Goal: Task Accomplishment & Management: Use online tool/utility

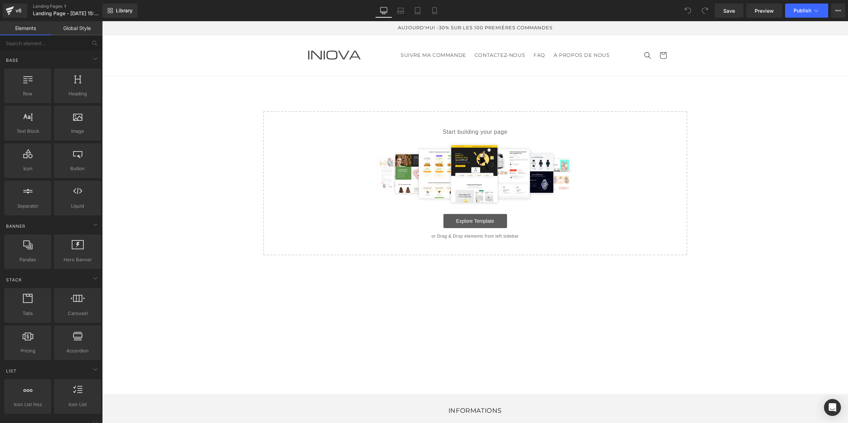
click at [461, 224] on link "Explore Template" at bounding box center [475, 221] width 64 height 14
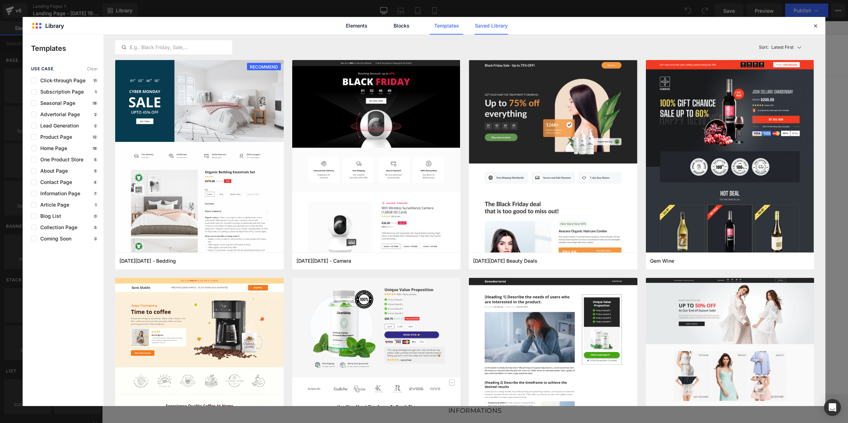
click at [498, 30] on link "Saved Library" at bounding box center [491, 26] width 34 height 18
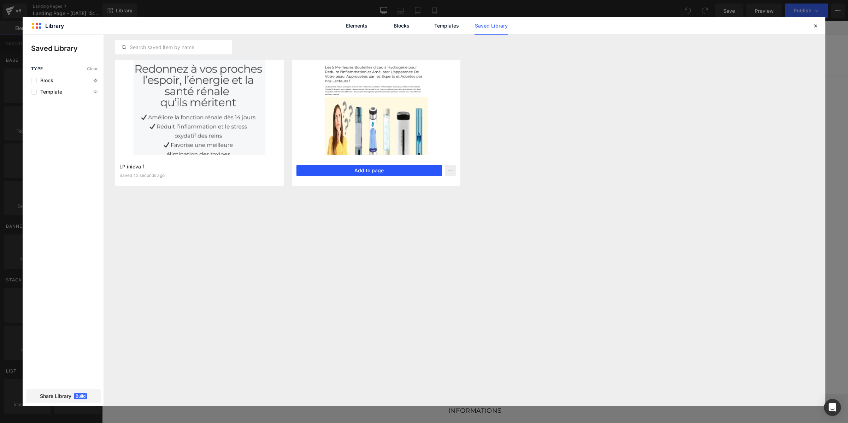
click at [319, 174] on button "Add to page" at bounding box center [369, 170] width 146 height 11
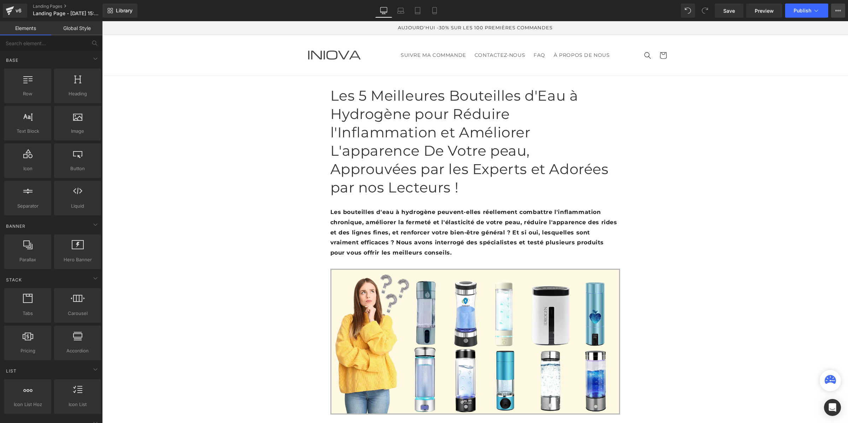
click at [833, 5] on button "Upgrade Plan View Live Page View with current Template Save Template to Library…" at bounding box center [838, 11] width 14 height 14
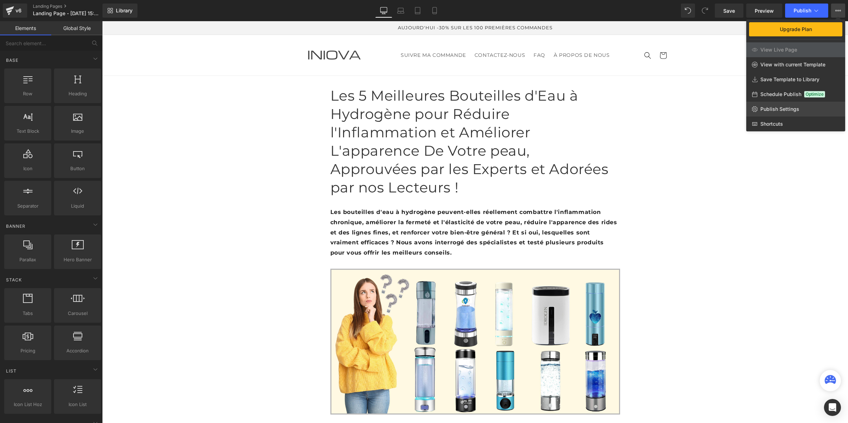
click at [778, 107] on span "Publish Settings" at bounding box center [779, 109] width 39 height 6
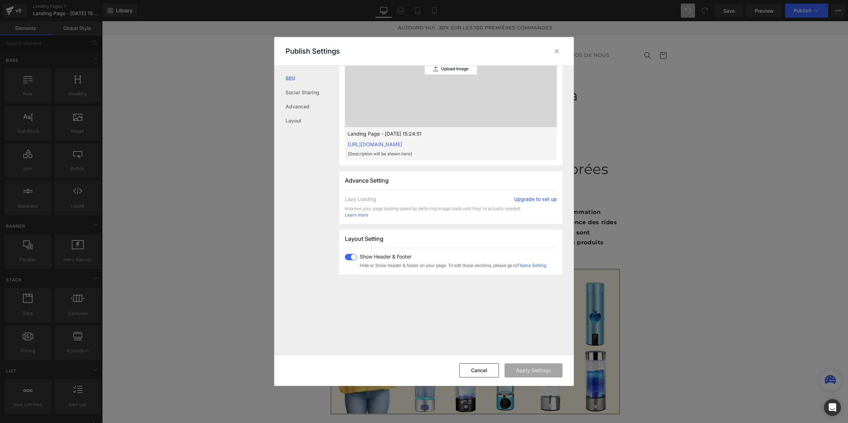
scroll to position [265, 0]
click at [349, 254] on span at bounding box center [351, 256] width 12 height 6
click at [529, 373] on button "Apply Settings" at bounding box center [533, 370] width 58 height 14
click at [354, 257] on span at bounding box center [351, 256] width 12 height 6
click at [350, 256] on span at bounding box center [351, 256] width 12 height 6
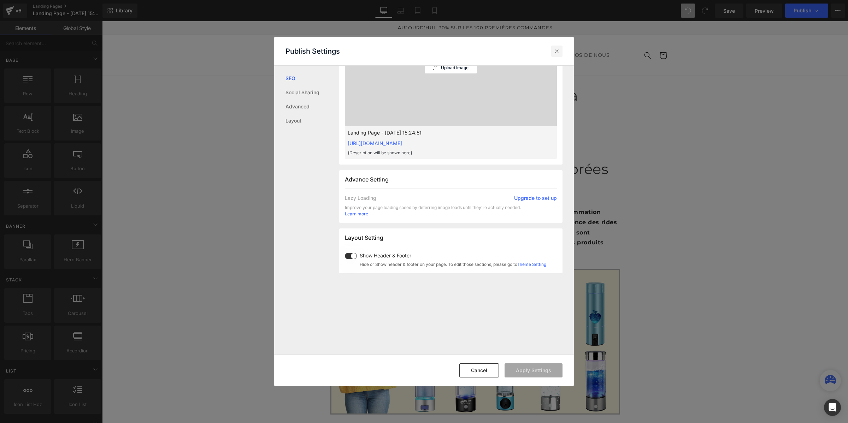
click at [558, 52] on icon at bounding box center [556, 51] width 7 height 7
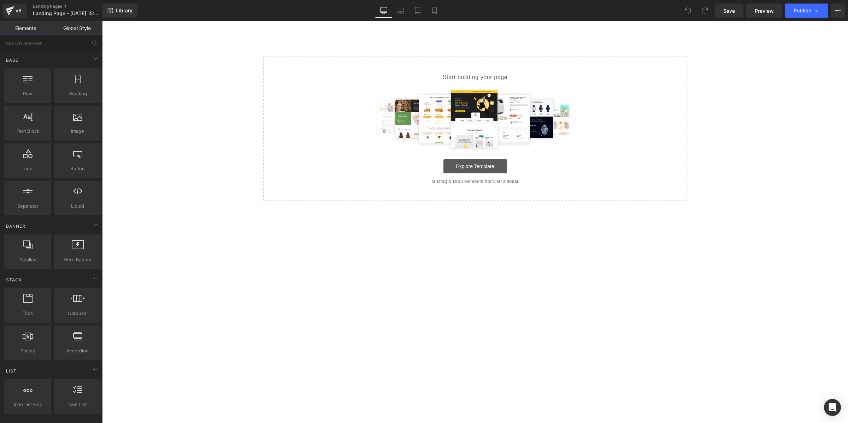
click at [461, 168] on link "Explore Template" at bounding box center [475, 166] width 64 height 14
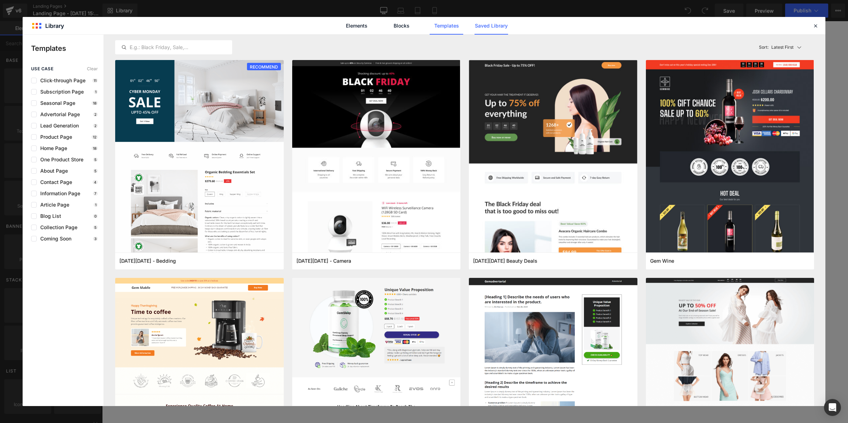
click at [486, 26] on link "Saved Library" at bounding box center [491, 26] width 34 height 18
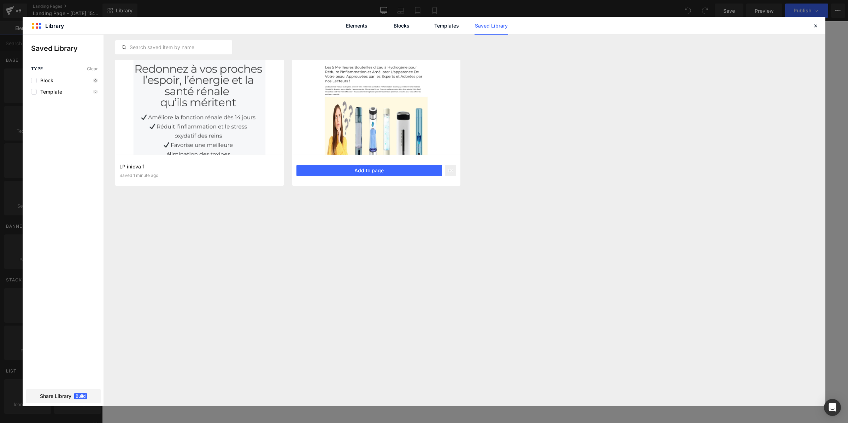
click at [369, 179] on div "top 5 Les bouteilles Saved 1 minute ago Add to page" at bounding box center [376, 170] width 168 height 31
click at [373, 170] on button "Add to page" at bounding box center [369, 170] width 146 height 11
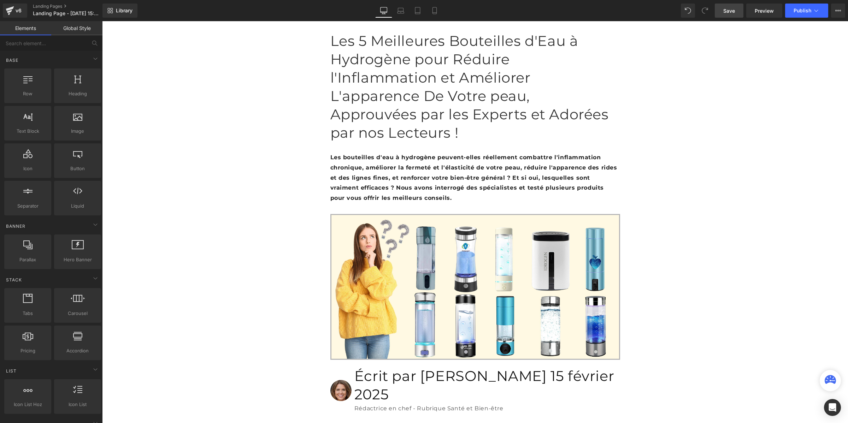
click at [721, 11] on link "Save" at bounding box center [729, 11] width 29 height 14
click at [758, 11] on span "Preview" at bounding box center [764, 10] width 19 height 7
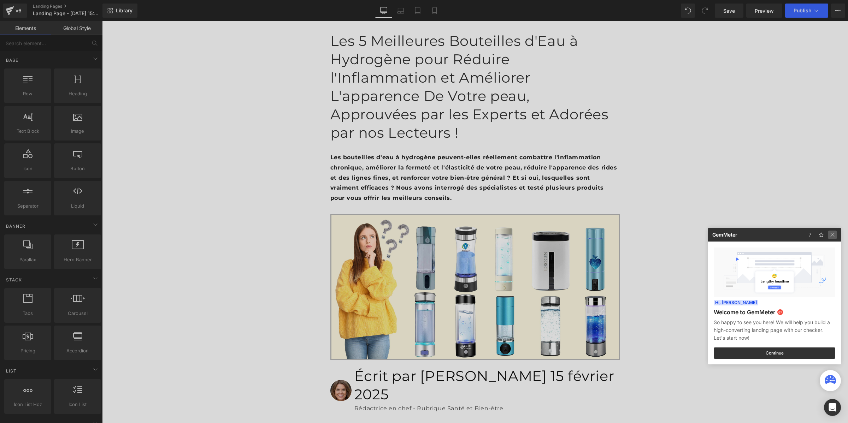
click at [0, 0] on img at bounding box center [0, 0] width 0 height 0
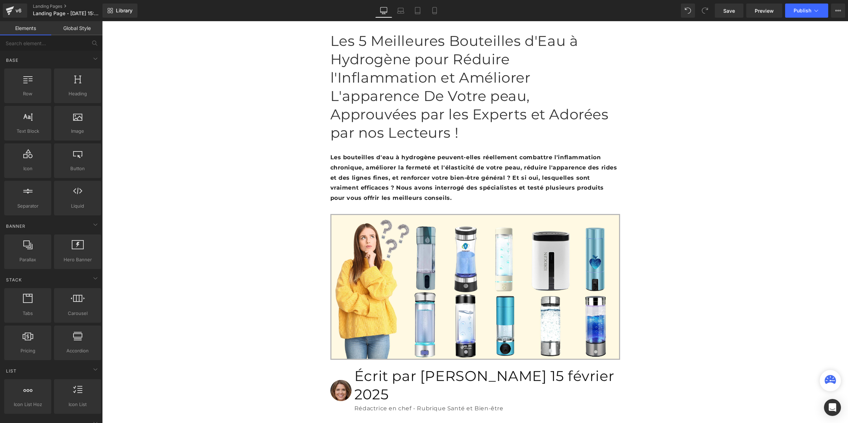
click at [59, 28] on link "Global Style" at bounding box center [76, 28] width 51 height 14
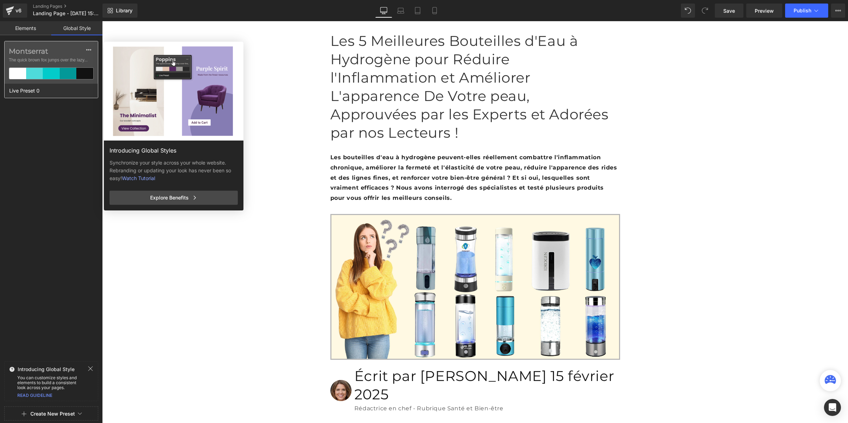
click at [39, 54] on label "Montserrat" at bounding box center [51, 51] width 85 height 8
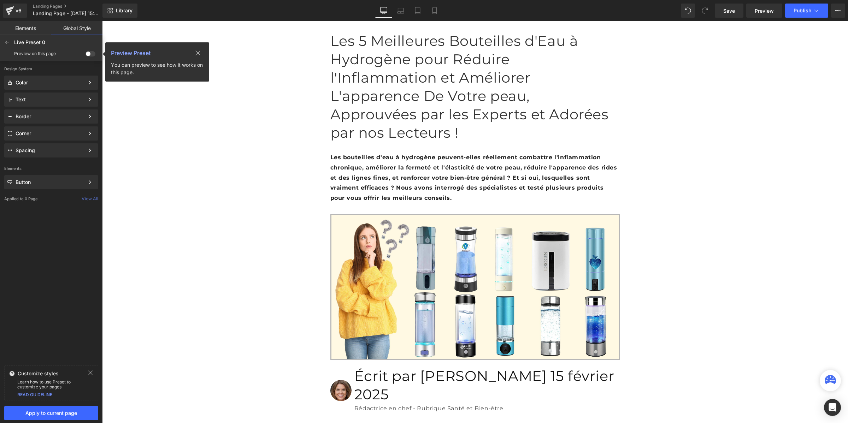
click at [90, 54] on span at bounding box center [90, 53] width 10 height 5
click at [85, 55] on input "checkbox" at bounding box center [85, 55] width 0 height 0
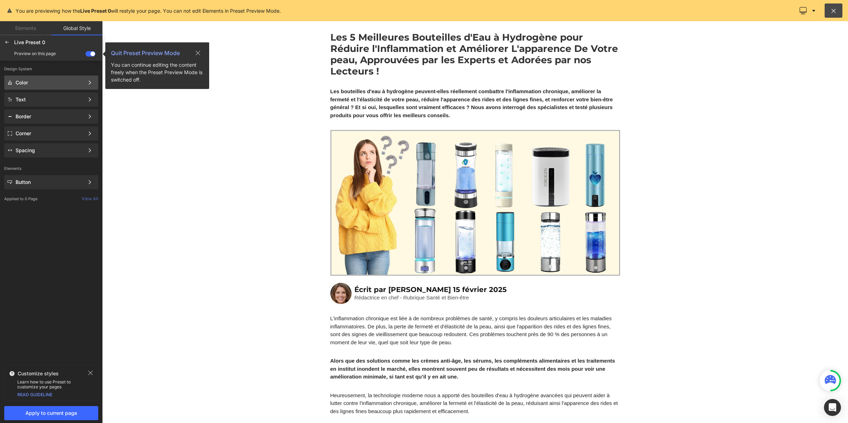
click at [51, 93] on div "Color" at bounding box center [51, 100] width 94 height 14
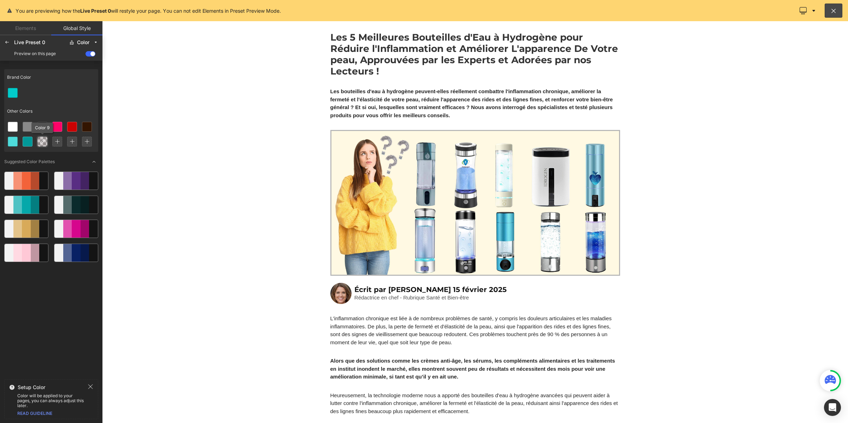
click at [48, 140] on div at bounding box center [42, 141] width 11 height 11
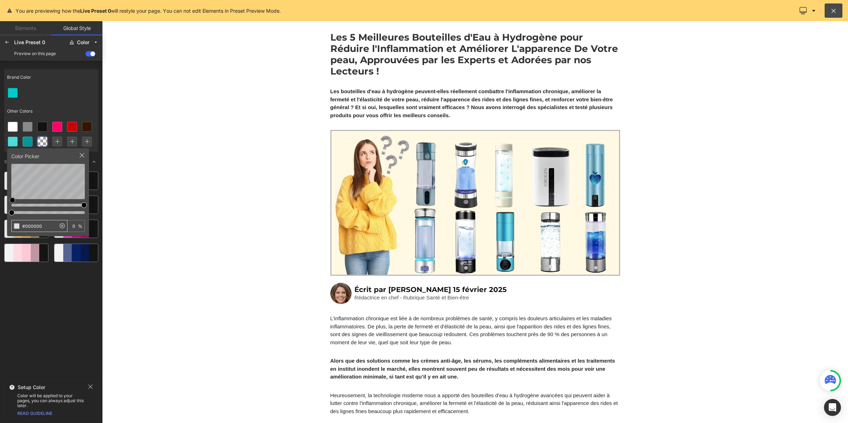
click at [43, 223] on input "#000000" at bounding box center [34, 225] width 44 height 11
click at [8, 38] on div at bounding box center [6, 42] width 11 height 11
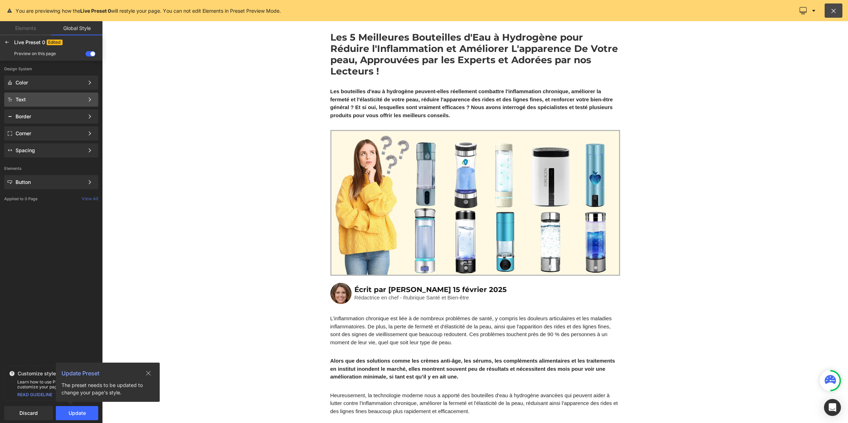
click at [31, 110] on div "Text Color Style Define a color palette and apply it to your pages 1 of 3 Next" at bounding box center [51, 117] width 94 height 14
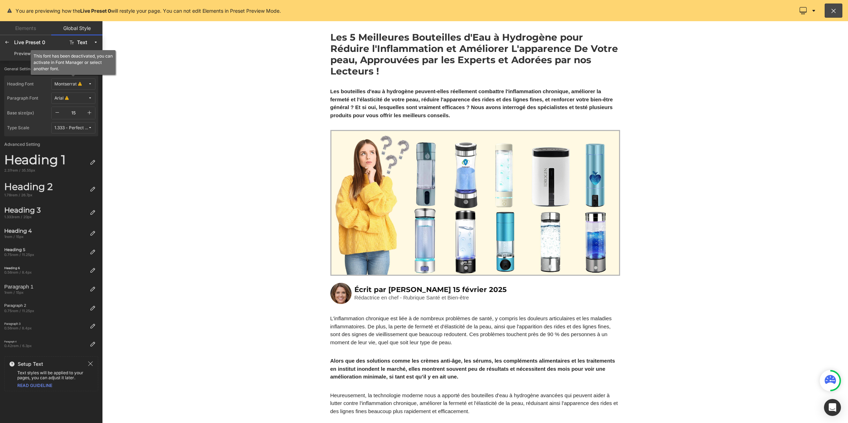
click at [70, 83] on div "Montserrat" at bounding box center [65, 84] width 22 height 5
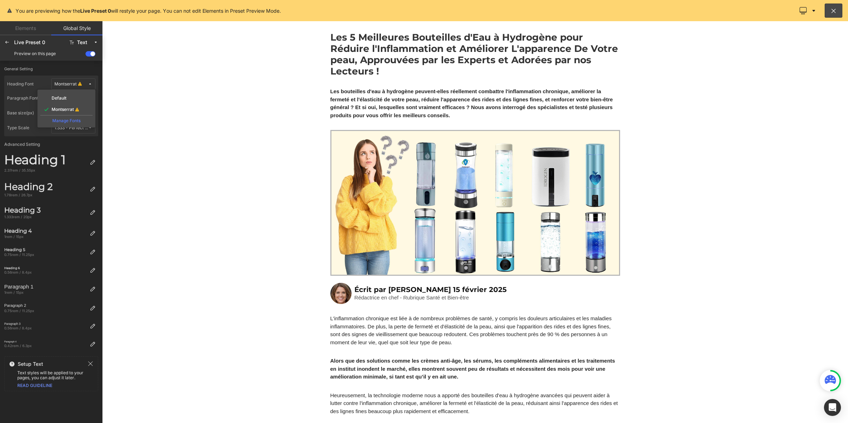
click at [68, 121] on div "Manage Fonts" at bounding box center [66, 120] width 52 height 10
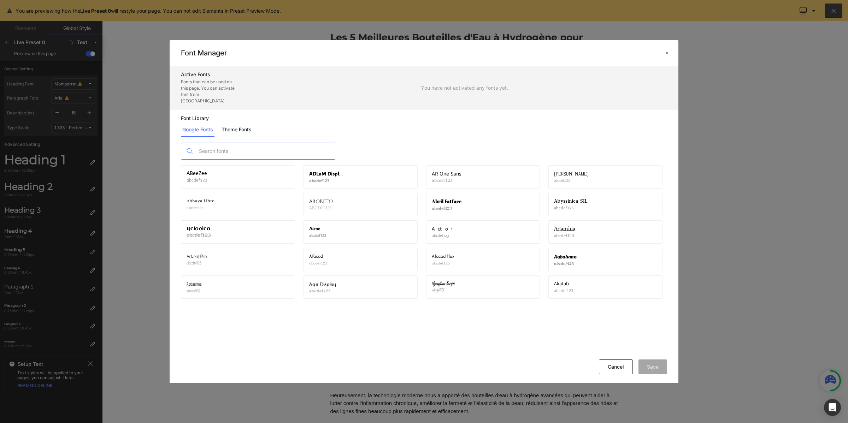
click at [238, 143] on input "text" at bounding box center [265, 151] width 140 height 16
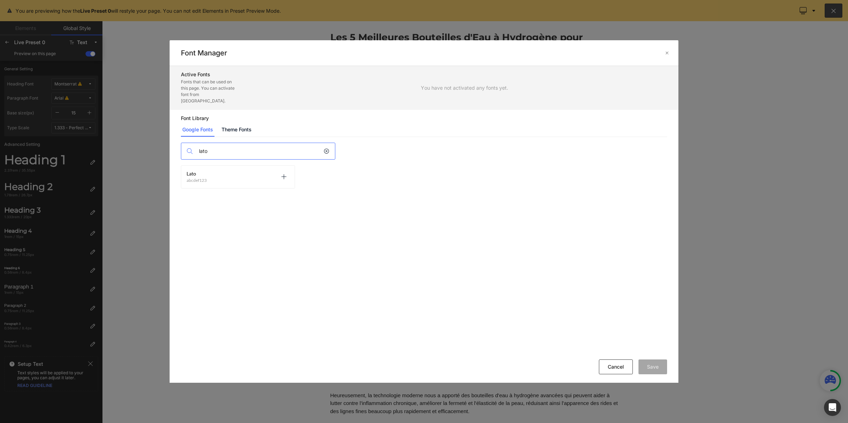
type input "lato"
click at [290, 174] on div "Lato abcdef123 Activate font" at bounding box center [238, 176] width 114 height 23
click at [283, 174] on icon at bounding box center [284, 177] width 6 height 6
click at [650, 368] on button "Save" at bounding box center [652, 367] width 29 height 15
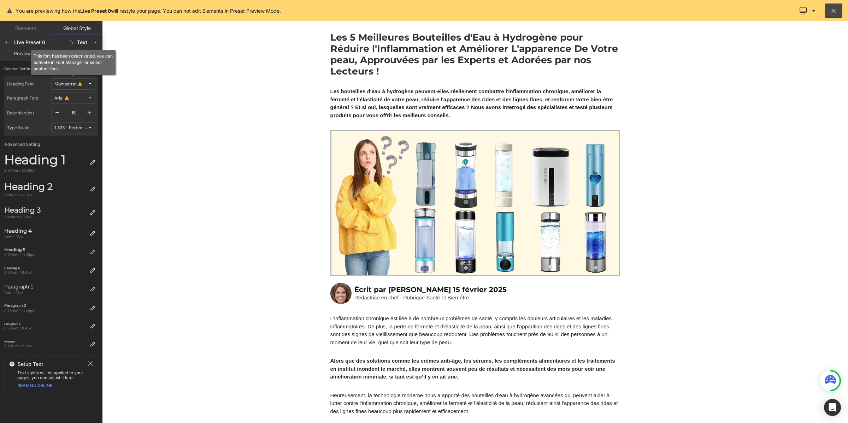
click at [79, 85] on icon at bounding box center [80, 84] width 4 height 5
click at [76, 110] on div "Lato" at bounding box center [66, 110] width 49 height 6
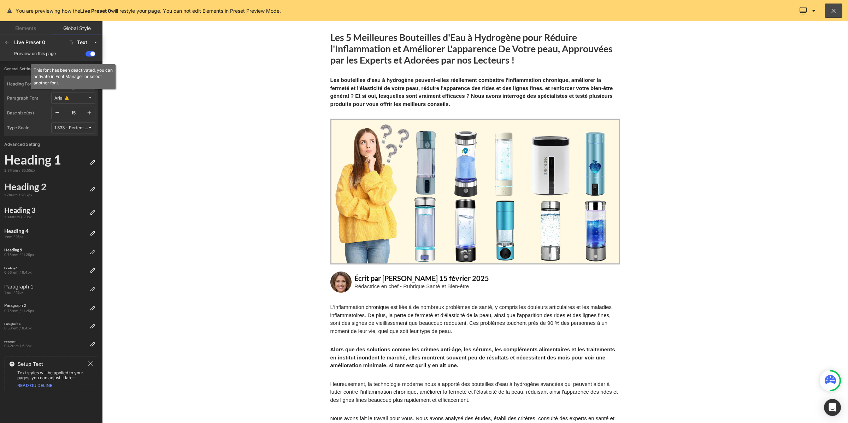
click at [55, 101] on button "Arial" at bounding box center [73, 98] width 44 height 11
click at [63, 124] on div "Lato" at bounding box center [66, 124] width 49 height 6
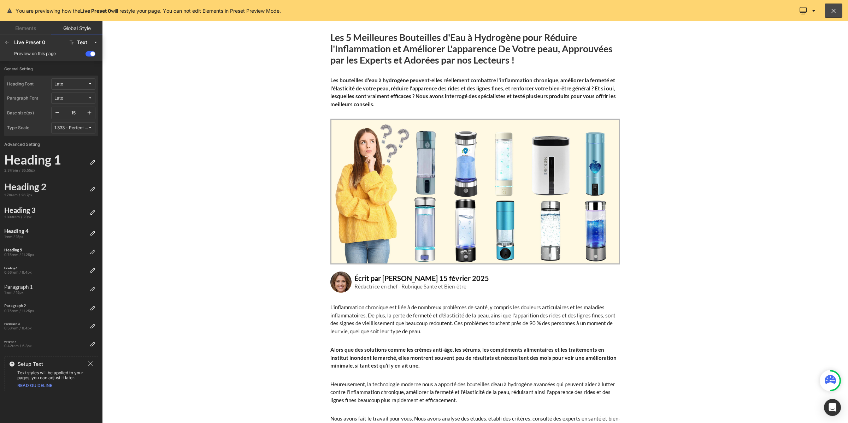
click at [87, 113] on icon "button" at bounding box center [90, 113] width 6 height 6
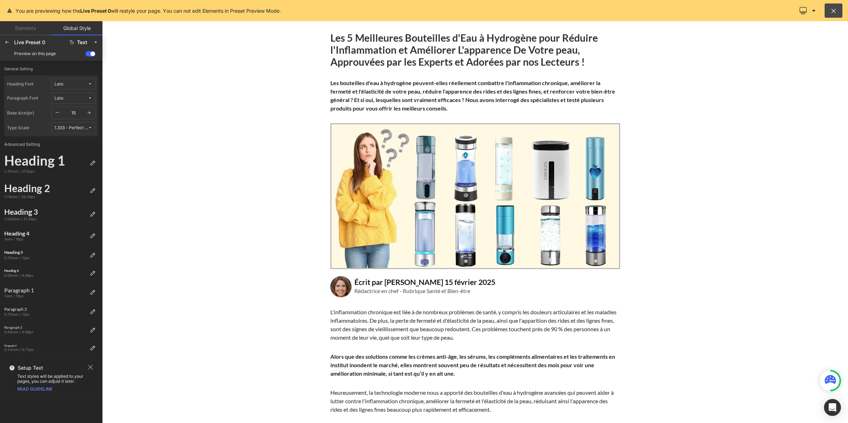
click at [87, 113] on icon "button" at bounding box center [90, 113] width 6 height 6
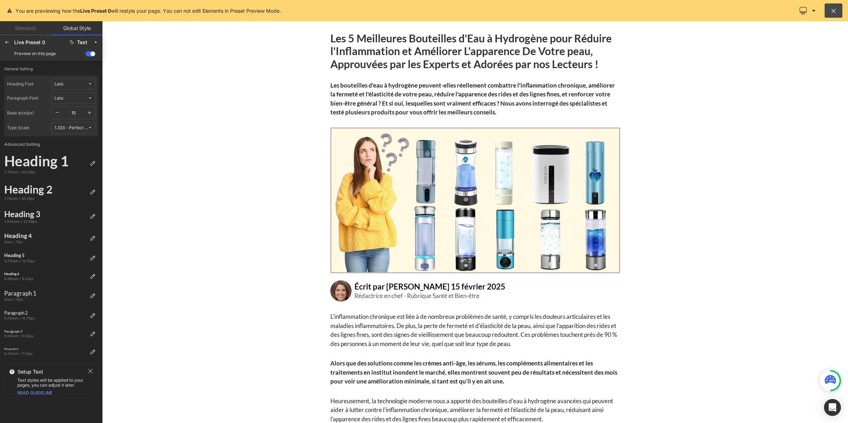
click at [87, 113] on icon "button" at bounding box center [90, 113] width 6 height 6
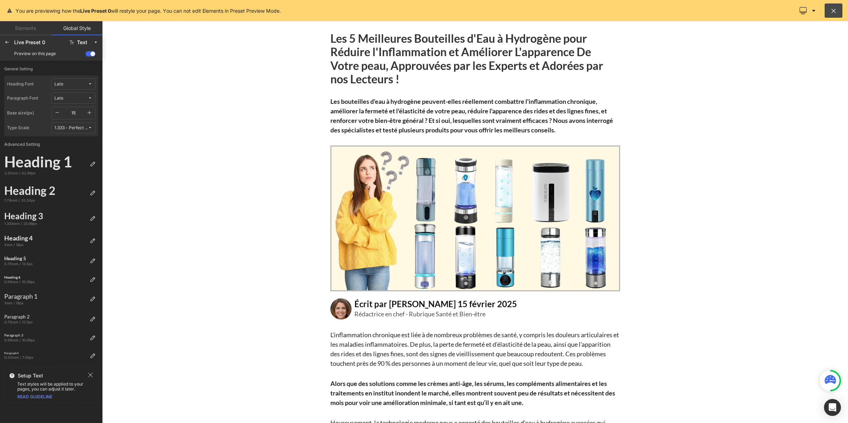
click at [87, 113] on icon "button" at bounding box center [90, 113] width 6 height 6
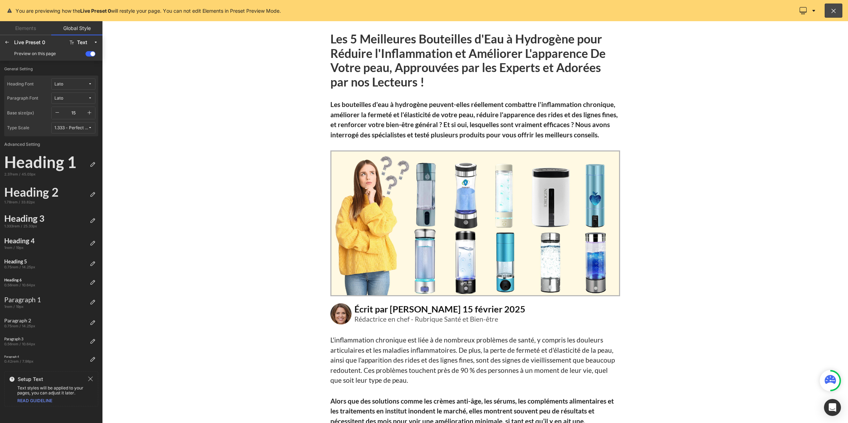
click at [87, 113] on icon "button" at bounding box center [90, 113] width 6 height 6
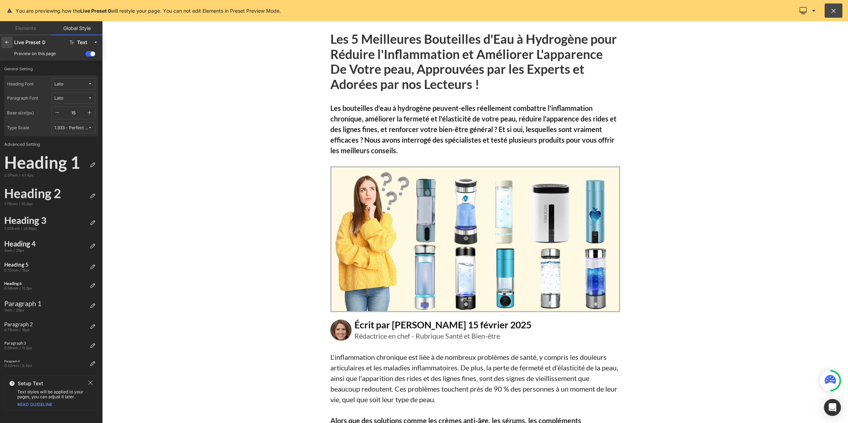
click at [11, 42] on div at bounding box center [6, 42] width 11 height 11
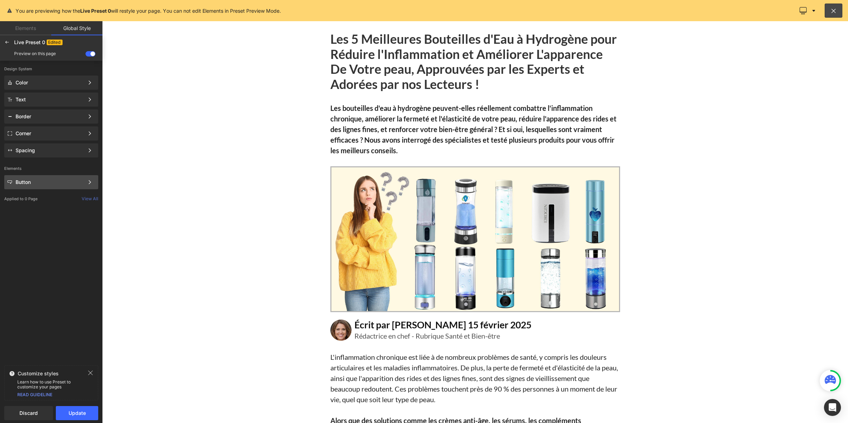
click at [47, 107] on div "Button Color Style Define a color palette and apply it to your pages 1 of 3 Next" at bounding box center [51, 100] width 94 height 14
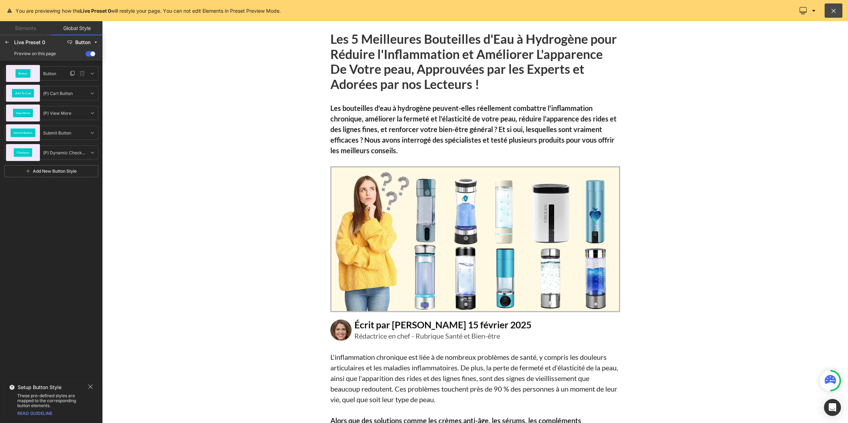
click at [21, 73] on span "Button" at bounding box center [22, 73] width 9 height 3
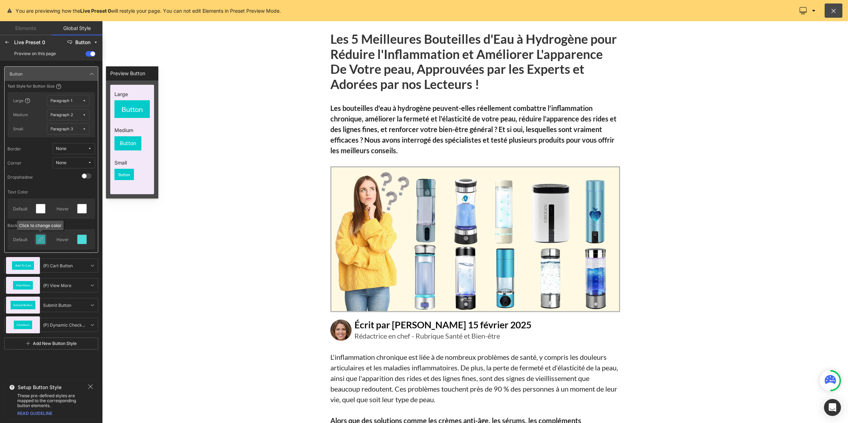
click at [38, 243] on div at bounding box center [40, 239] width 9 height 9
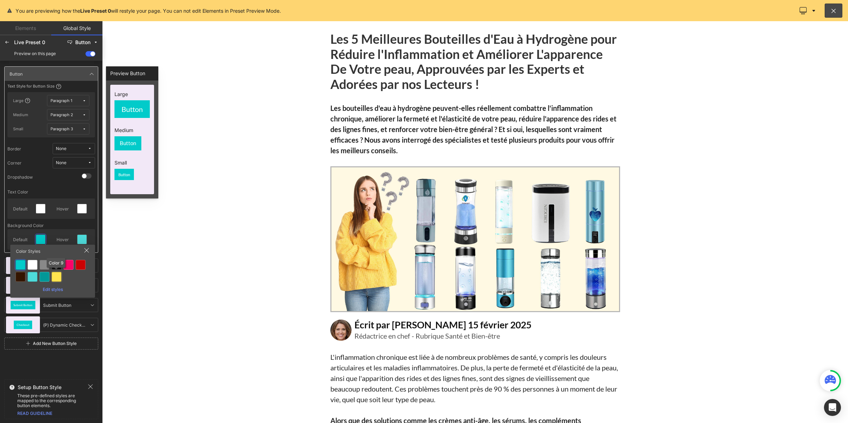
click at [54, 279] on div at bounding box center [57, 277] width 10 height 10
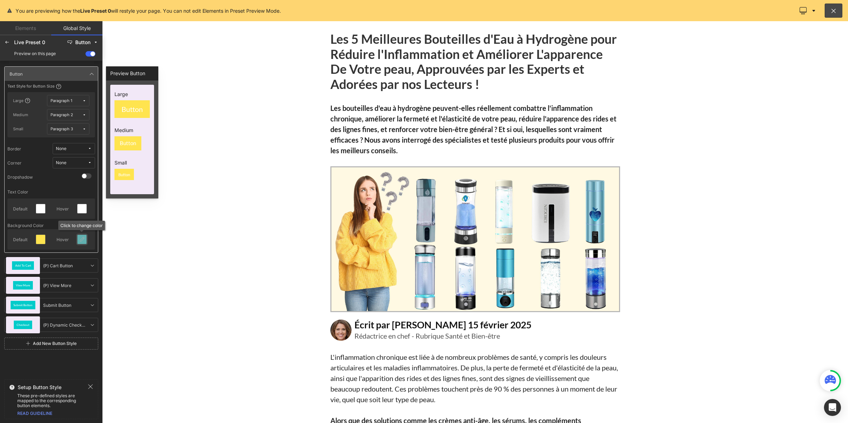
click at [79, 237] on icon at bounding box center [82, 240] width 6 height 6
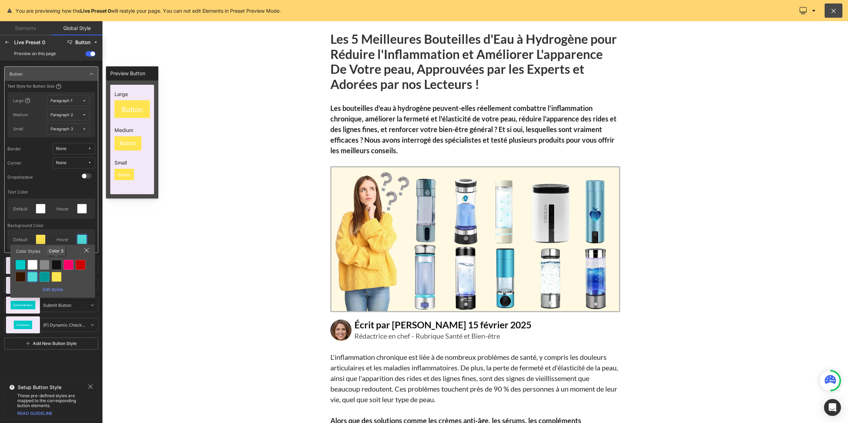
click at [58, 264] on div at bounding box center [57, 265] width 10 height 10
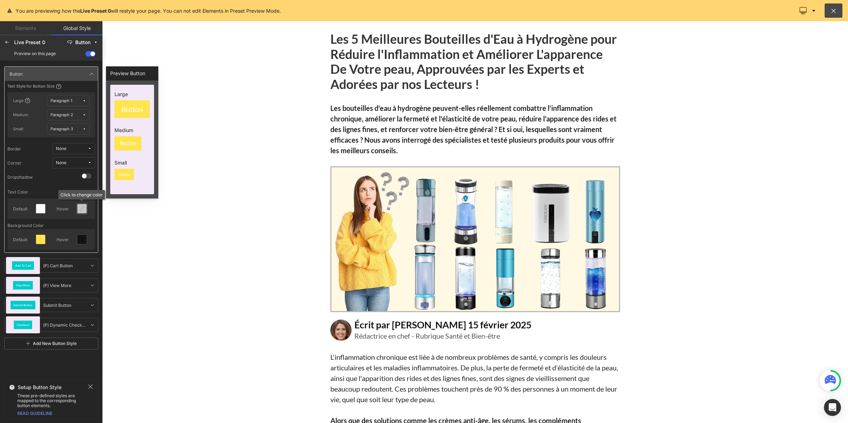
click at [82, 207] on icon at bounding box center [82, 209] width 6 height 6
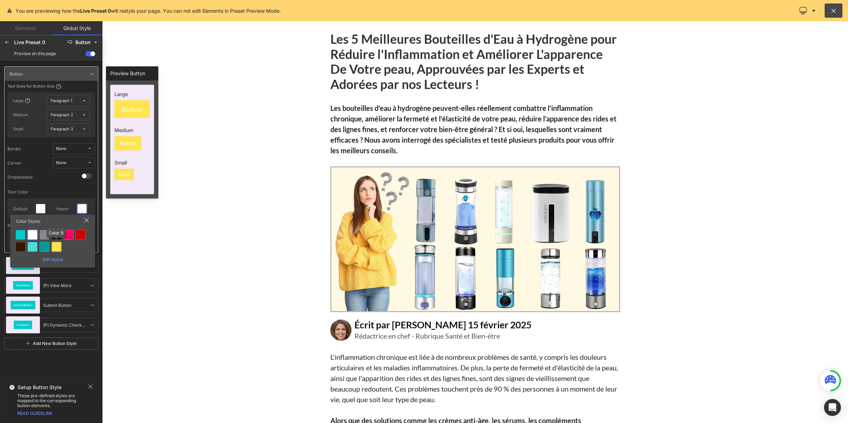
click at [59, 249] on div at bounding box center [57, 247] width 10 height 10
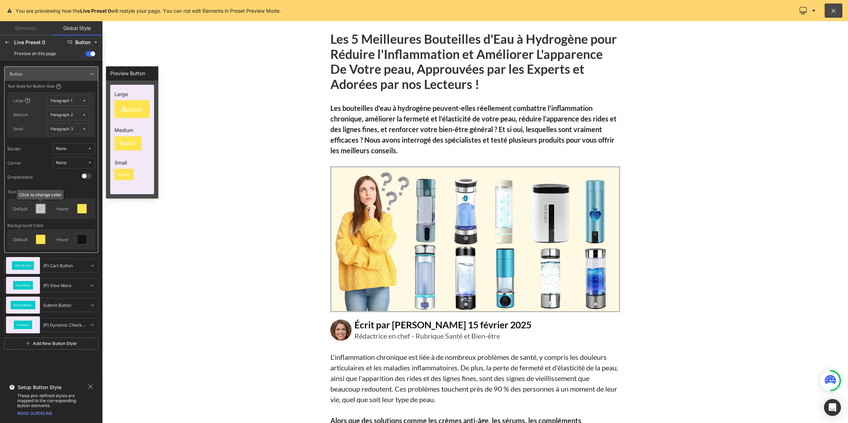
click at [43, 207] on icon at bounding box center [41, 209] width 6 height 6
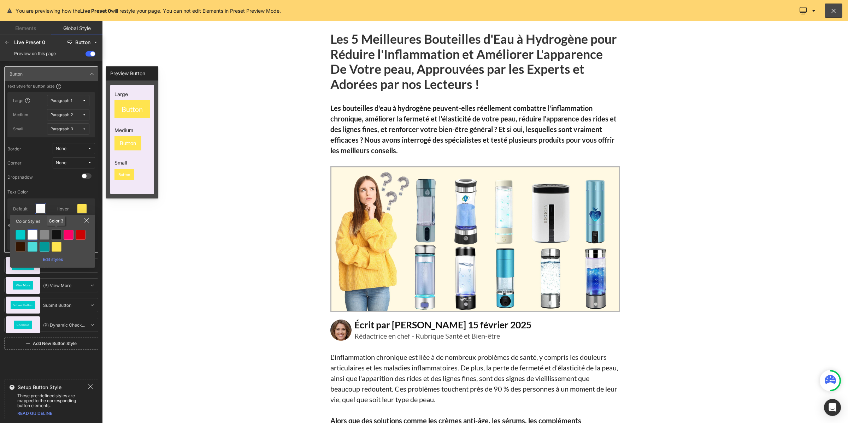
click at [57, 238] on div at bounding box center [57, 235] width 10 height 10
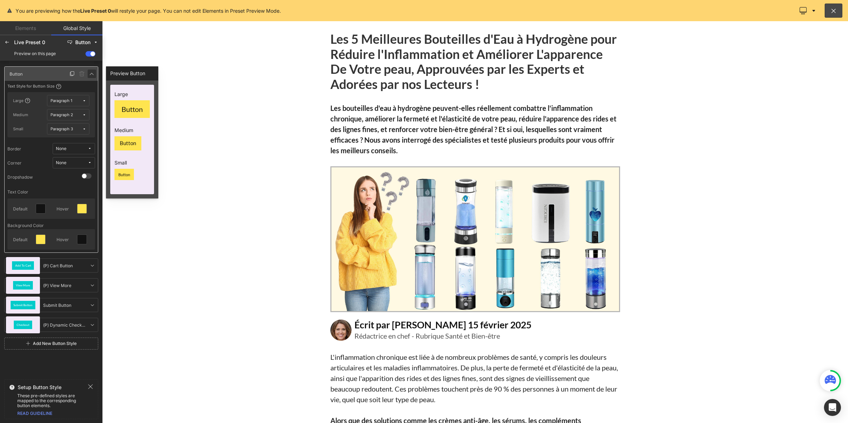
click at [91, 75] on icon at bounding box center [92, 74] width 6 height 6
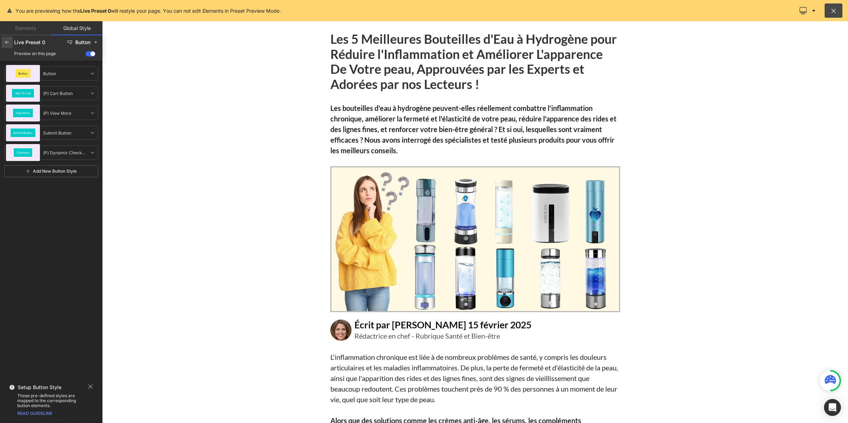
click at [5, 41] on icon at bounding box center [7, 43] width 6 height 6
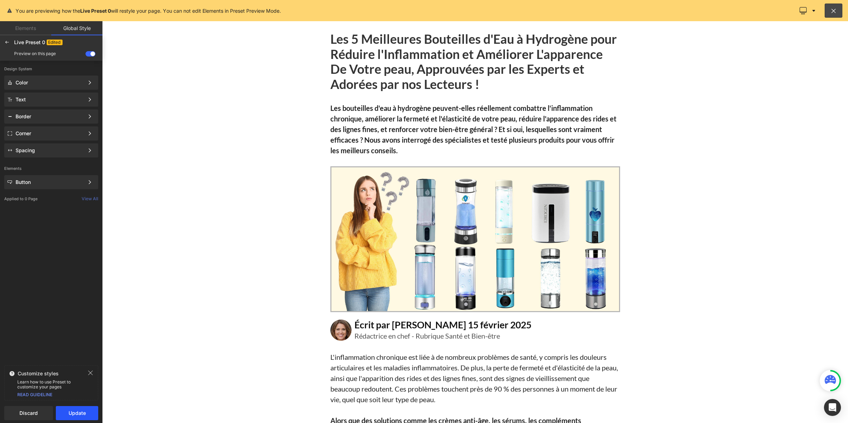
click at [69, 418] on button "Update" at bounding box center [77, 413] width 42 height 14
click at [72, 415] on span "Apply to current page" at bounding box center [50, 413] width 85 height 6
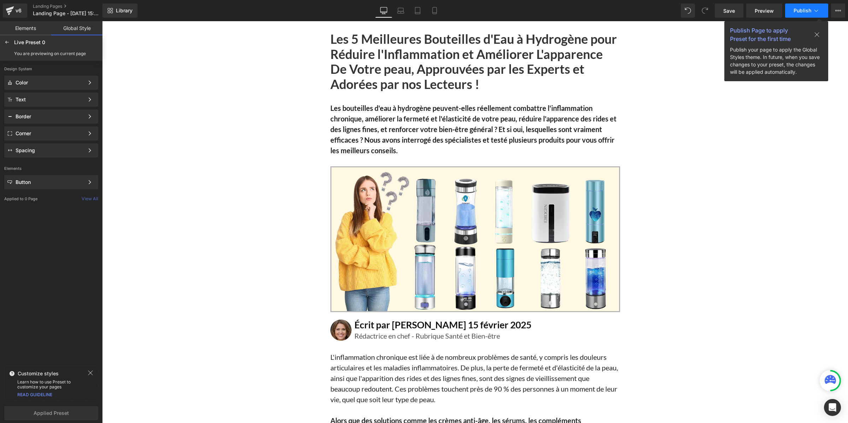
click at [804, 14] on button "Publish" at bounding box center [806, 11] width 43 height 14
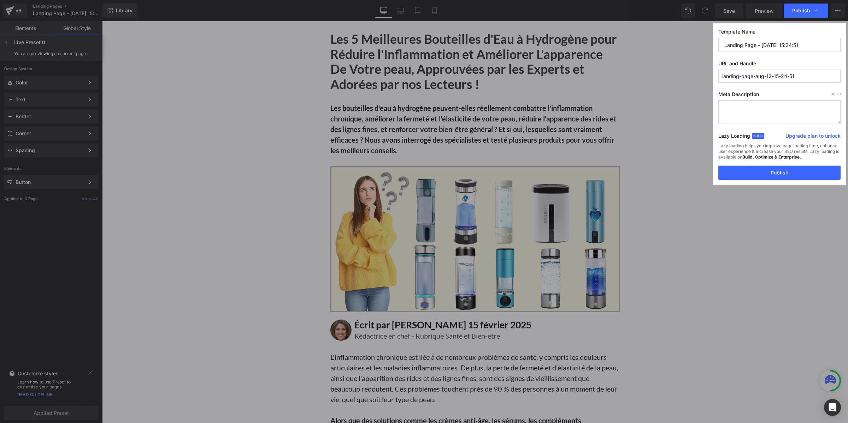
drag, startPoint x: 800, startPoint y: 76, endPoint x: 711, endPoint y: 72, distance: 89.5
click at [711, 72] on div "Publish Template Name Landing Page - [DATE] 15:24:51 URL and Handle landing-pag…" at bounding box center [424, 211] width 848 height 423
paste input "es-bouteilles"
type input "les-bouteilles"
drag, startPoint x: 816, startPoint y: 45, endPoint x: 704, endPoint y: 48, distance: 112.7
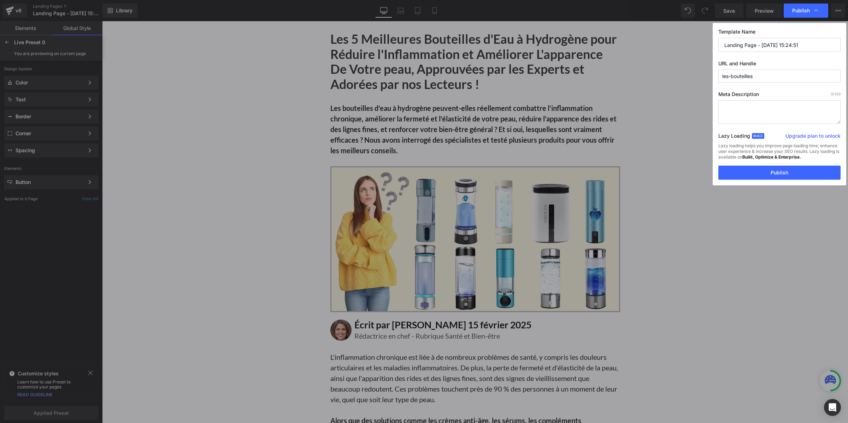
click at [704, 47] on div "Publish Template Name Landing Page - [DATE] 15:24:51 URL and Handle les-bouteil…" at bounding box center [424, 211] width 848 height 423
type input "bouteilles top 5"
click at [762, 178] on button "Publish" at bounding box center [779, 173] width 122 height 14
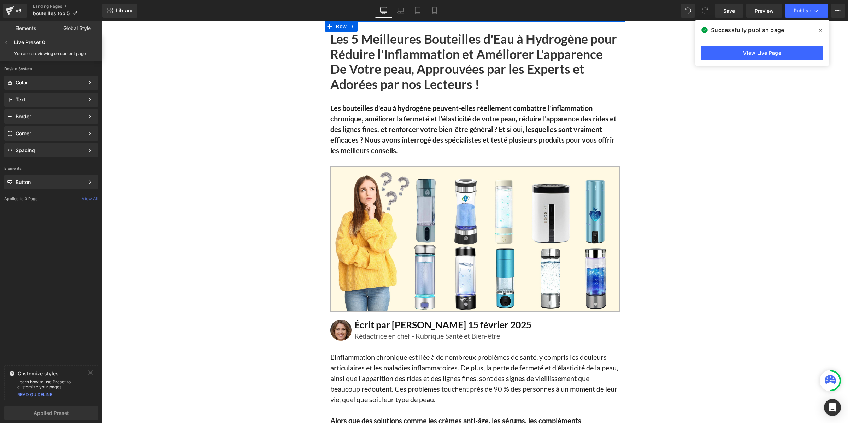
click at [410, 121] on b "Les bouteilles d'eau à hydrogène peuvent-elles réellement combattre l'inflammat…" at bounding box center [473, 129] width 286 height 51
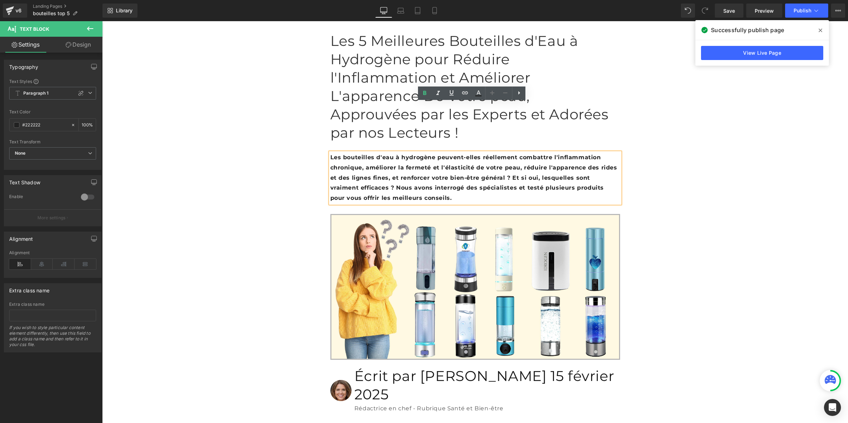
drag, startPoint x: 397, startPoint y: 147, endPoint x: 326, endPoint y: 106, distance: 82.1
click at [330, 153] on div "Les bouteilles d'eau à hydrogène peuvent-elles réellement combattre l'inflammat…" at bounding box center [475, 178] width 290 height 51
click at [343, 154] on b "Les bouteilles d'eau à hydrogène peuvent-elles réellement combattre l'inflammat…" at bounding box center [473, 177] width 287 height 47
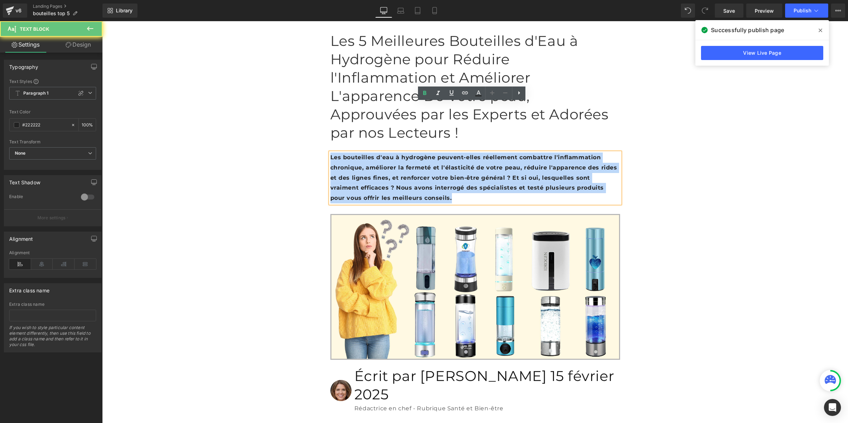
click at [343, 154] on b "Les bouteilles d'eau à hydrogène peuvent-elles réellement combattre l'inflammat…" at bounding box center [473, 177] width 287 height 47
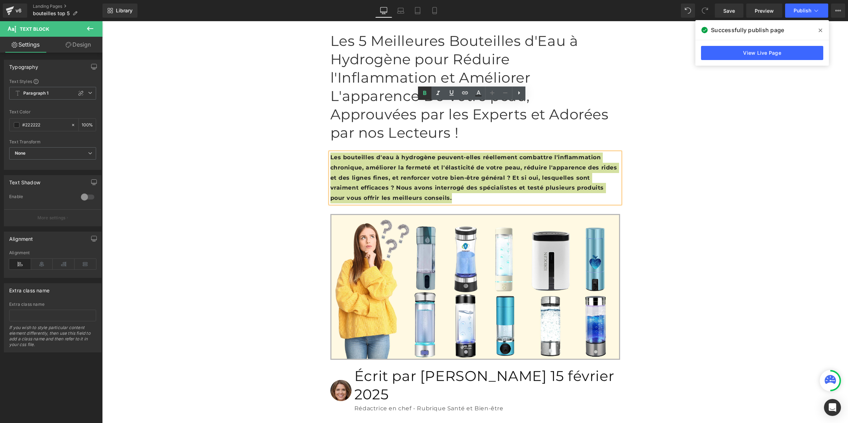
click at [422, 91] on icon at bounding box center [424, 93] width 8 height 8
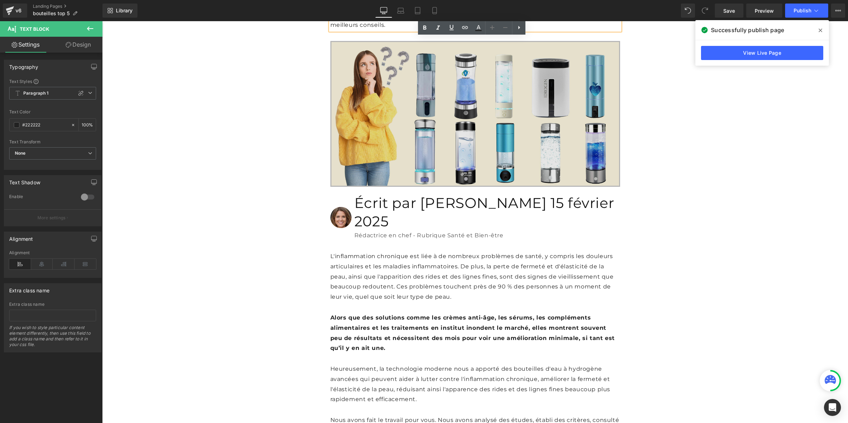
scroll to position [177, 0]
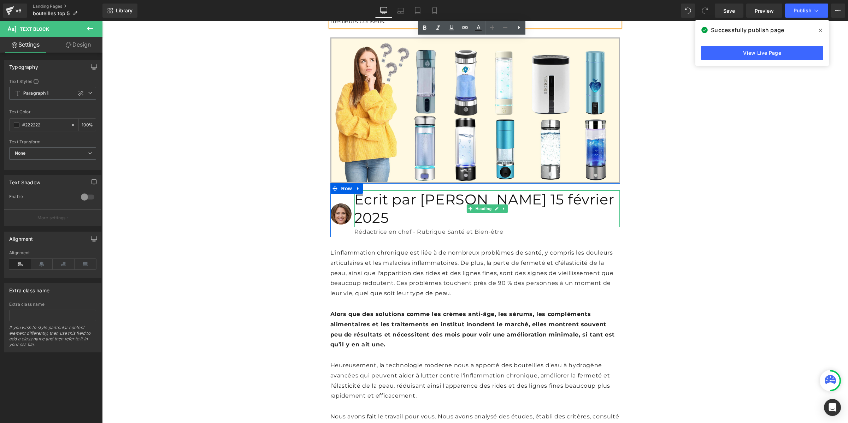
click at [456, 190] on h1 "Écrit par [PERSON_NAME] 15 février 2025" at bounding box center [487, 208] width 266 height 37
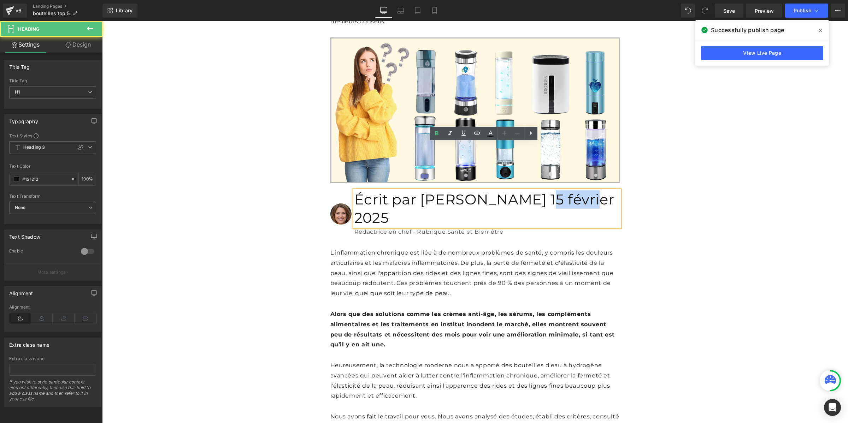
drag, startPoint x: 479, startPoint y: 148, endPoint x: 451, endPoint y: 148, distance: 28.3
click at [451, 190] on h1 "Écrit par [PERSON_NAME] 15 février 2025" at bounding box center [487, 208] width 266 height 37
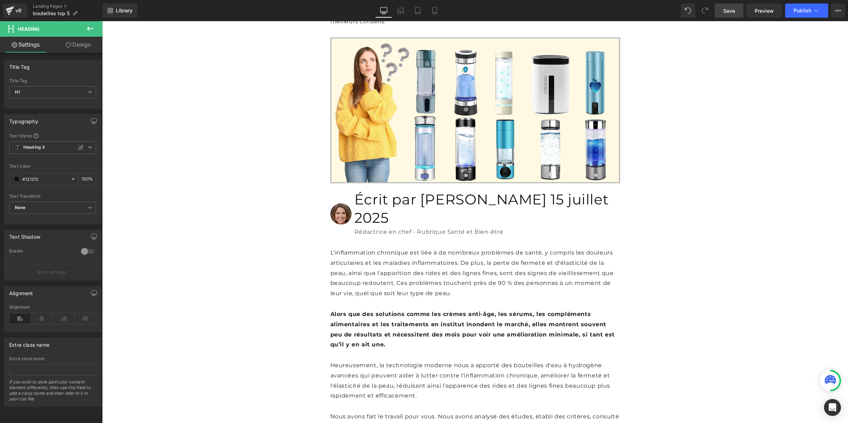
drag, startPoint x: 721, startPoint y: 7, endPoint x: 461, endPoint y: 168, distance: 305.3
click at [721, 7] on link "Save" at bounding box center [729, 11] width 29 height 14
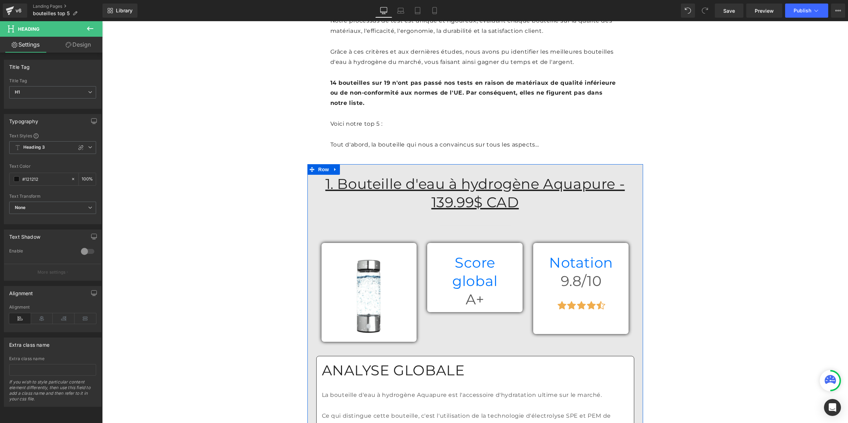
scroll to position [795, 0]
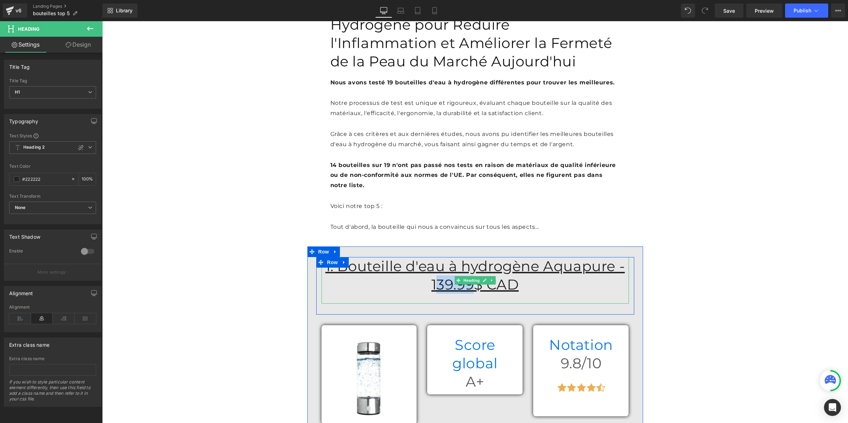
drag, startPoint x: 603, startPoint y: 166, endPoint x: 575, endPoint y: 168, distance: 28.3
click at [575, 258] on u "1. Bouteille d'eau à hydrogène Aquapure - 139.99$ CAD" at bounding box center [475, 276] width 300 height 36
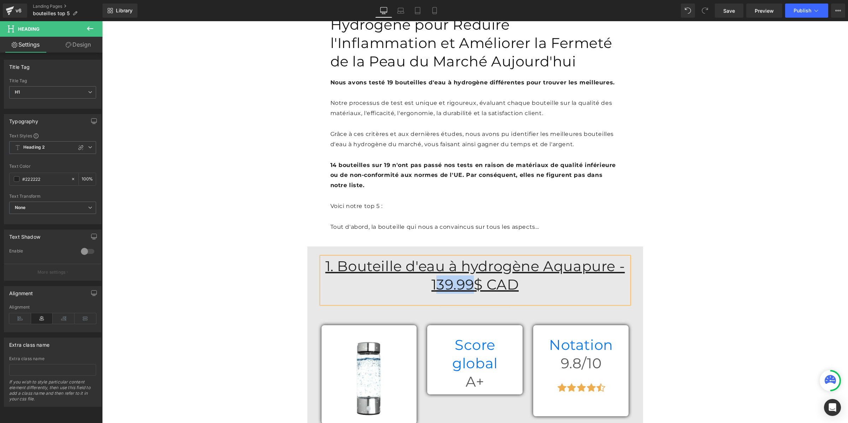
click at [607, 258] on u "1. Bouteille d'eau à hydrogène Aquapure - 139.99$ CAD" at bounding box center [475, 276] width 300 height 36
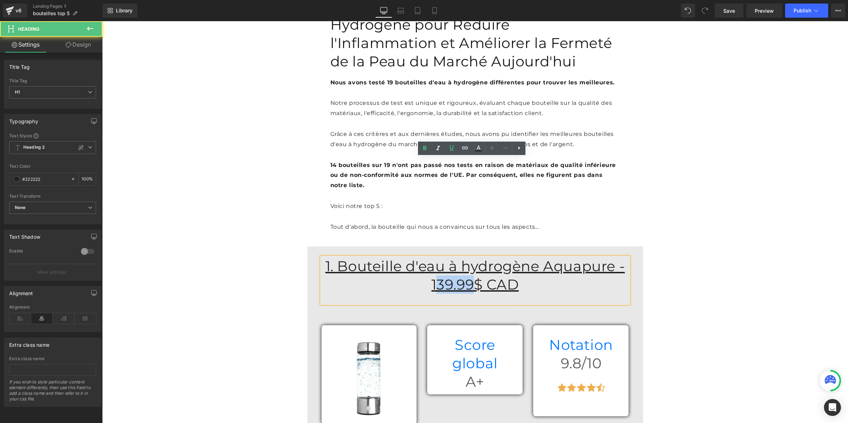
drag, startPoint x: 606, startPoint y: 164, endPoint x: 575, endPoint y: 167, distance: 31.2
click at [575, 258] on u "1. Bouteille d'eau à hydrogène Aquapure - 139.99$ CAD" at bounding box center [475, 276] width 300 height 36
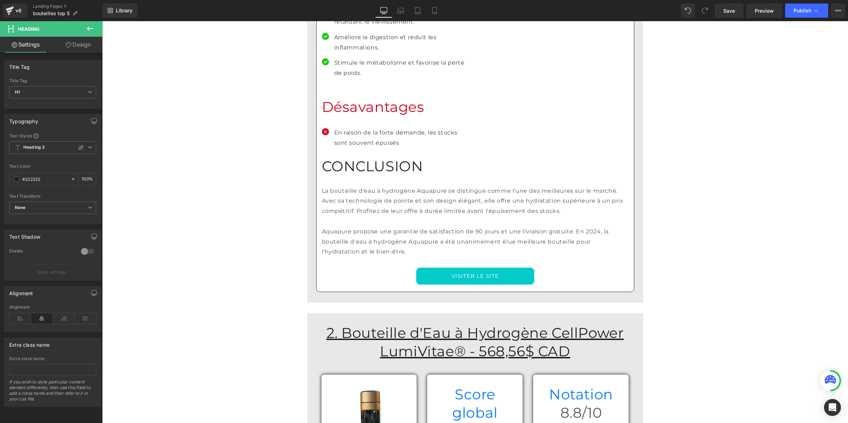
scroll to position [1634, 0]
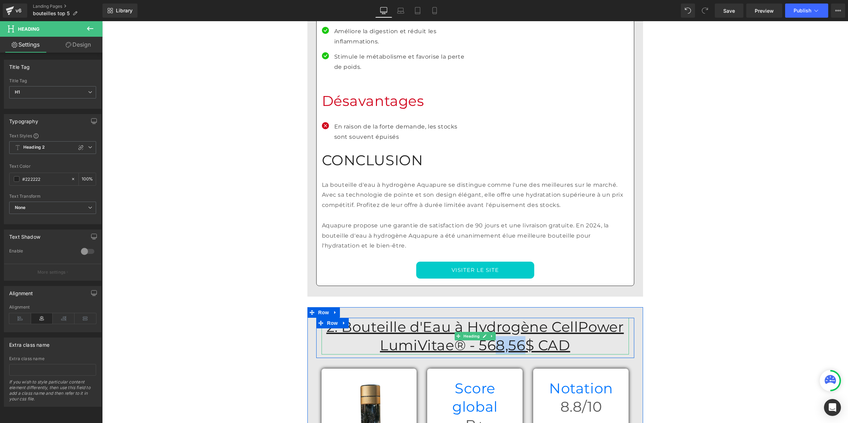
drag, startPoint x: 476, startPoint y: 223, endPoint x: 451, endPoint y: 224, distance: 25.1
click at [451, 318] on u "2. Bouteille d'Eau à Hydrogène CellPower LumiVitae® - 568,56$ CAD" at bounding box center [474, 336] width 297 height 36
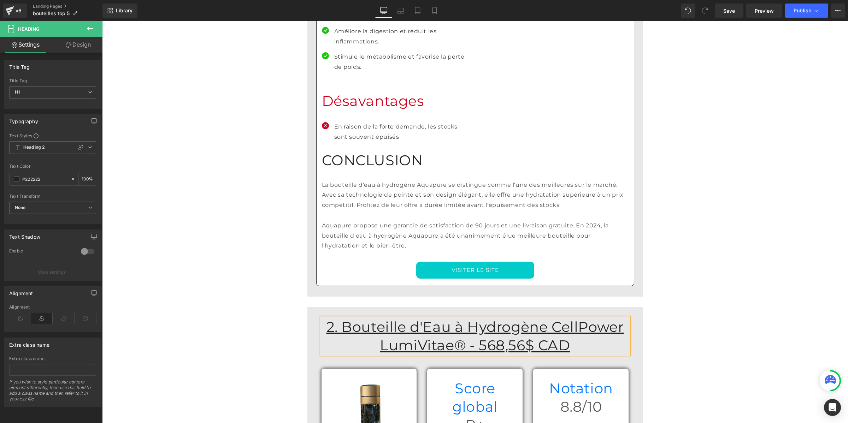
click at [437, 318] on u "2. Bouteille d'Eau à Hydrogène CellPower LumiVitae® - 568,56$ CAD" at bounding box center [474, 336] width 297 height 36
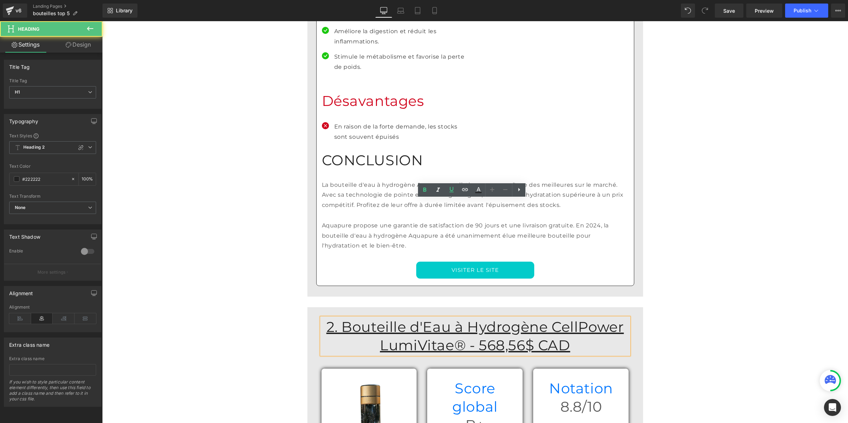
click at [476, 318] on u "2. Bouteille d'Eau à Hydrogène CellPower LumiVitae® - 568,56$ CAD" at bounding box center [474, 336] width 297 height 36
drag, startPoint x: 474, startPoint y: 224, endPoint x: 444, endPoint y: 224, distance: 30.4
click at [444, 318] on u "2. Bouteille d'Eau à Hydrogène CellPower LumiVitae® - 568,56$ CAD" at bounding box center [474, 336] width 297 height 36
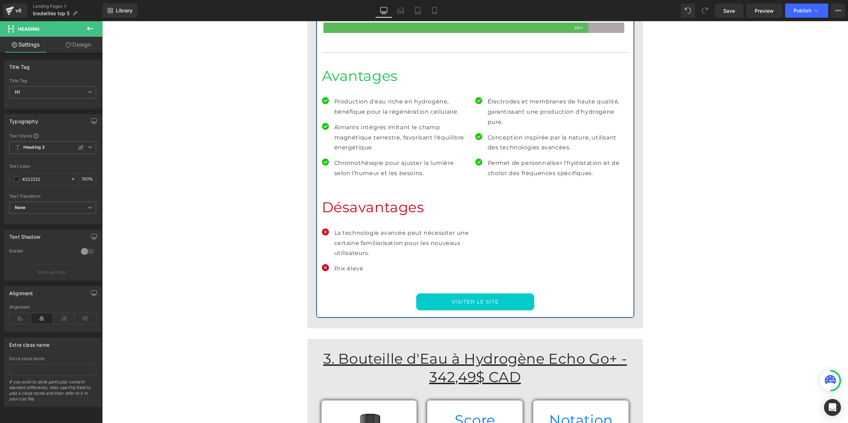
scroll to position [2428, 0]
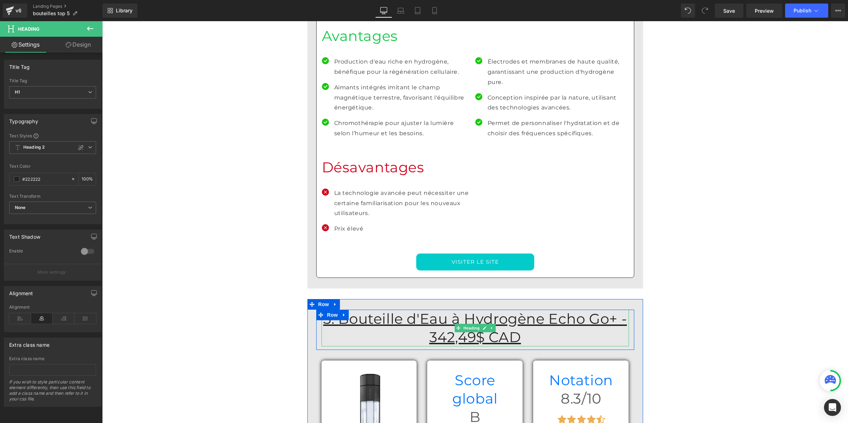
click at [593, 310] on u "3. Bouteille d'Eau à Hydrogène Echo Go+ - 342,49$ CAD" at bounding box center [475, 328] width 304 height 36
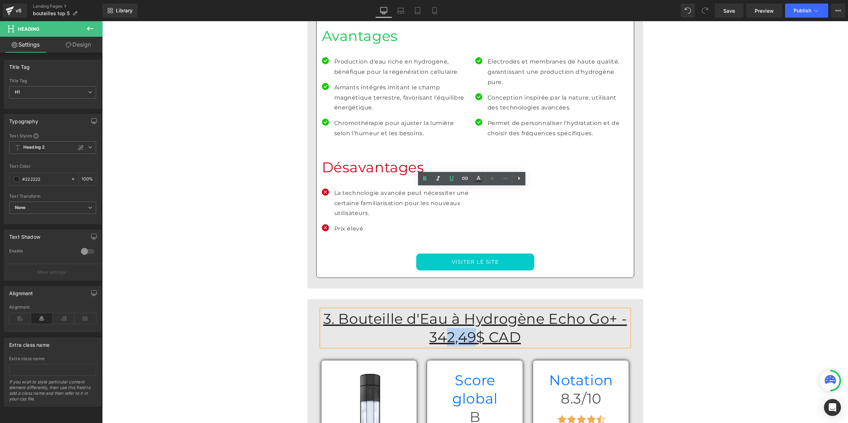
drag, startPoint x: 605, startPoint y: 194, endPoint x: 580, endPoint y: 197, distance: 25.0
click at [580, 310] on u "3. Bouteille d'Eau à Hydrogène Echo Go+ - 342,49$ CAD" at bounding box center [475, 328] width 304 height 36
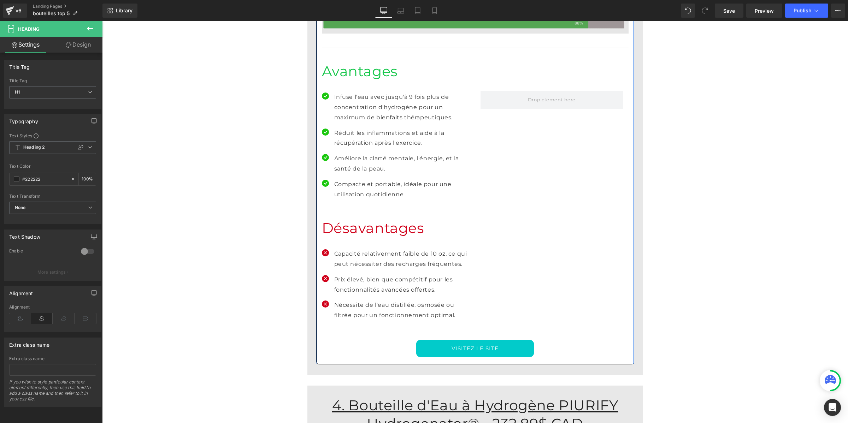
scroll to position [3223, 0]
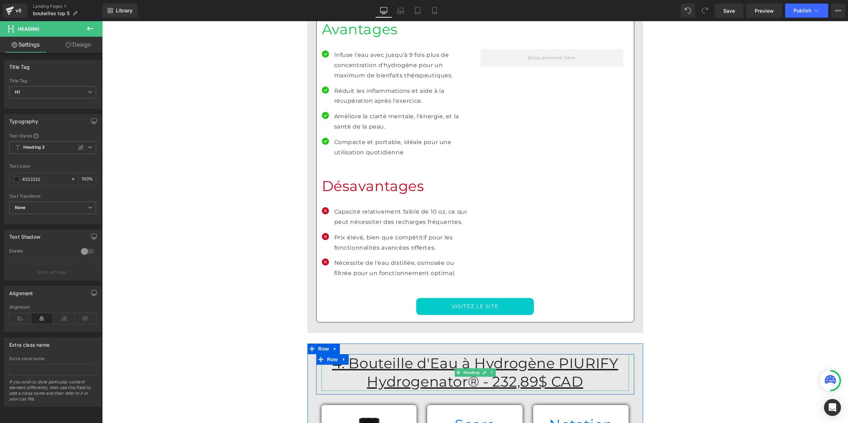
click at [525, 355] on u "4. Bouteille d'Eau à Hydrogène PIURIFY Hydrogenator® - 232,89$ CAD" at bounding box center [475, 373] width 286 height 36
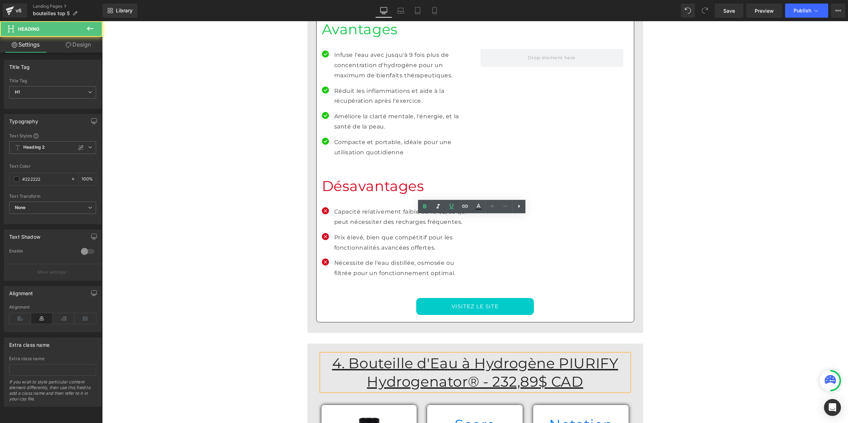
click at [520, 355] on u "4. Bouteille d'Eau à Hydrogène PIURIFY Hydrogenator® - 232,89$ CAD" at bounding box center [475, 373] width 286 height 36
drag, startPoint x: 521, startPoint y: 239, endPoint x: 492, endPoint y: 239, distance: 28.6
click at [492, 355] on u "4. Bouteille d'Eau à Hydrogène PIURIFY Hydrogenator® - 232,89$ CAD" at bounding box center [475, 373] width 286 height 36
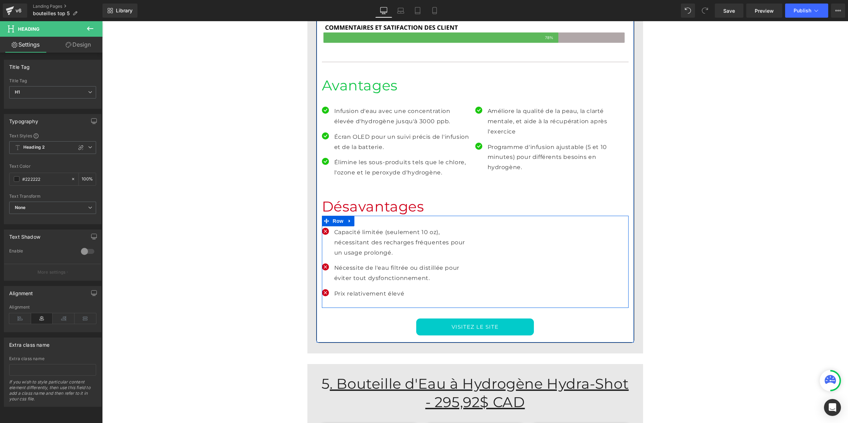
scroll to position [4018, 0]
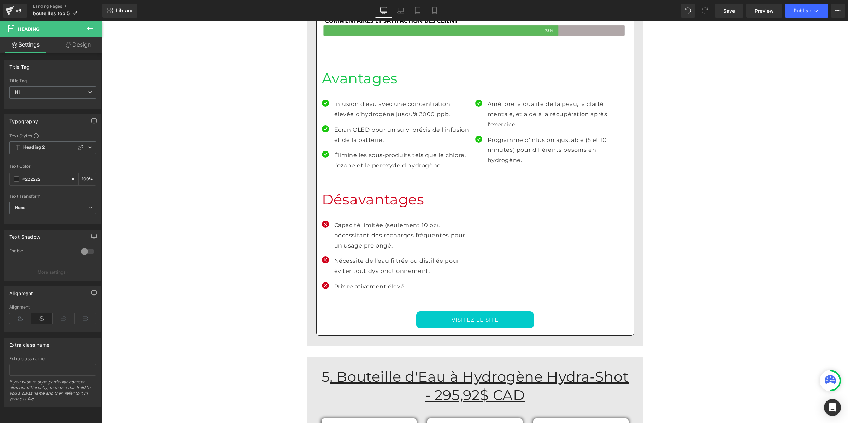
click at [589, 368] on u ". Bouteille d'Eau à Hydrogène Hydra-Shot - 295,92$ CAD" at bounding box center [479, 386] width 299 height 36
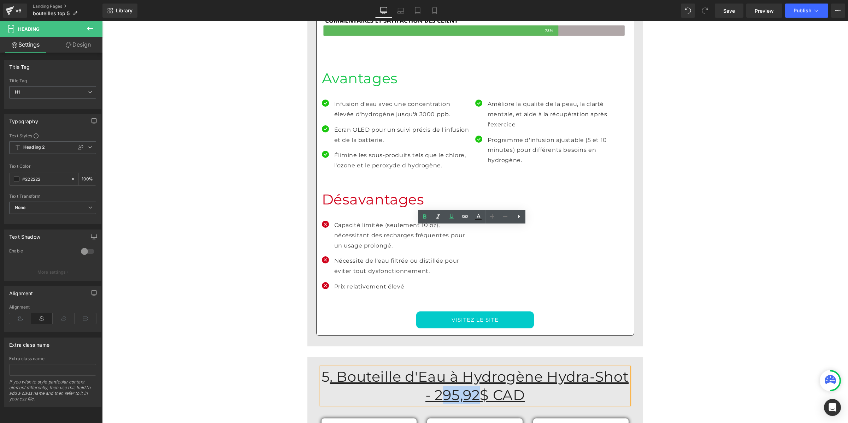
drag, startPoint x: 611, startPoint y: 233, endPoint x: 581, endPoint y: 234, distance: 29.3
click at [581, 368] on u ". Bouteille d'Eau à Hydrogène Hydra-Shot - 295,92$ CAD" at bounding box center [479, 386] width 299 height 36
click at [725, 11] on span "Save" at bounding box center [729, 10] width 12 height 7
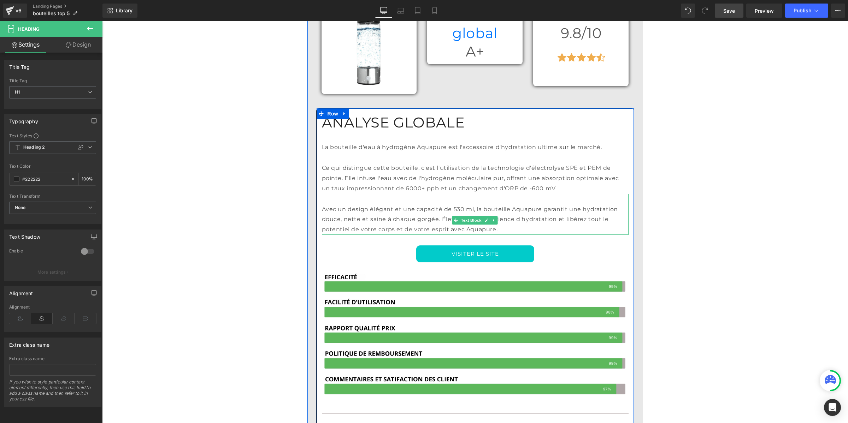
scroll to position [1148, 0]
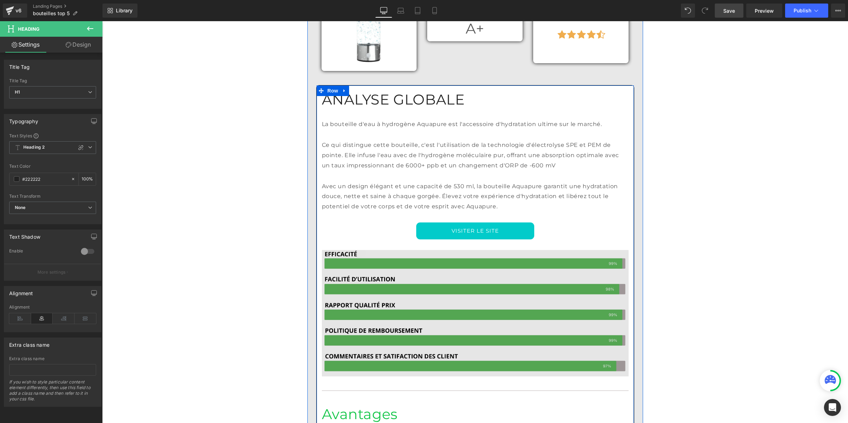
click at [468, 239] on img at bounding box center [475, 307] width 307 height 137
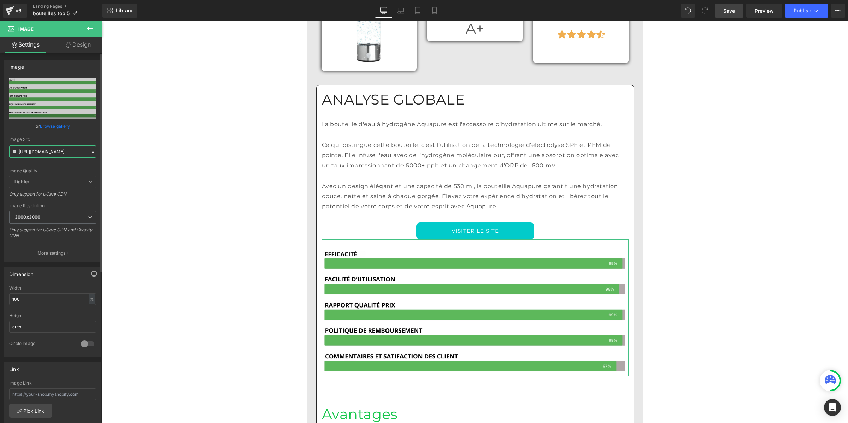
click at [66, 153] on input "[URL][DOMAIN_NAME]" at bounding box center [52, 152] width 87 height 12
paste input "916/2224/4733/files/1.jpg?v=1755005847"
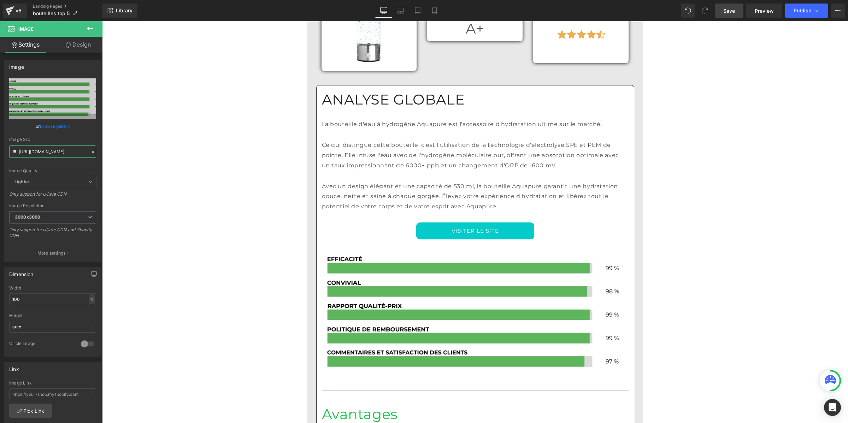
type input "[URL][DOMAIN_NAME]"
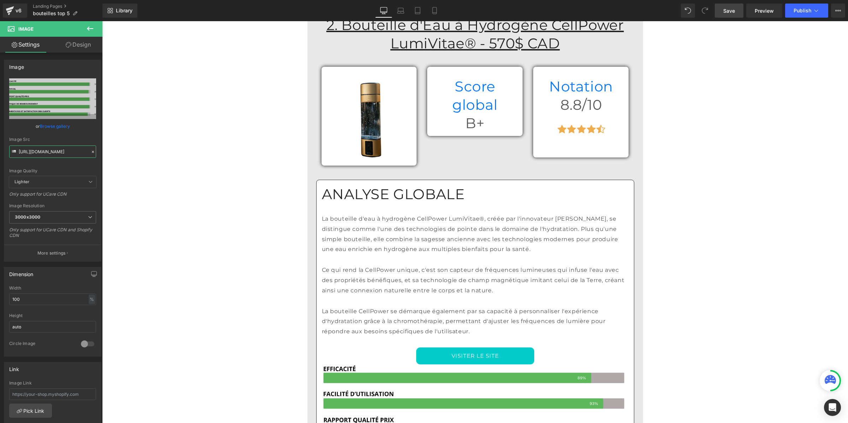
scroll to position [2075, 0]
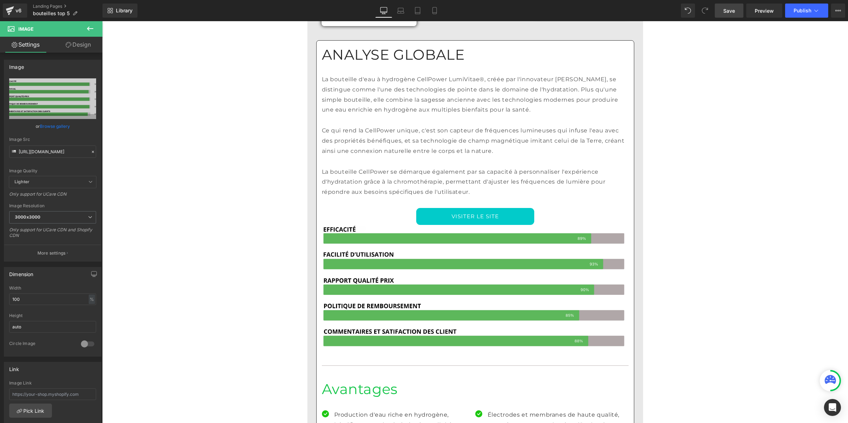
click at [460, 225] on div "Image" at bounding box center [475, 288] width 307 height 126
click at [57, 154] on input "[URL][DOMAIN_NAME]" at bounding box center [52, 152] width 87 height 12
paste input "916/2224/4733/files/Pourcentage_produit_2.jpg?v=1755005846"
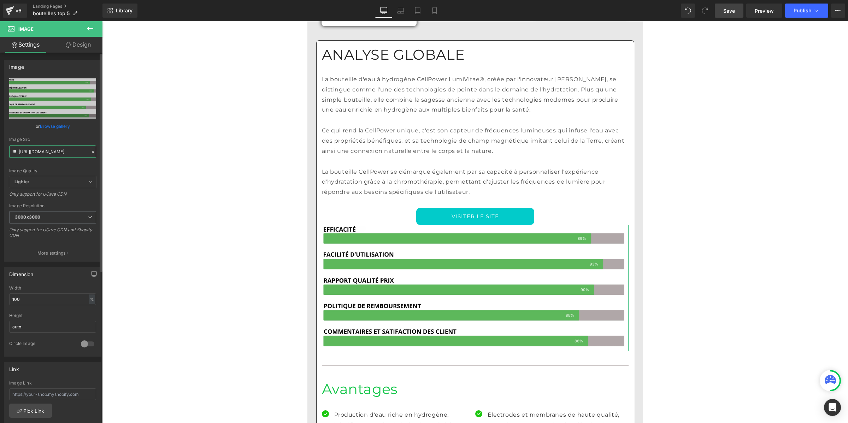
type input "[URL][DOMAIN_NAME]"
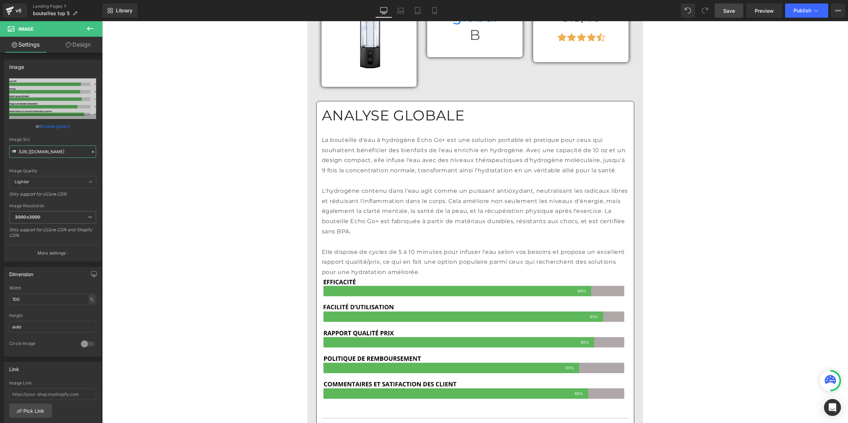
scroll to position [2914, 0]
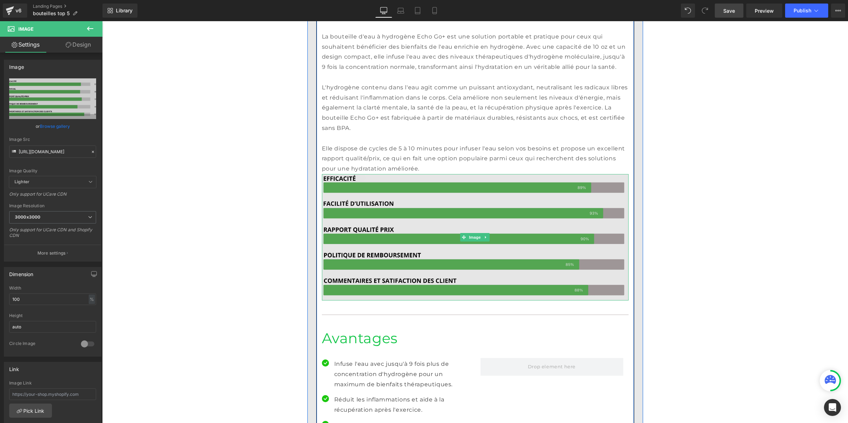
click at [542, 174] on img at bounding box center [475, 237] width 307 height 126
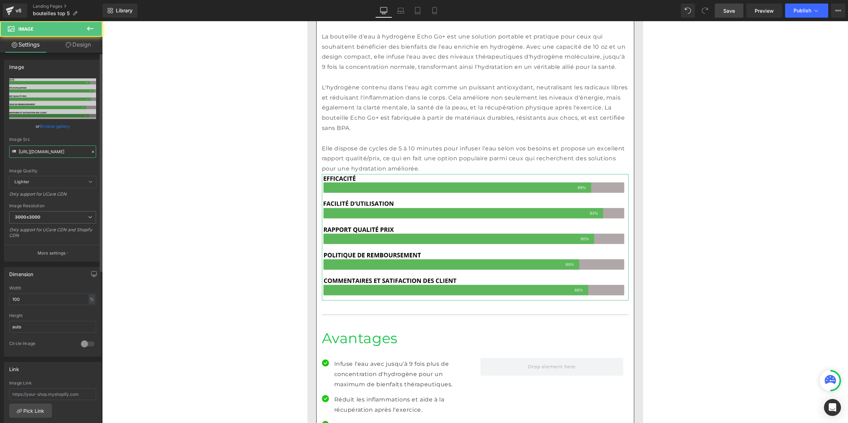
click at [37, 152] on input "[URL][DOMAIN_NAME]" at bounding box center [52, 152] width 87 height 12
paste input "916/2224/4733/files/Pourcentage_produit_2.jpg?v=1755005846"
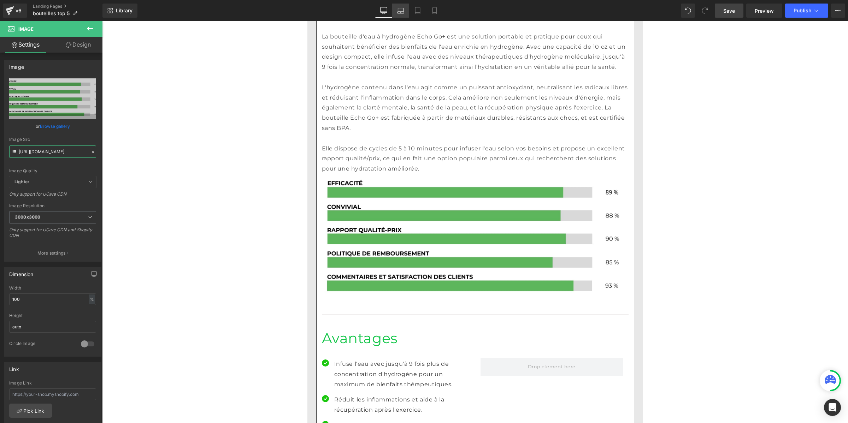
type input "[URL][DOMAIN_NAME]"
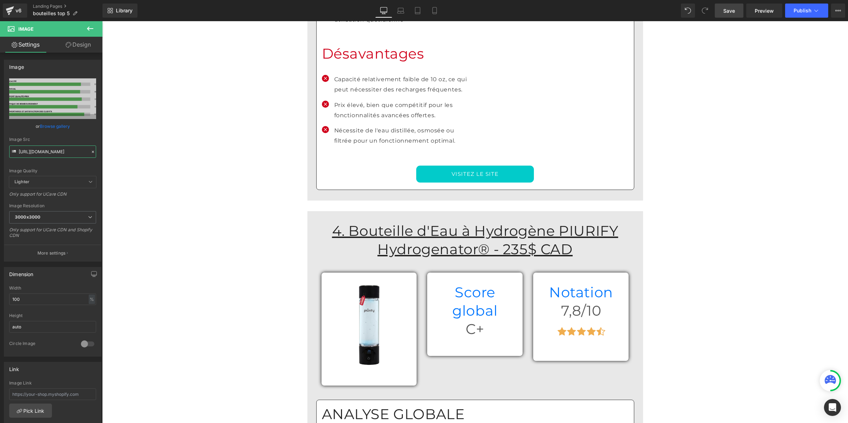
scroll to position [3621, 0]
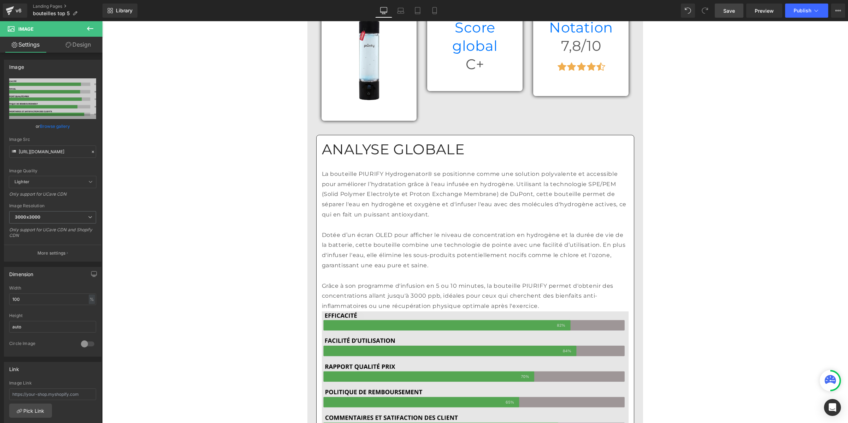
click at [504, 312] on img at bounding box center [475, 375] width 307 height 126
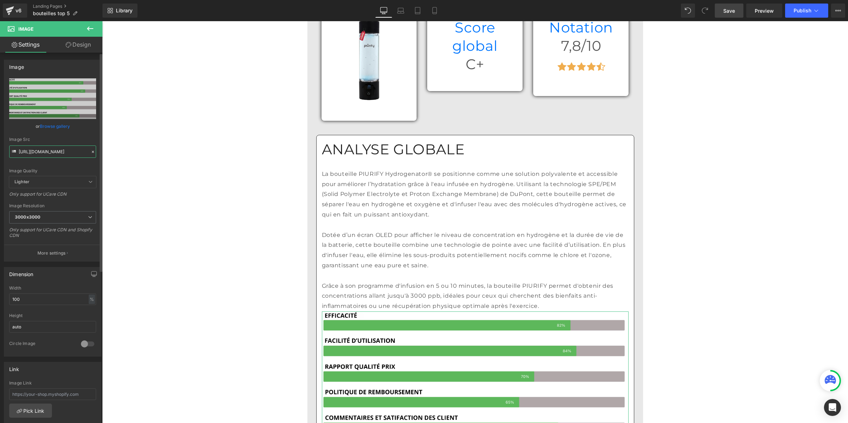
click at [64, 156] on input "[URL][DOMAIN_NAME]" at bounding box center [52, 152] width 87 height 12
paste input "916/2224/4733/files/Pourcentage_produit_3.jpg?v=1755005847"
type input "[URL][DOMAIN_NAME]"
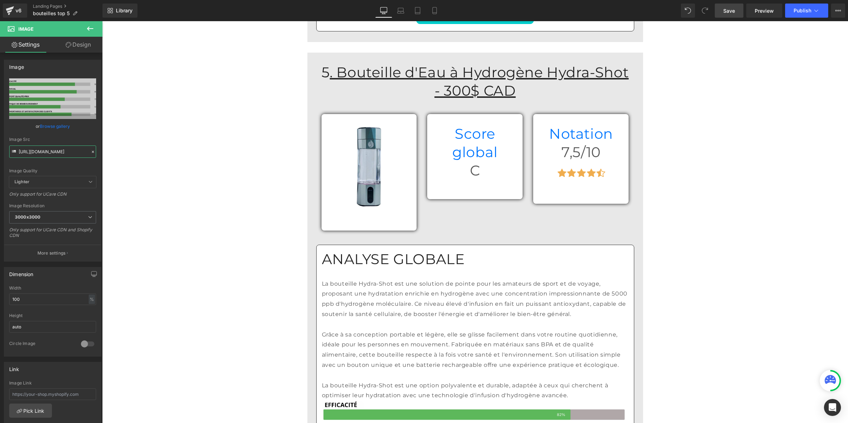
scroll to position [4327, 0]
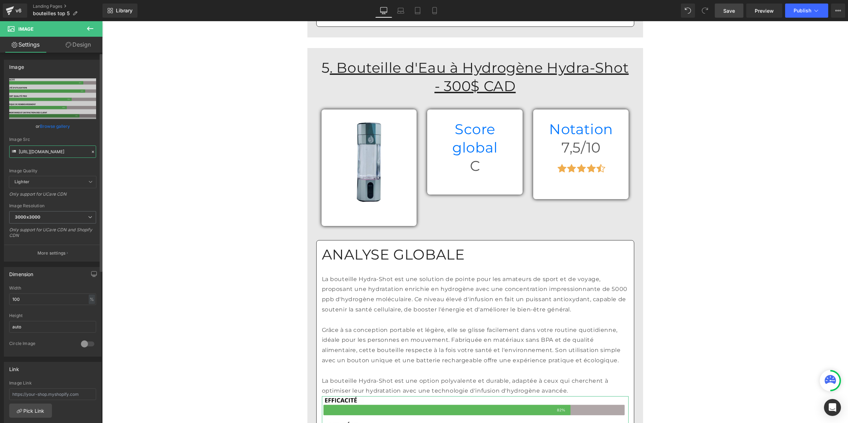
click at [43, 152] on input "[URL][DOMAIN_NAME]" at bounding box center [52, 152] width 87 height 12
paste input "916/2224/4733/files/Pourcentage_produit_3.jpg?v=1755005847"
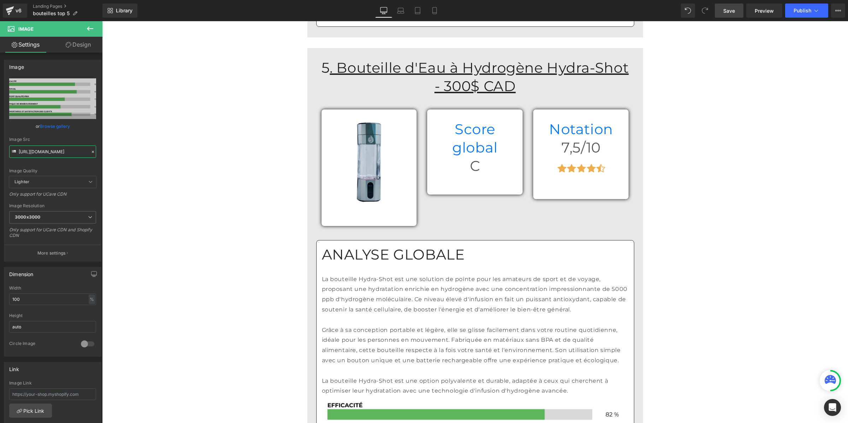
type input "[URL][DOMAIN_NAME]"
click at [735, 10] on link "Save" at bounding box center [729, 11] width 29 height 14
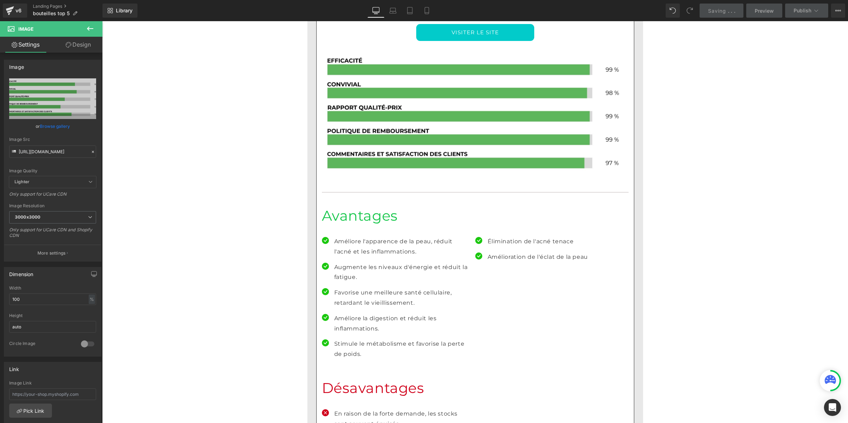
scroll to position [1306, 0]
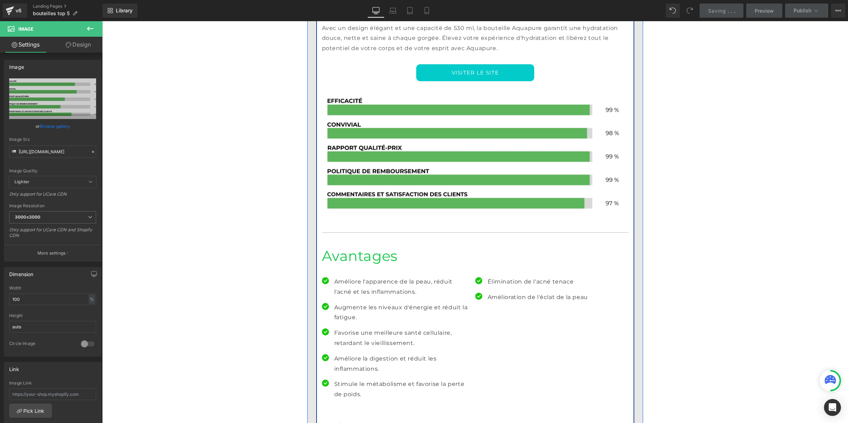
click at [349, 277] on p "Améliore l'apparence de la peau, réduit l'acné et les inflammations." at bounding box center [402, 287] width 136 height 20
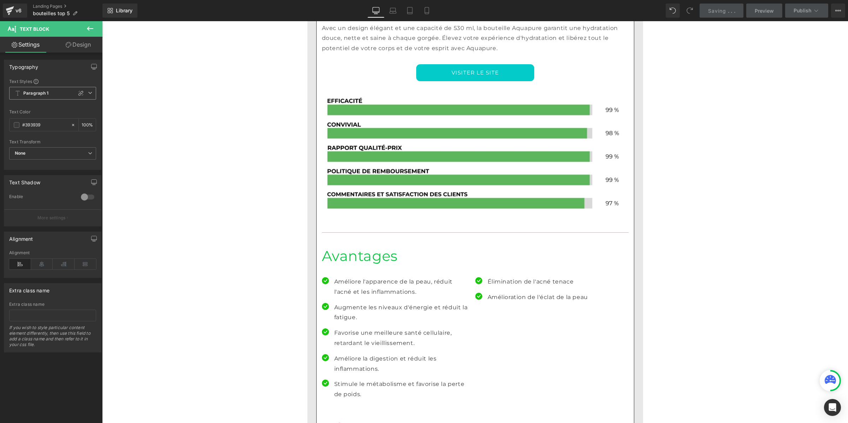
click at [42, 88] on span "Paragraph 1" at bounding box center [52, 93] width 87 height 13
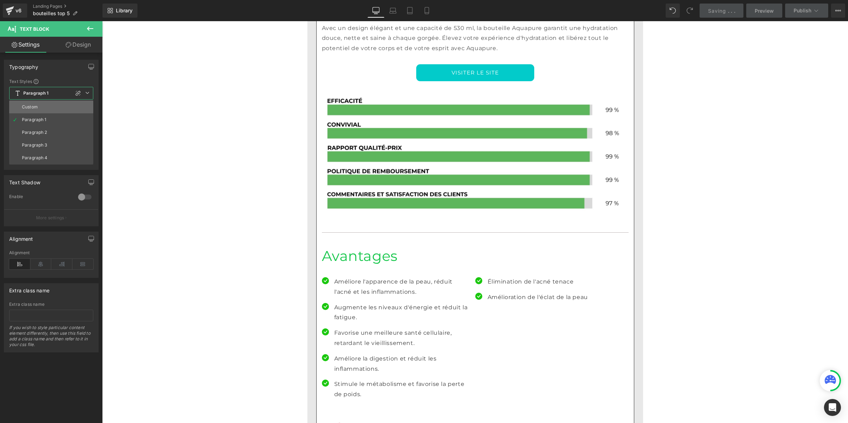
click at [41, 108] on li "Custom" at bounding box center [51, 107] width 84 height 13
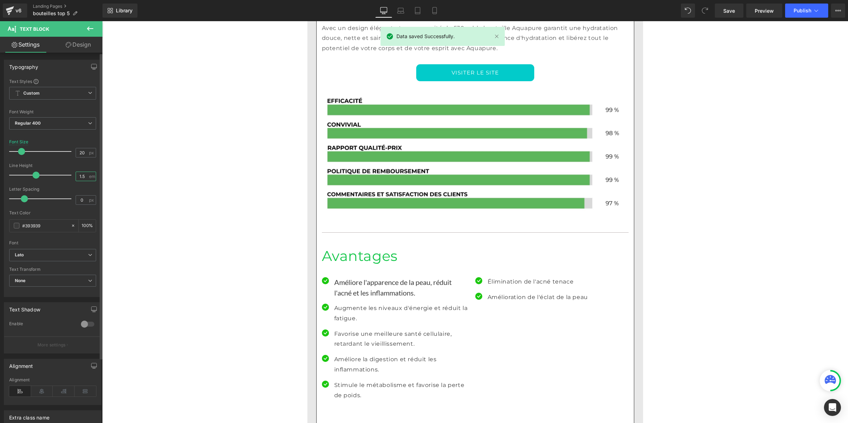
click at [78, 176] on input "1.5" at bounding box center [82, 176] width 12 height 9
type input "1"
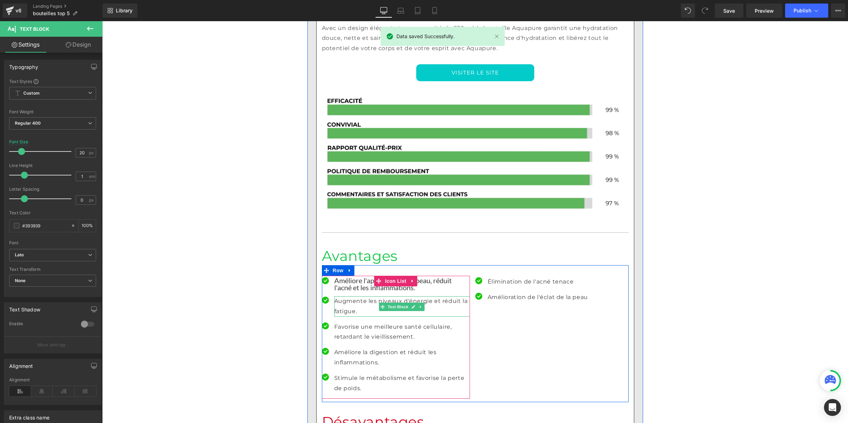
click at [338, 296] on p "Augmente les niveaux d'énergie et réduit la fatigue." at bounding box center [402, 306] width 136 height 20
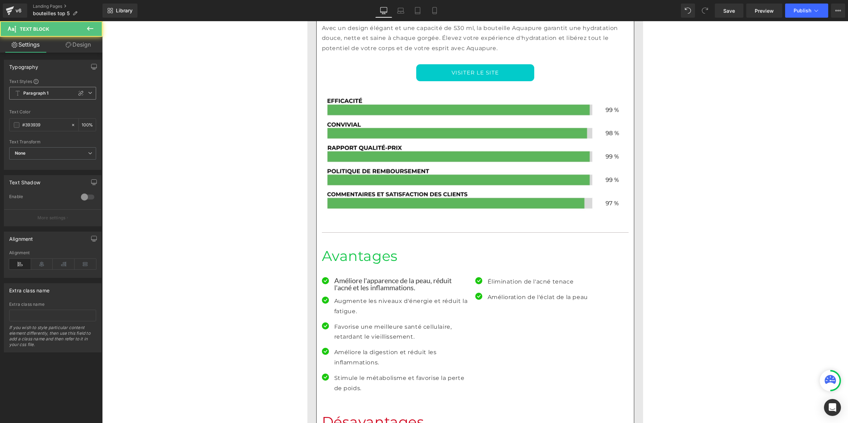
click at [43, 89] on span "Paragraph 1" at bounding box center [52, 93] width 87 height 13
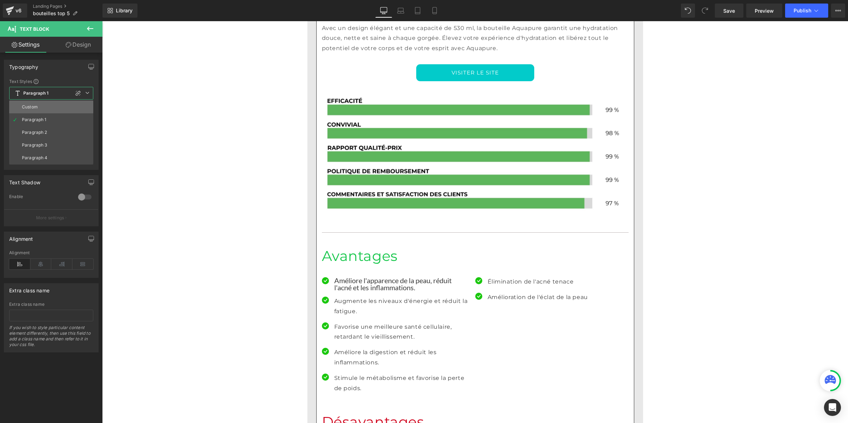
click at [38, 103] on li "Custom" at bounding box center [51, 107] width 84 height 13
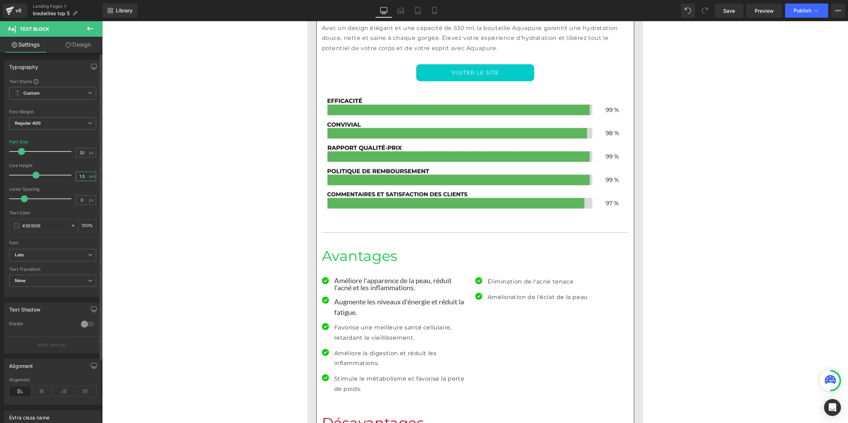
drag, startPoint x: 84, startPoint y: 177, endPoint x: 64, endPoint y: 176, distance: 20.1
click at [64, 176] on div "Line Height 1.5 em" at bounding box center [52, 175] width 87 height 24
type input "1"
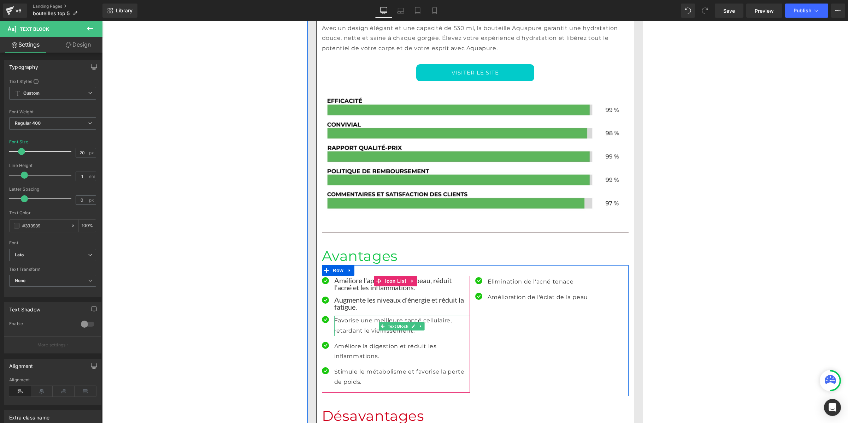
click at [348, 316] on p "Favorise une meilleure santé cellulaire, retardant le vieillissement." at bounding box center [402, 326] width 136 height 20
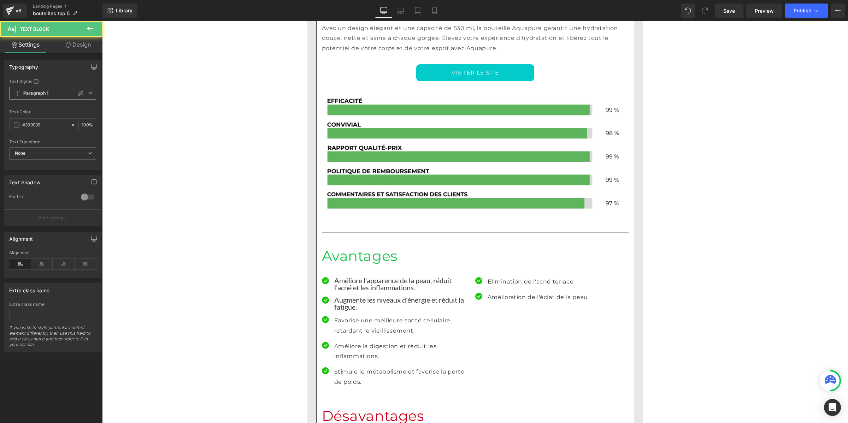
click at [45, 91] on b "Paragraph 1" at bounding box center [35, 93] width 25 height 6
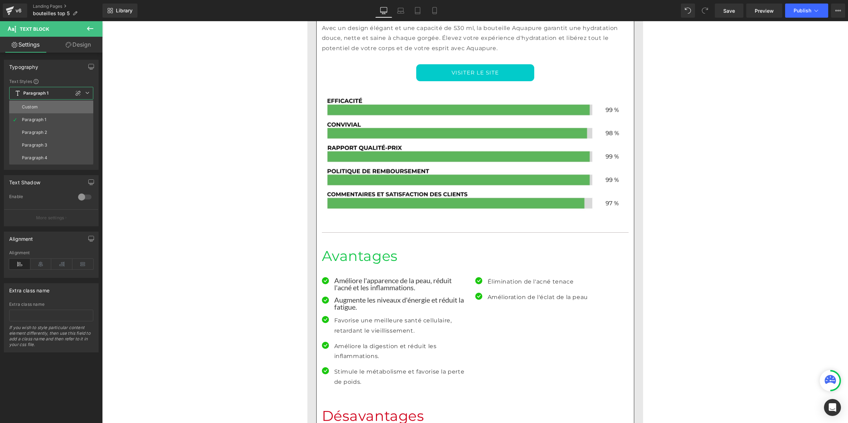
click at [43, 104] on li "Custom" at bounding box center [51, 107] width 84 height 13
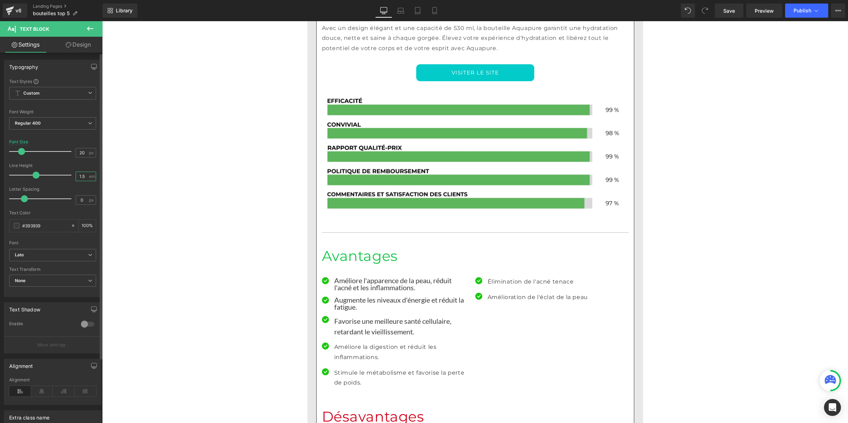
drag, startPoint x: 85, startPoint y: 177, endPoint x: 61, endPoint y: 177, distance: 24.0
click at [61, 177] on div "Line Height 1.5 em" at bounding box center [52, 175] width 87 height 24
type input "1"
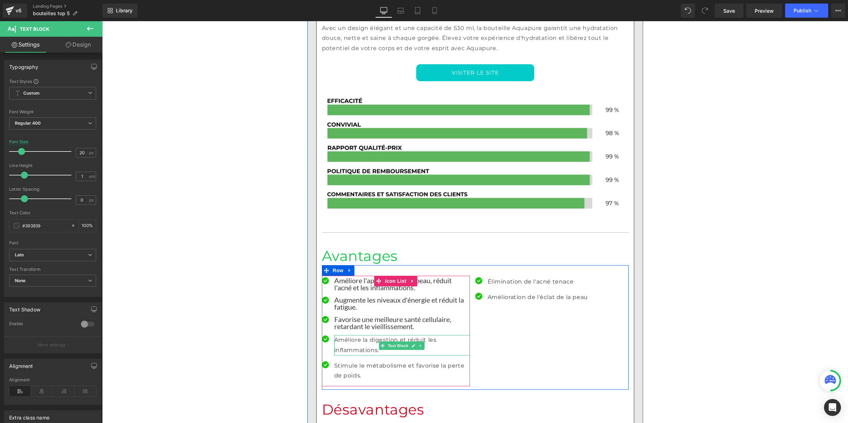
click at [349, 335] on p "Améliore la digestion et réduit les inflammations." at bounding box center [402, 345] width 136 height 20
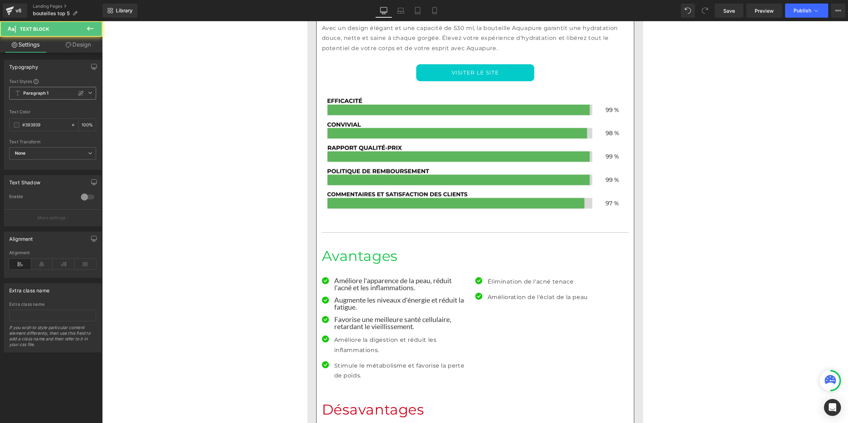
click at [52, 94] on span "Paragraph 1" at bounding box center [52, 93] width 87 height 13
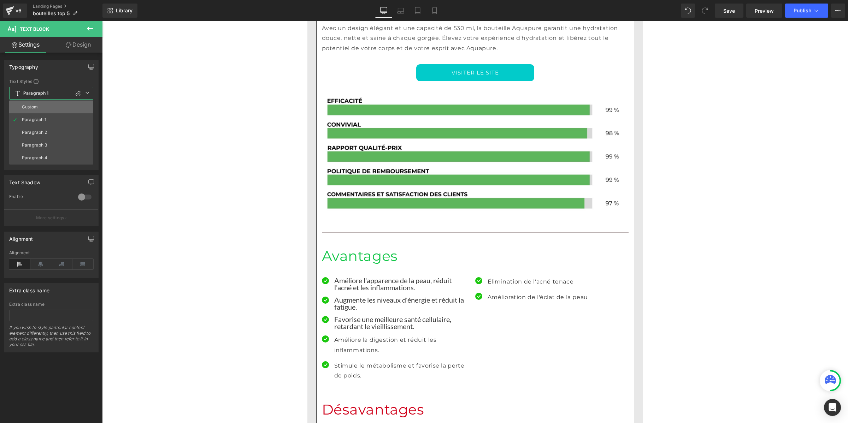
click at [51, 105] on li "Custom" at bounding box center [51, 107] width 84 height 13
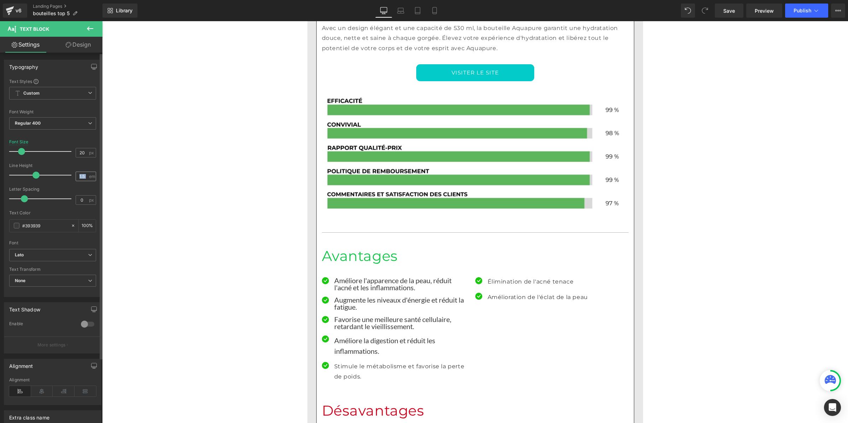
click at [85, 175] on div "1.5 em" at bounding box center [86, 177] width 20 height 10
drag, startPoint x: 85, startPoint y: 175, endPoint x: 71, endPoint y: 175, distance: 13.4
click at [71, 175] on div "Line Height 1.5 em" at bounding box center [52, 175] width 87 height 24
type input "1"
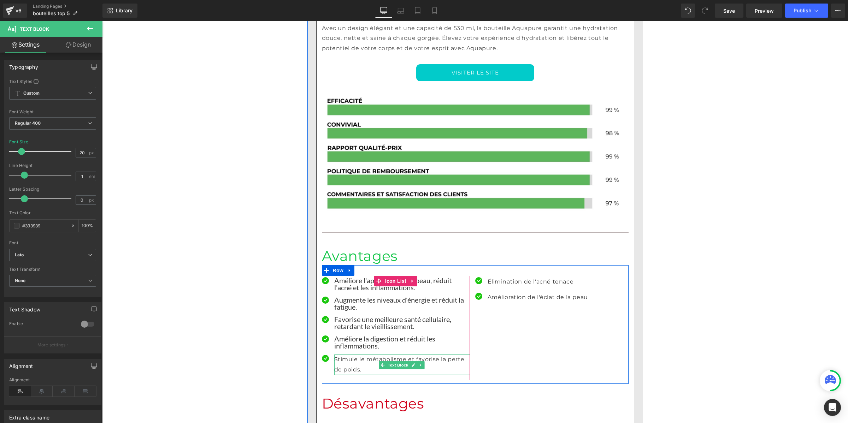
click at [339, 355] on p "Stimule le métabolisme et favorise la perte de poids." at bounding box center [402, 365] width 136 height 20
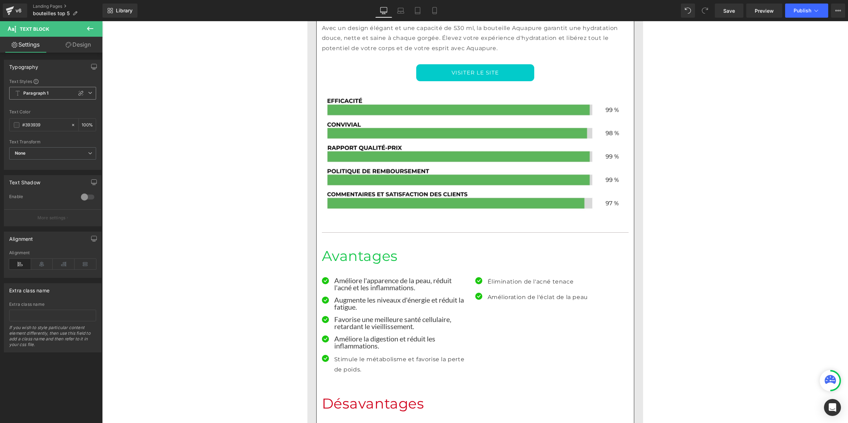
click at [43, 93] on b "Paragraph 1" at bounding box center [35, 93] width 25 height 6
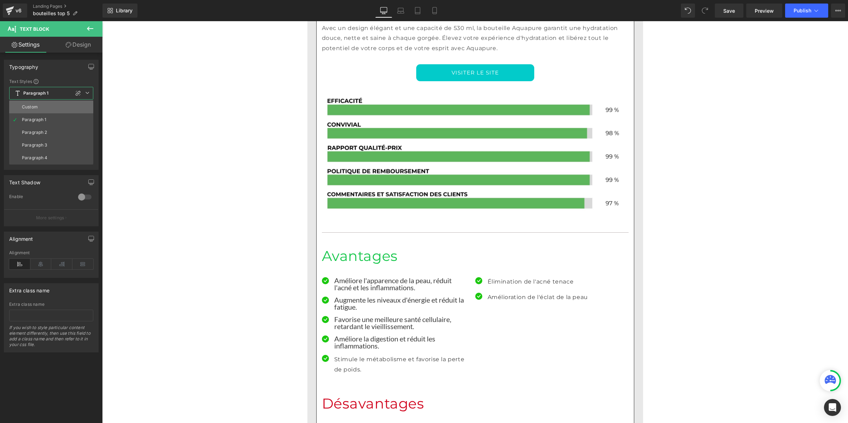
click at [43, 105] on li "Custom" at bounding box center [51, 107] width 84 height 13
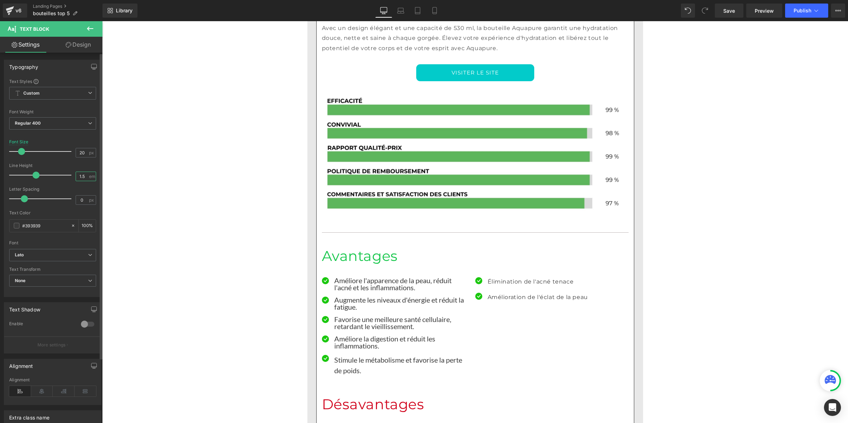
drag, startPoint x: 85, startPoint y: 177, endPoint x: 72, endPoint y: 177, distance: 13.1
click at [72, 177] on div "Line Height 1.5 em" at bounding box center [52, 175] width 87 height 24
type input "1"
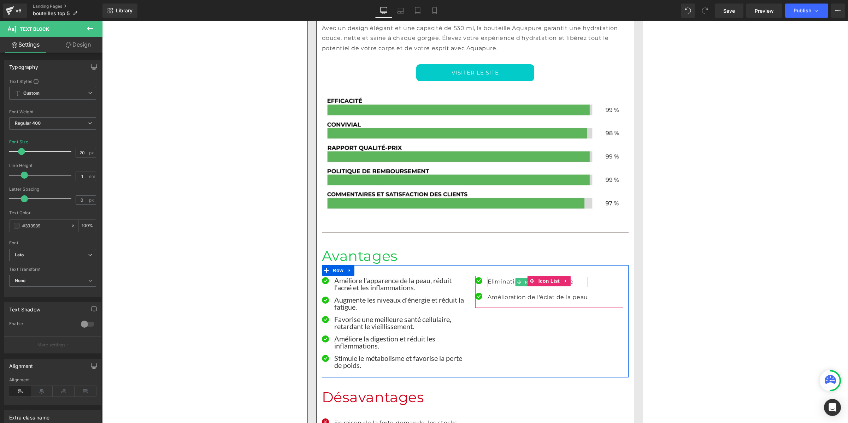
click at [491, 277] on p "Élimination de l'acné tenace" at bounding box center [537, 282] width 100 height 10
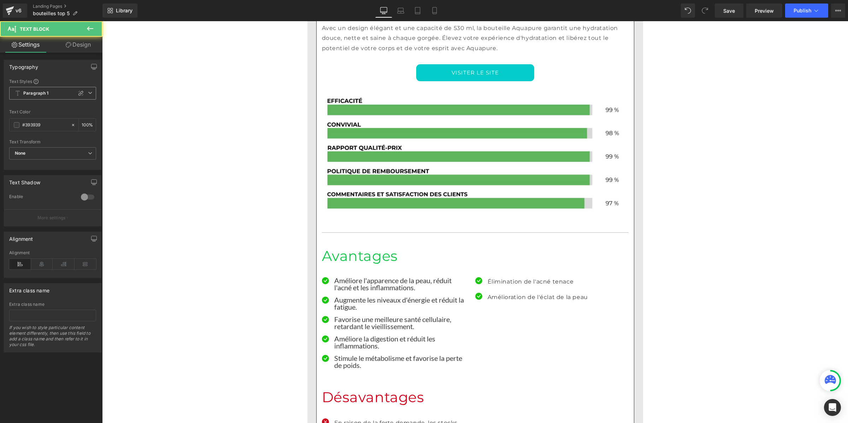
click at [48, 97] on span "Paragraph 1" at bounding box center [52, 93] width 87 height 13
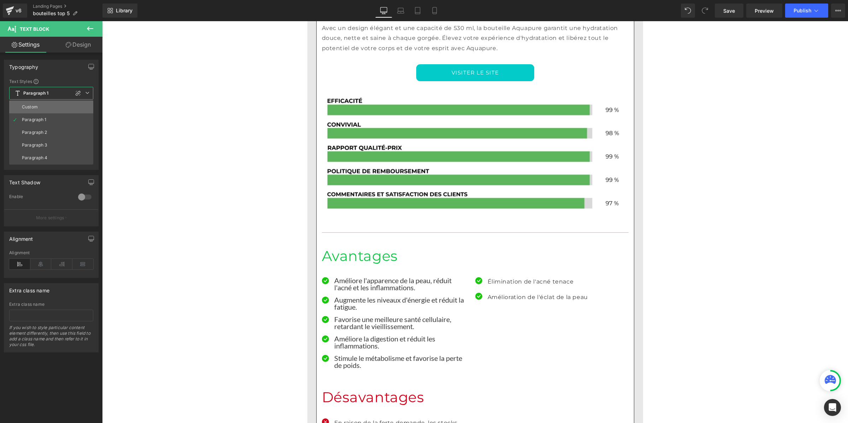
click at [47, 107] on li "Custom" at bounding box center [51, 107] width 84 height 13
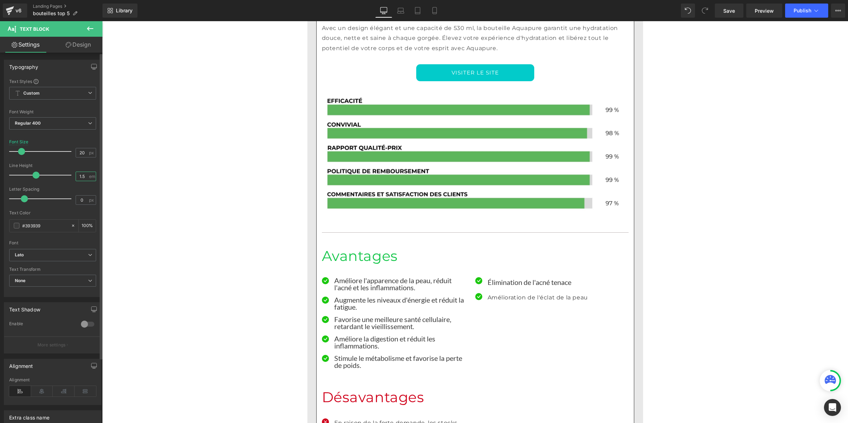
drag, startPoint x: 85, startPoint y: 175, endPoint x: 64, endPoint y: 177, distance: 22.0
click at [64, 177] on div "Line Height 1.5 em" at bounding box center [52, 175] width 87 height 24
type input "1"
click at [495, 289] on p "Amélioration de l'éclat de la peau" at bounding box center [537, 294] width 100 height 10
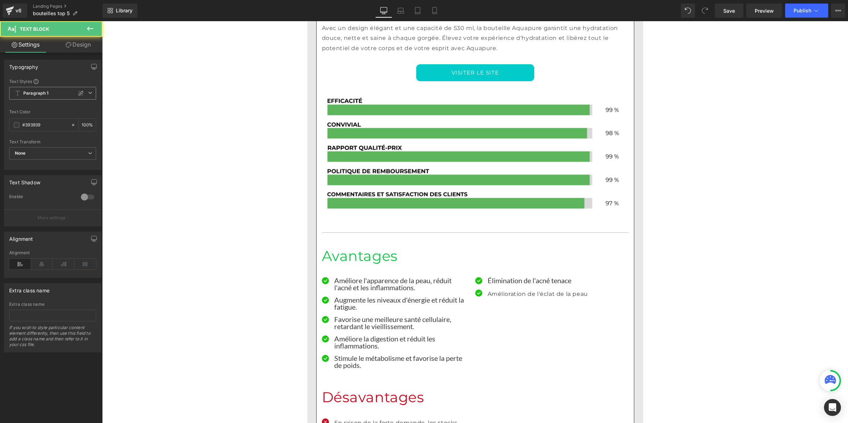
click at [66, 92] on span "Paragraph 1" at bounding box center [52, 93] width 87 height 13
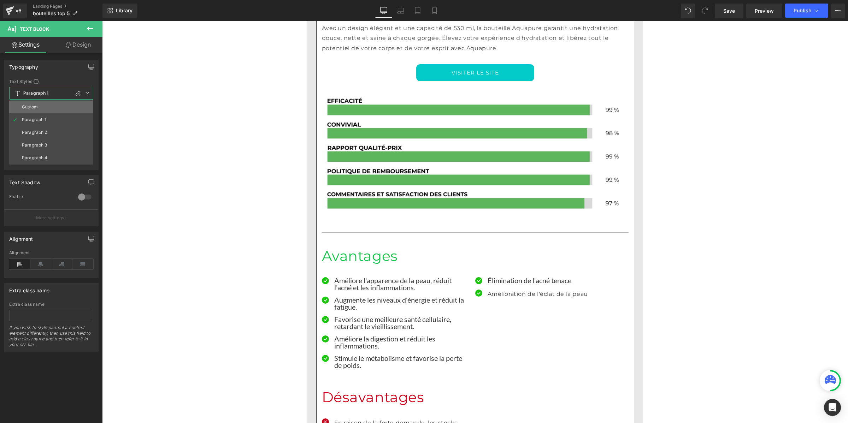
click at [60, 105] on li "Custom" at bounding box center [51, 107] width 84 height 13
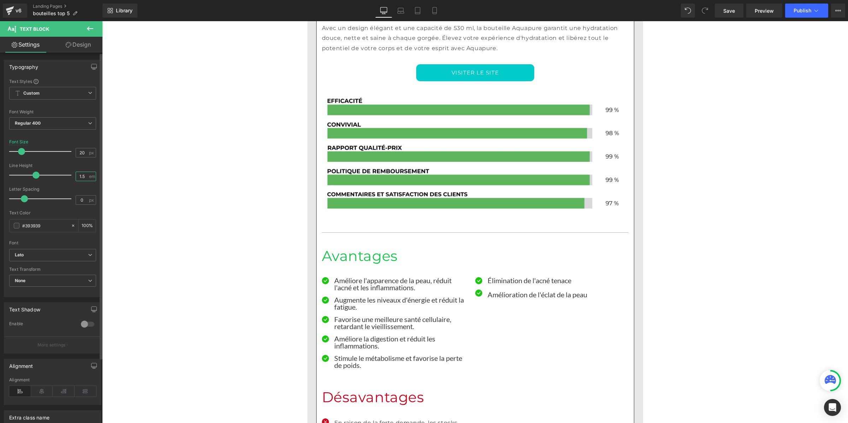
drag, startPoint x: 84, startPoint y: 175, endPoint x: 69, endPoint y: 175, distance: 15.2
click at [69, 175] on div "Line Height 1.5 em" at bounding box center [52, 175] width 87 height 24
type input "1"
click at [342, 418] on p "En raison de la forte demande, les stocks sont souvent épuisés" at bounding box center [402, 428] width 136 height 20
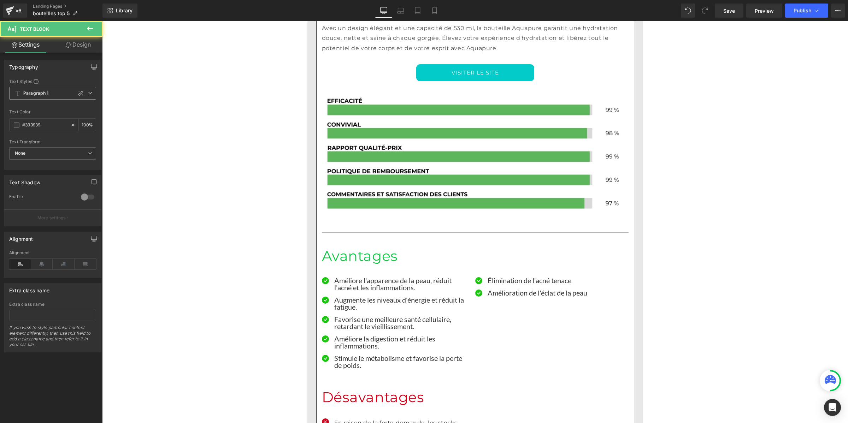
click at [36, 92] on b "Paragraph 1" at bounding box center [35, 93] width 25 height 6
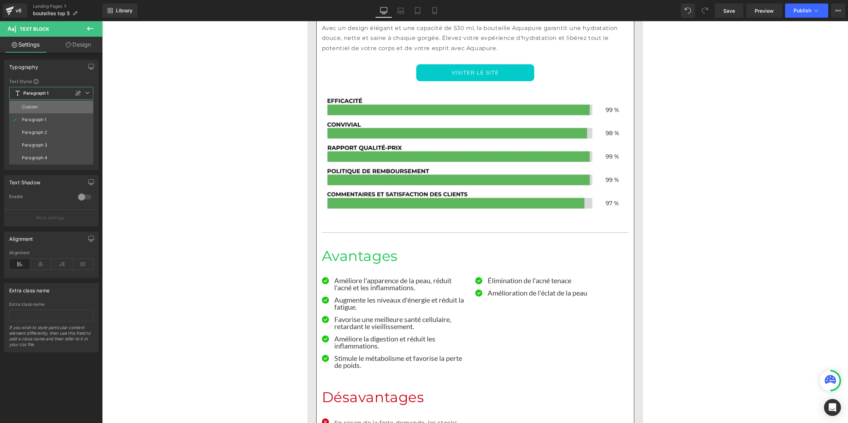
click at [33, 103] on li "Custom" at bounding box center [51, 107] width 84 height 13
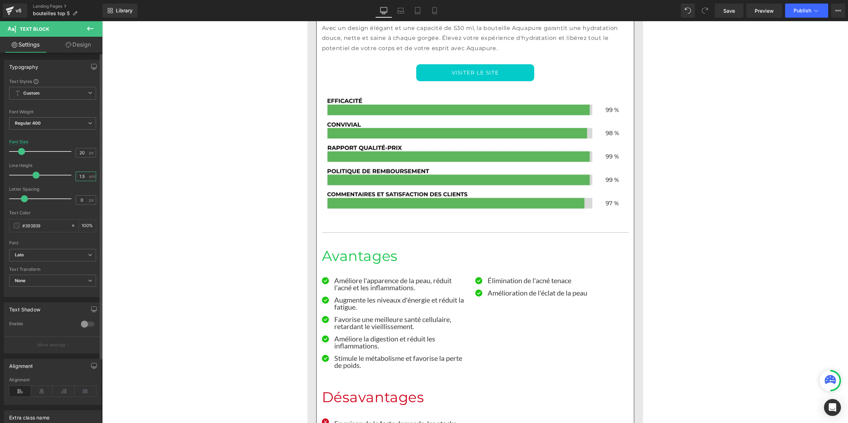
drag, startPoint x: 85, startPoint y: 179, endPoint x: 66, endPoint y: 176, distance: 19.4
click at [66, 176] on div "Line Height 1.5 em" at bounding box center [52, 175] width 87 height 24
type input "1"
click at [729, 15] on link "Save" at bounding box center [729, 11] width 29 height 14
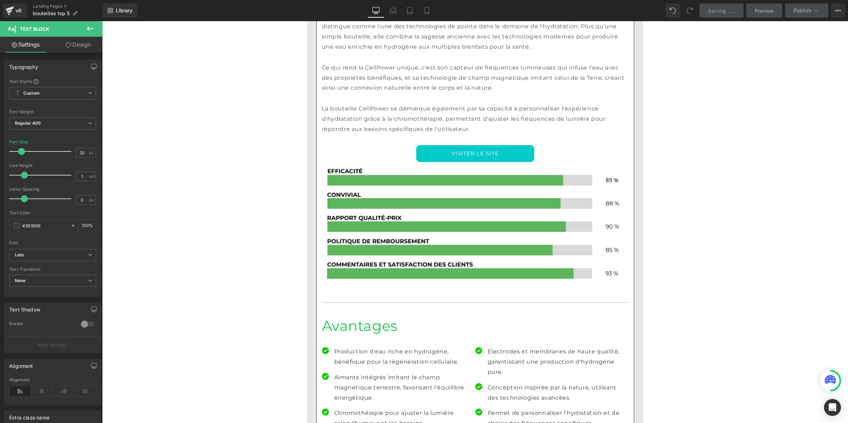
scroll to position [2145, 0]
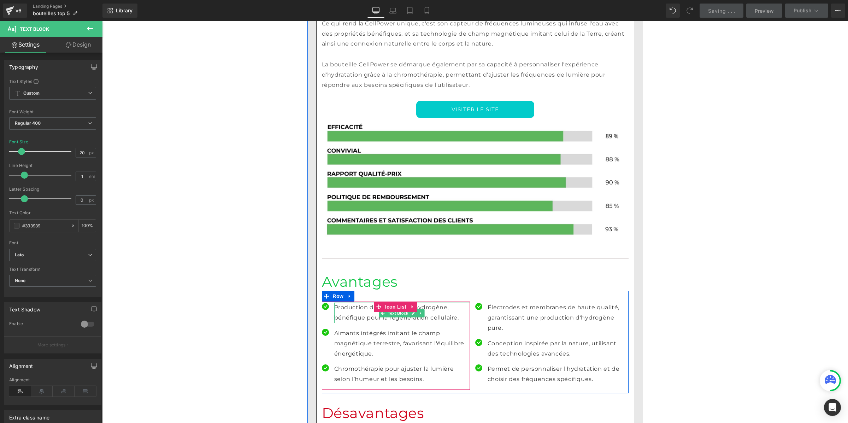
click at [350, 303] on p "Production d'eau riche en hydrogène, bénéfique pour la régénération cellulaire." at bounding box center [402, 313] width 136 height 20
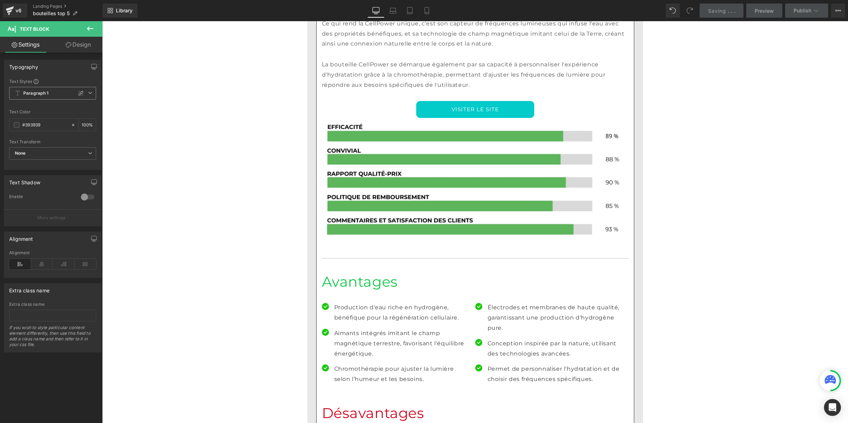
click at [54, 92] on span "Paragraph 1" at bounding box center [52, 93] width 87 height 13
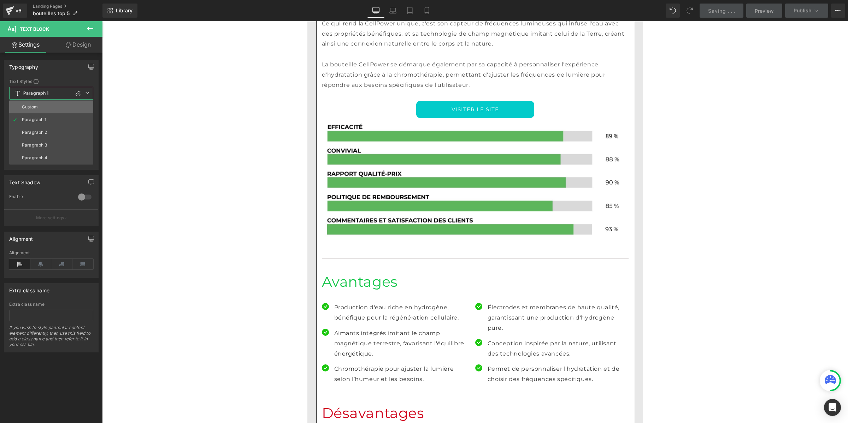
click at [50, 106] on li "Custom" at bounding box center [51, 107] width 84 height 13
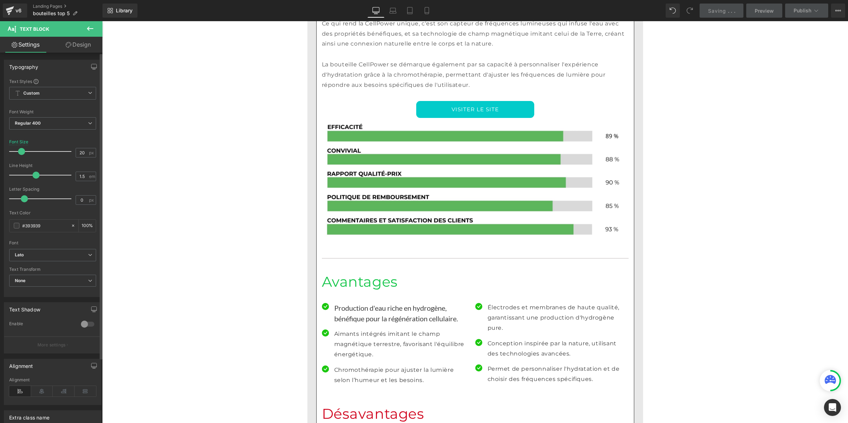
drag, startPoint x: 86, startPoint y: 176, endPoint x: 62, endPoint y: 174, distance: 24.1
click at [62, 174] on div "Line Height 1.5 em" at bounding box center [52, 175] width 87 height 24
click at [80, 177] on input "1.5" at bounding box center [82, 176] width 12 height 9
drag, startPoint x: 85, startPoint y: 177, endPoint x: 75, endPoint y: 175, distance: 10.4
click at [76, 175] on input "1.5" at bounding box center [82, 176] width 12 height 9
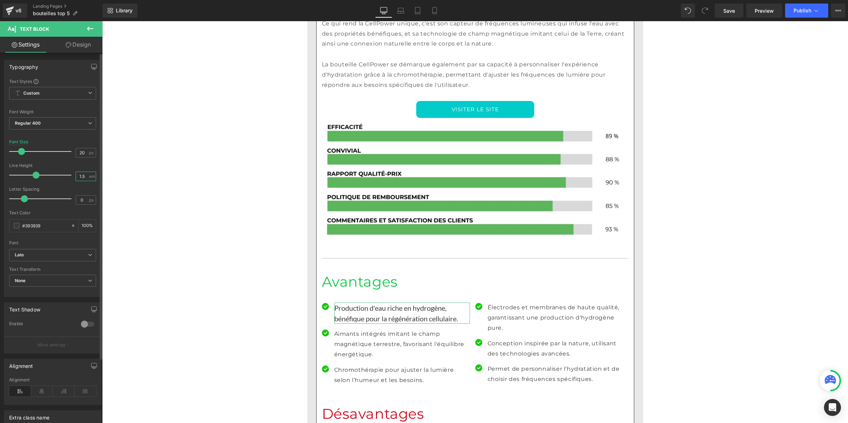
type input "1"
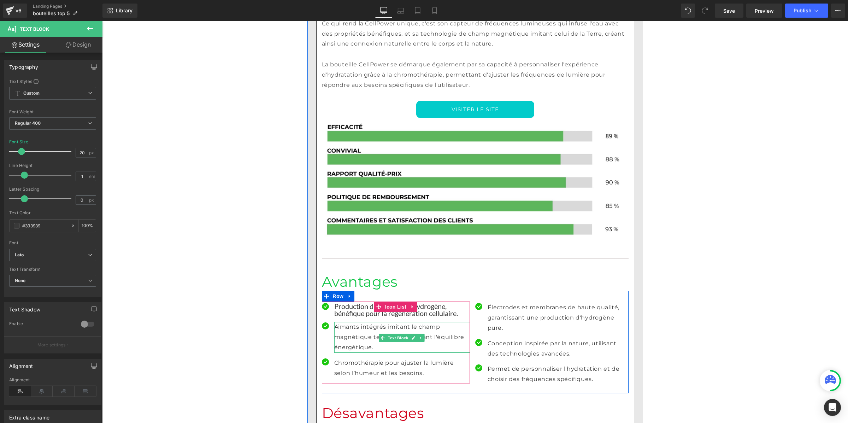
click at [350, 322] on p "Aimants intégrés imitant le champ magnétique terrestre, favorisant l'équilibre …" at bounding box center [402, 337] width 136 height 30
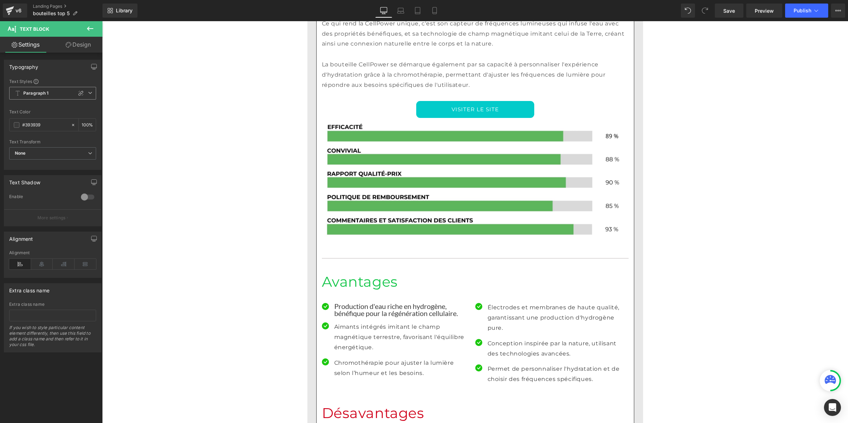
click at [38, 97] on span "Paragraph 1" at bounding box center [52, 93] width 87 height 13
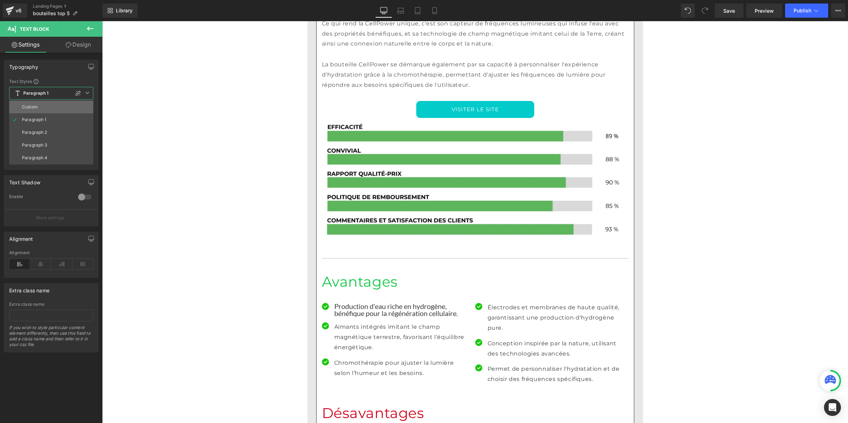
click at [40, 105] on li "Custom" at bounding box center [51, 107] width 84 height 13
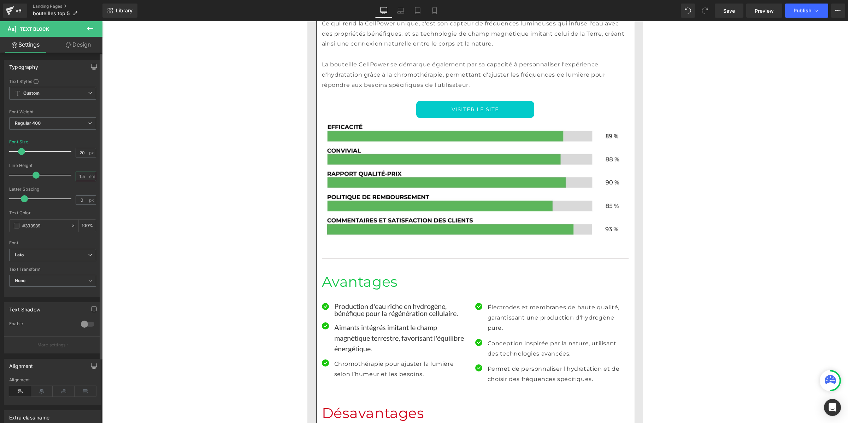
drag, startPoint x: 84, startPoint y: 177, endPoint x: 73, endPoint y: 177, distance: 10.2
click at [76, 177] on input "1.5" at bounding box center [82, 176] width 12 height 9
type input "1"
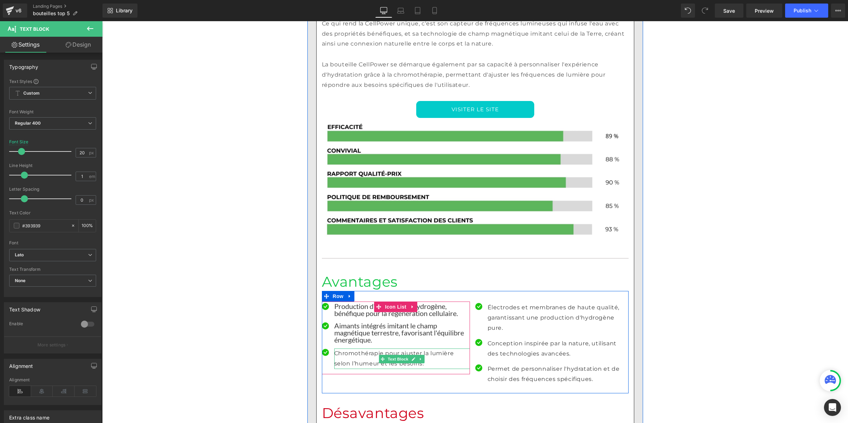
click at [338, 349] on p "Chromothérapie pour ajuster la lumière selon l’humeur et les besoins." at bounding box center [402, 359] width 136 height 20
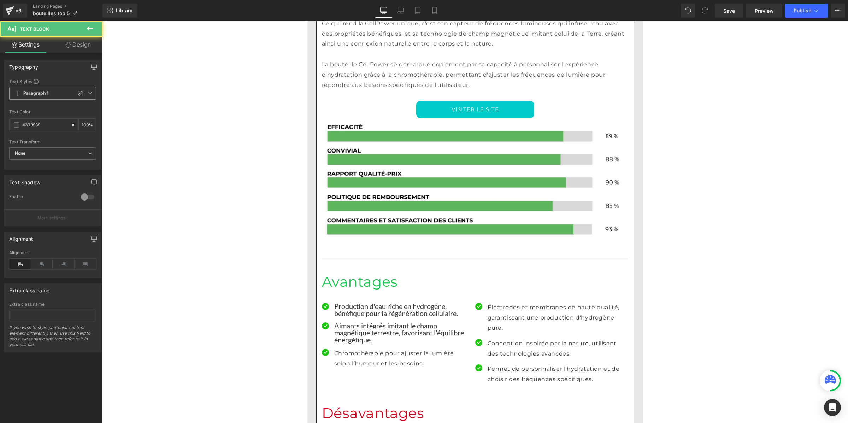
click at [51, 94] on span "Paragraph 1" at bounding box center [52, 93] width 87 height 13
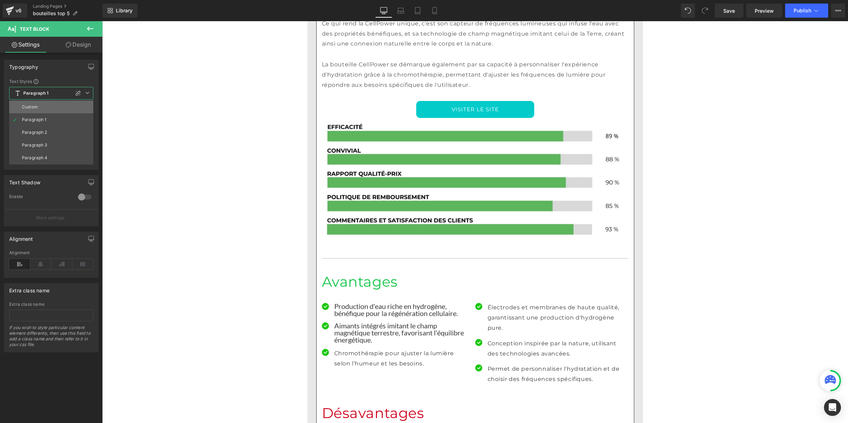
click at [48, 107] on li "Custom" at bounding box center [51, 107] width 84 height 13
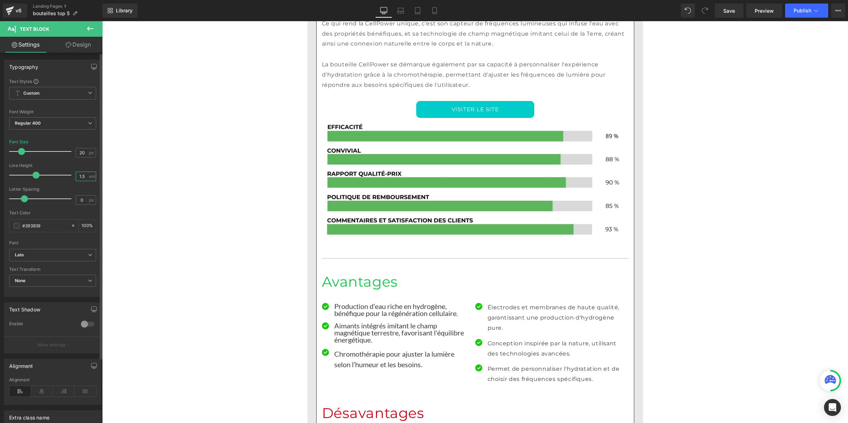
click at [84, 176] on input "1.5" at bounding box center [82, 176] width 12 height 9
drag, startPoint x: 84, startPoint y: 176, endPoint x: 74, endPoint y: 175, distance: 9.9
click at [76, 175] on input "1.5" at bounding box center [82, 176] width 12 height 9
type input "1"
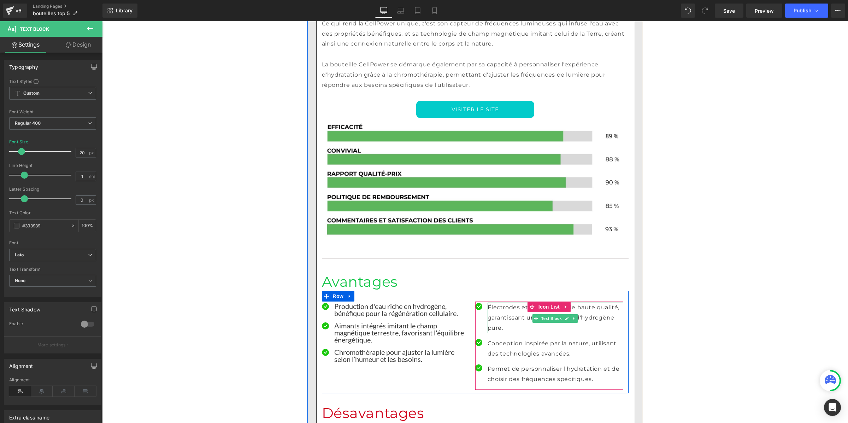
click at [487, 303] on p "Électrodes et membranes de haute qualité, garantissant une production d'hydrogè…" at bounding box center [555, 318] width 136 height 30
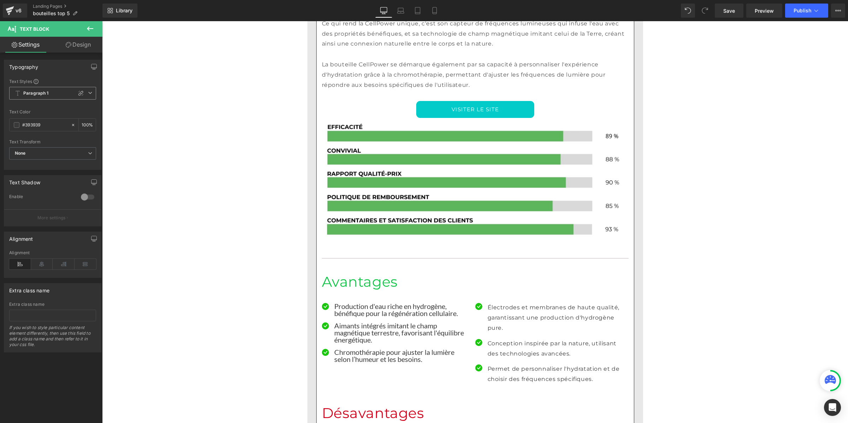
click at [34, 96] on span "Paragraph 1" at bounding box center [52, 93] width 87 height 13
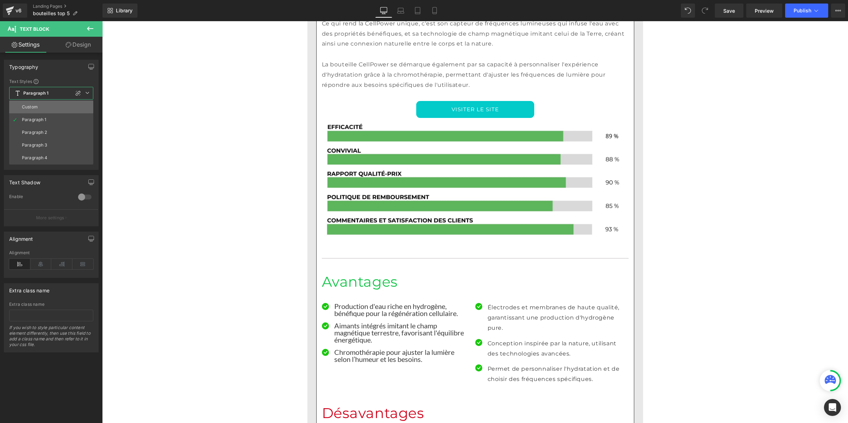
click at [35, 108] on div "Custom" at bounding box center [30, 107] width 16 height 5
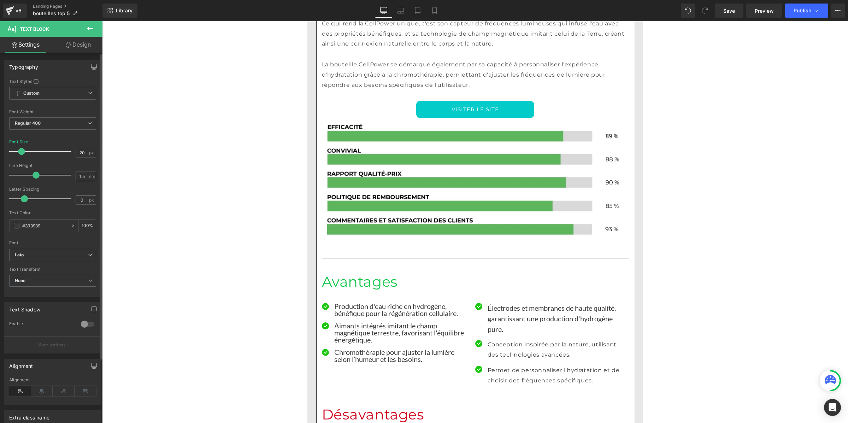
click at [87, 175] on div "1.5 em" at bounding box center [86, 177] width 20 height 10
click at [82, 176] on input "1.5" at bounding box center [82, 176] width 12 height 9
type input "1"
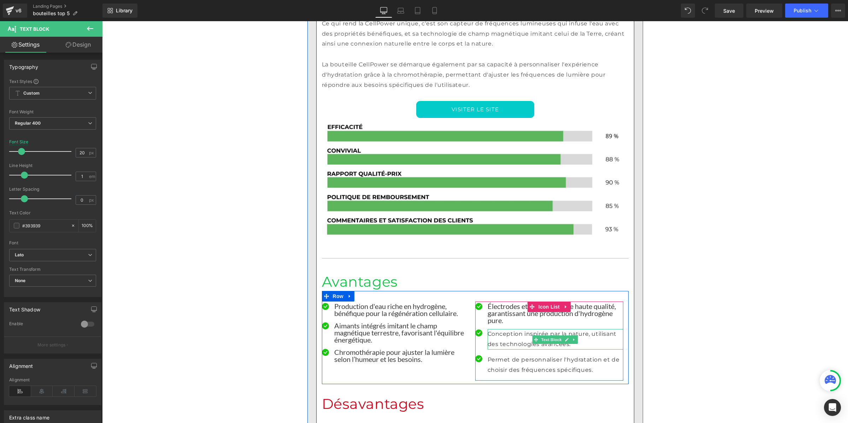
click at [490, 329] on p "Conception inspirée par la nature, utilisant des technologies avancées." at bounding box center [555, 339] width 136 height 20
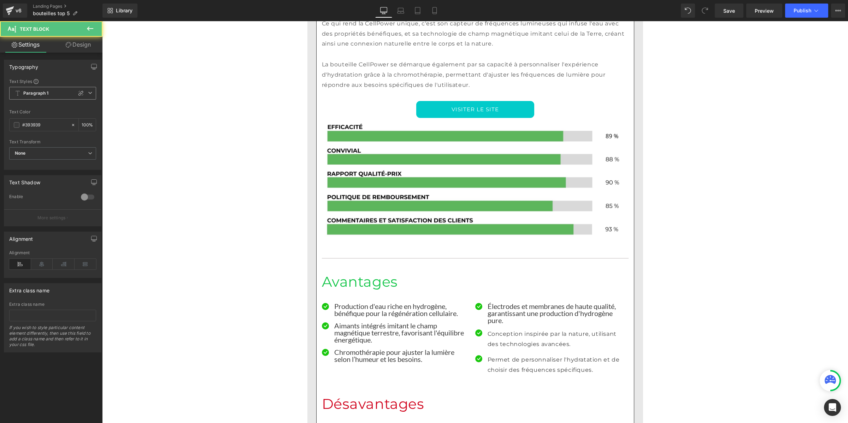
click at [42, 93] on b "Paragraph 1" at bounding box center [35, 93] width 25 height 6
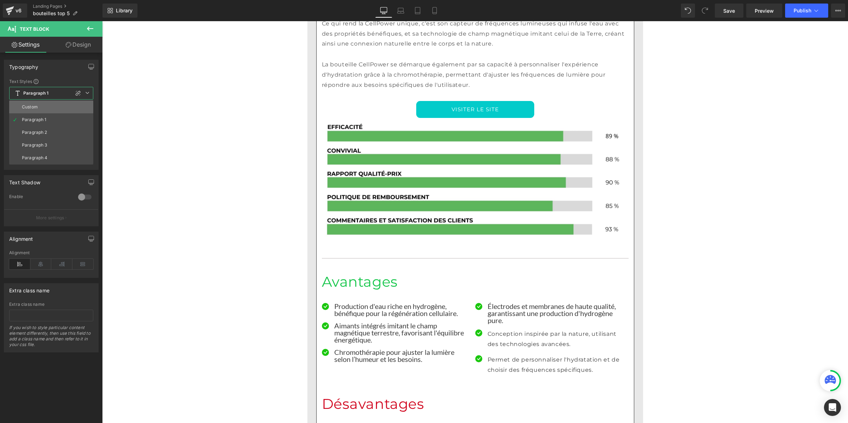
click at [37, 108] on div "Custom" at bounding box center [30, 107] width 16 height 5
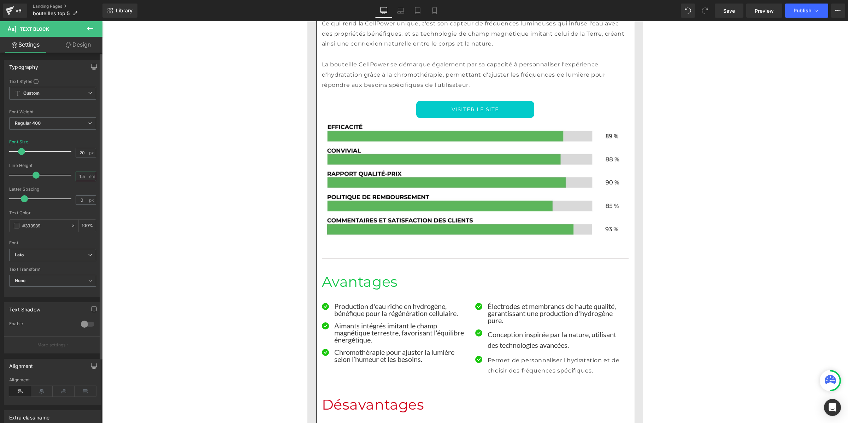
drag, startPoint x: 85, startPoint y: 173, endPoint x: 73, endPoint y: 173, distance: 12.0
click at [76, 173] on div "1.5 em" at bounding box center [86, 177] width 20 height 10
type input "1"
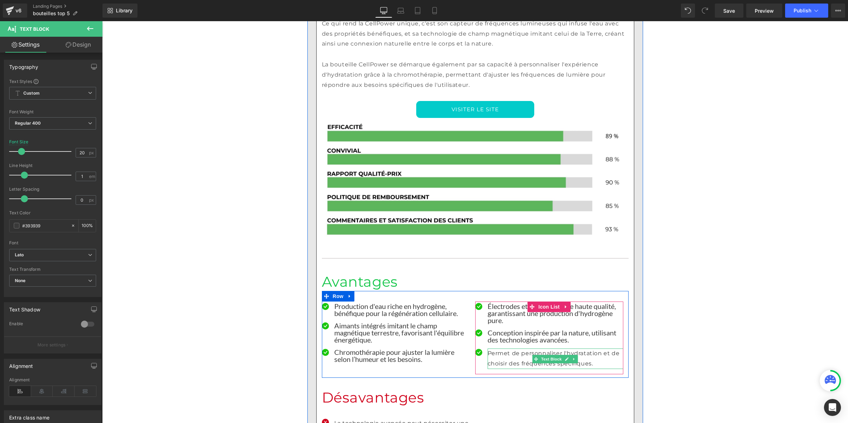
click at [503, 349] on p "Permet de personnaliser l'hydratation et de choisir des fréquences spécifiques." at bounding box center [555, 359] width 136 height 20
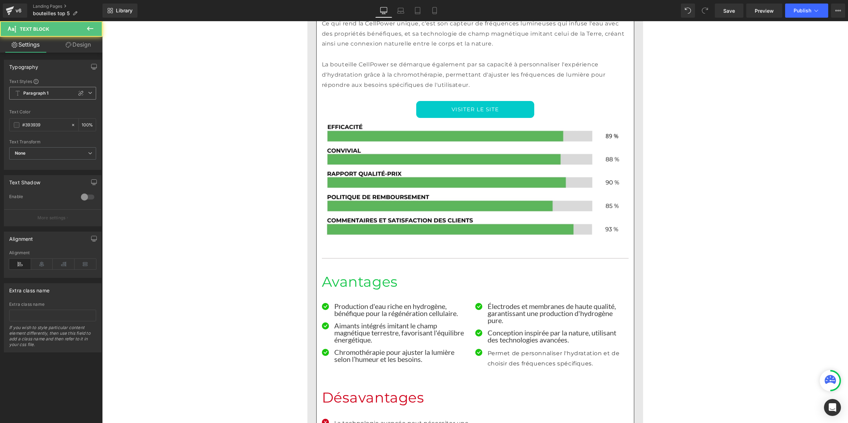
click at [52, 93] on span "Paragraph 1" at bounding box center [52, 93] width 87 height 13
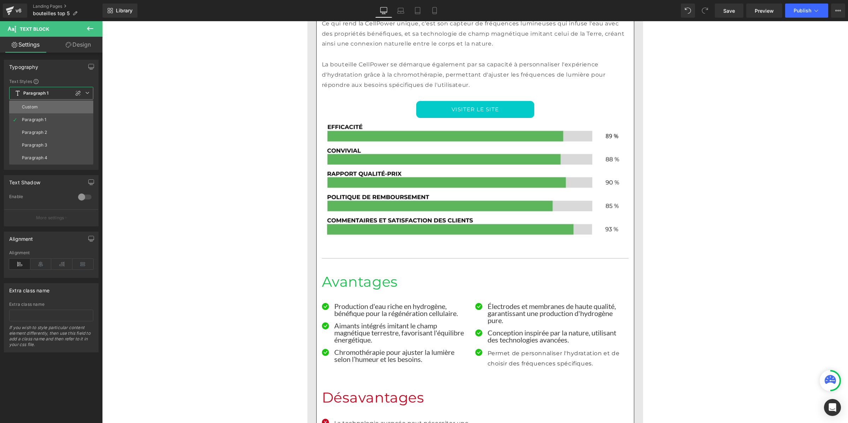
drag, startPoint x: 50, startPoint y: 105, endPoint x: 1, endPoint y: 121, distance: 51.9
click at [50, 105] on li "Custom" at bounding box center [51, 107] width 84 height 13
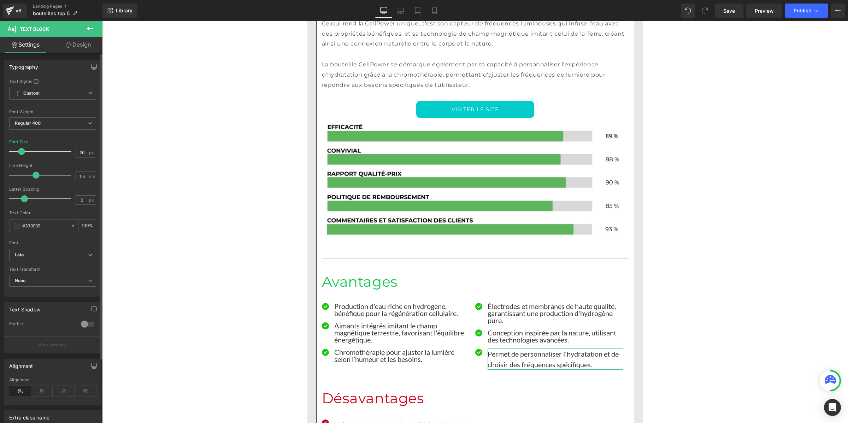
click at [86, 175] on div "1.5 em" at bounding box center [86, 177] width 20 height 10
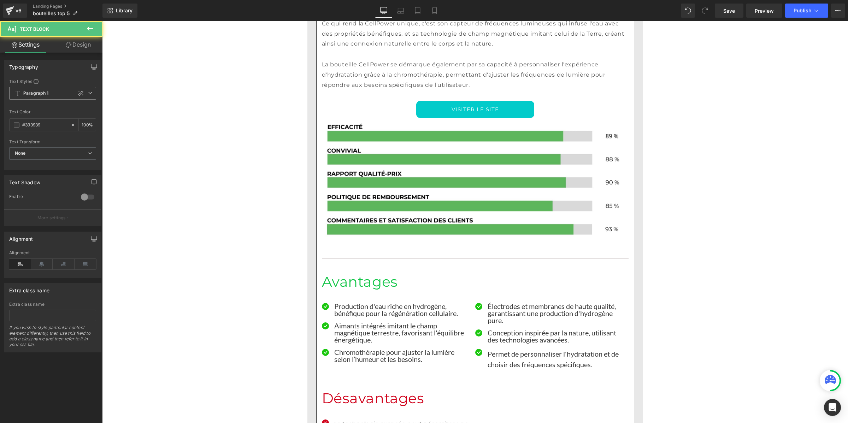
click at [44, 95] on b "Paragraph 1" at bounding box center [35, 93] width 25 height 6
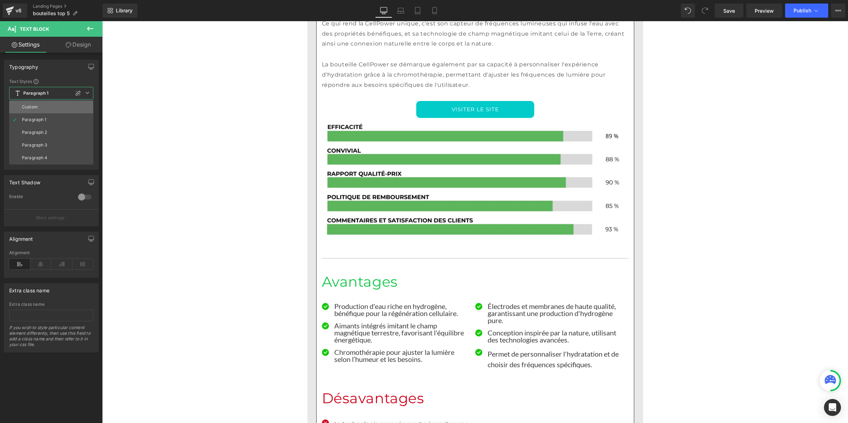
click at [37, 110] on li "Custom" at bounding box center [51, 107] width 84 height 13
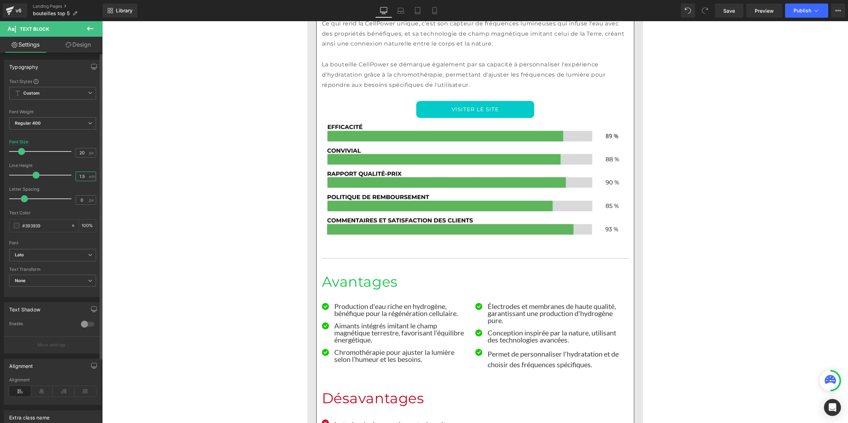
drag, startPoint x: 82, startPoint y: 175, endPoint x: 74, endPoint y: 175, distance: 7.8
click at [76, 175] on input "1.5" at bounding box center [82, 176] width 12 height 9
type input "1"
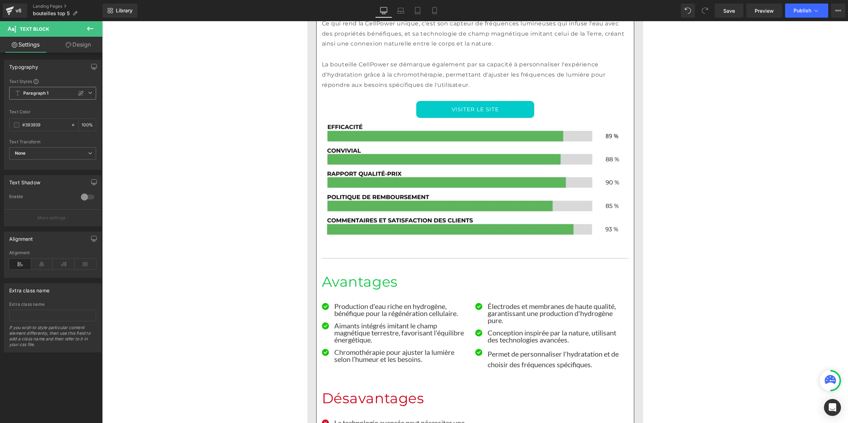
click at [38, 91] on b "Paragraph 1" at bounding box center [35, 93] width 25 height 6
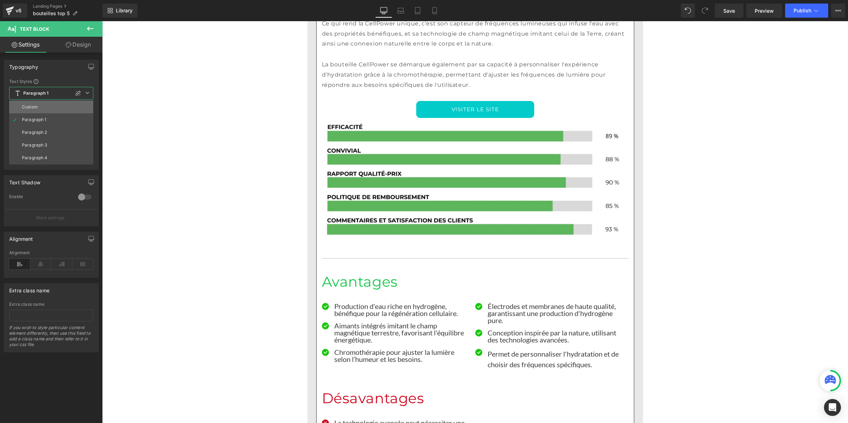
click at [34, 105] on div "Custom" at bounding box center [30, 107] width 16 height 5
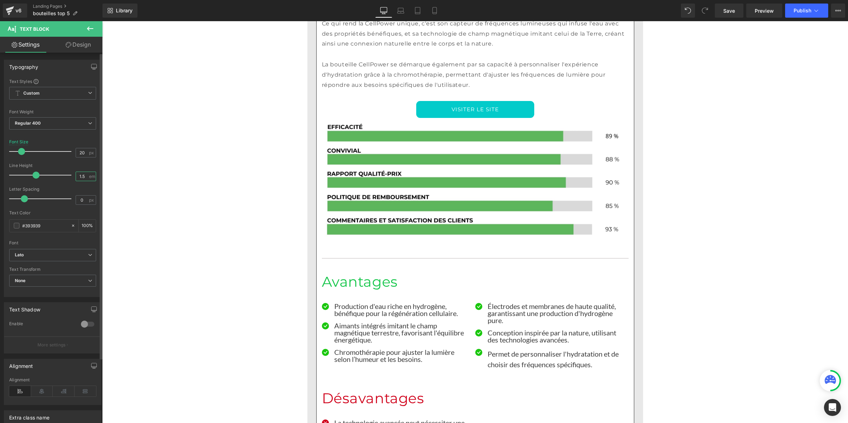
drag, startPoint x: 82, startPoint y: 177, endPoint x: 73, endPoint y: 177, distance: 8.9
click at [76, 177] on div "1.5 em" at bounding box center [86, 177] width 20 height 10
type input "1"
click at [735, 4] on link "Save" at bounding box center [729, 11] width 29 height 14
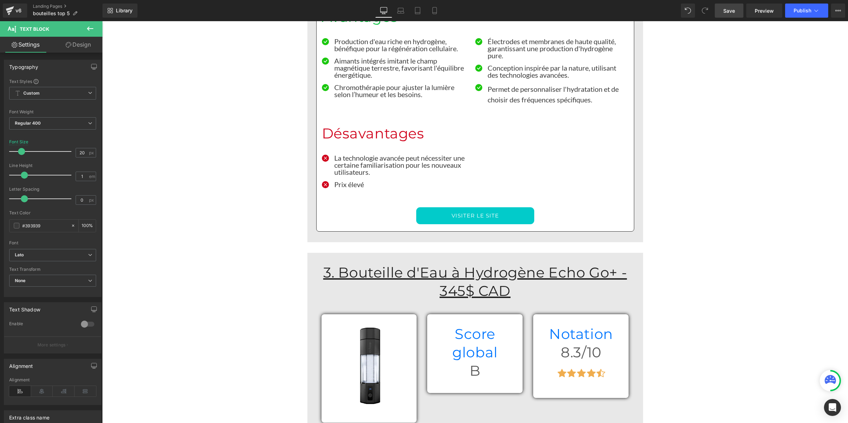
click at [736, 8] on link "Save" at bounding box center [729, 11] width 29 height 14
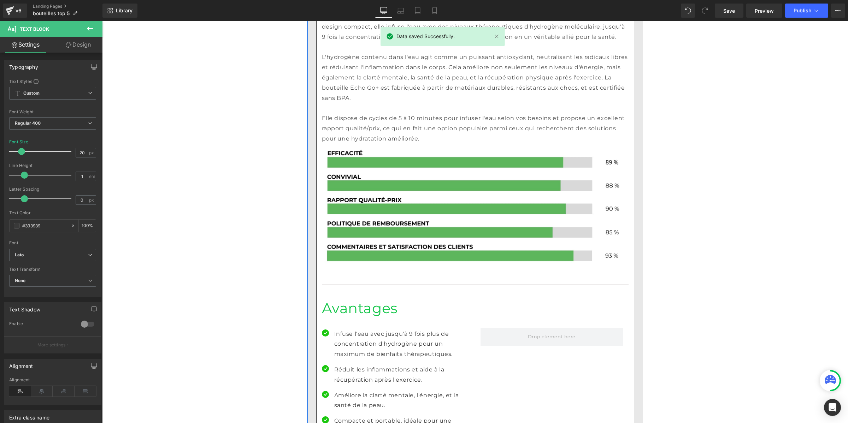
scroll to position [2896, 0]
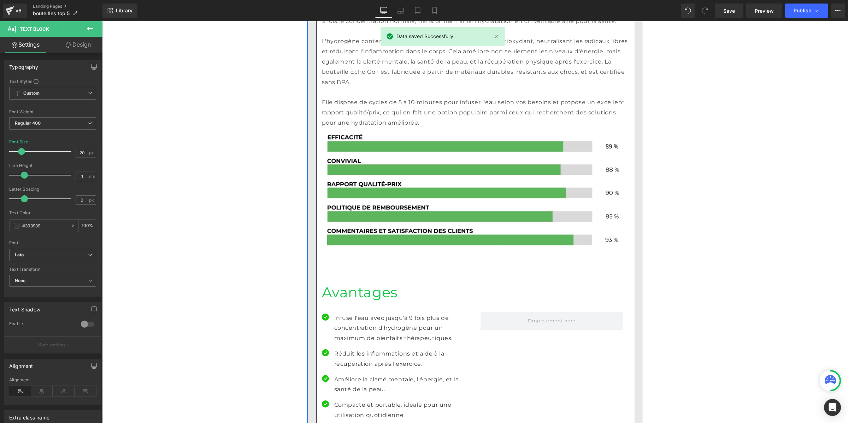
drag, startPoint x: 361, startPoint y: 172, endPoint x: 360, endPoint y: 168, distance: 3.8
click at [361, 313] on p "Infuse l'eau avec jusqu'à 9 fois plus de concentration d'hydrogène pour un maxi…" at bounding box center [402, 328] width 136 height 30
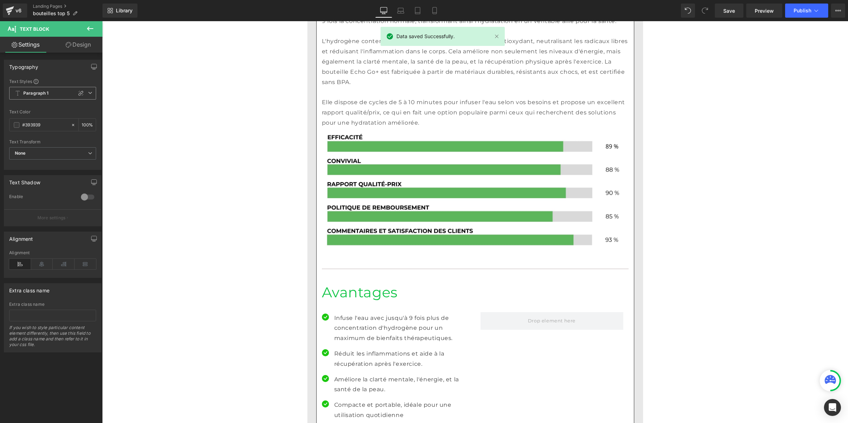
click at [31, 88] on span "Paragraph 1" at bounding box center [52, 93] width 87 height 13
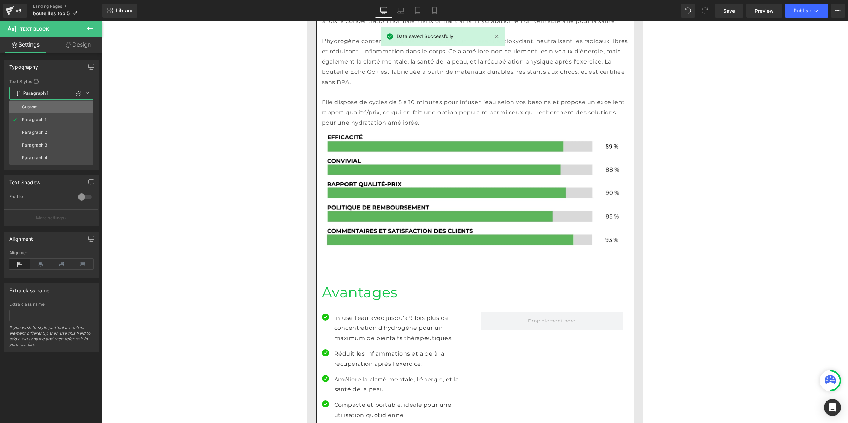
click at [32, 101] on li "Custom" at bounding box center [51, 107] width 84 height 13
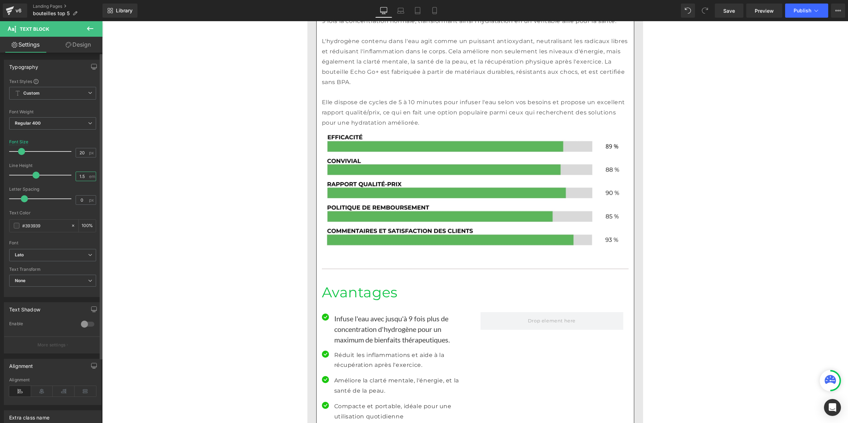
drag, startPoint x: 85, startPoint y: 175, endPoint x: 67, endPoint y: 175, distance: 18.0
click at [67, 175] on div "Line Height 1.5 em" at bounding box center [52, 175] width 87 height 24
type input "1"
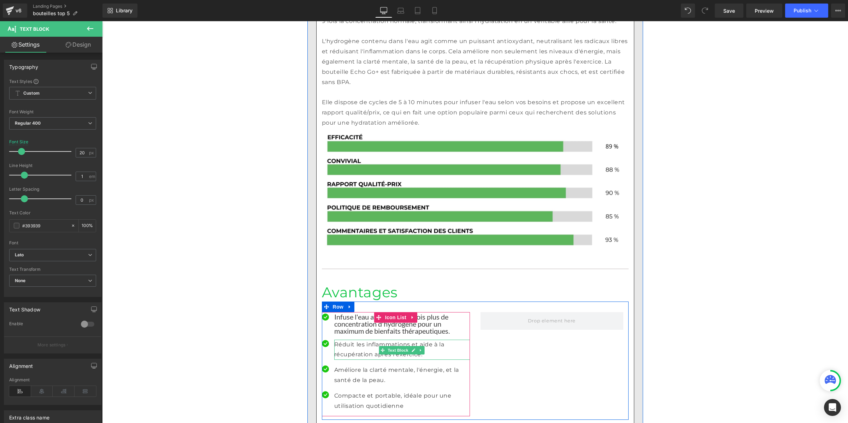
click at [339, 340] on p "Réduit les inflammations et aide à la récupération après l'exercice." at bounding box center [402, 350] width 136 height 20
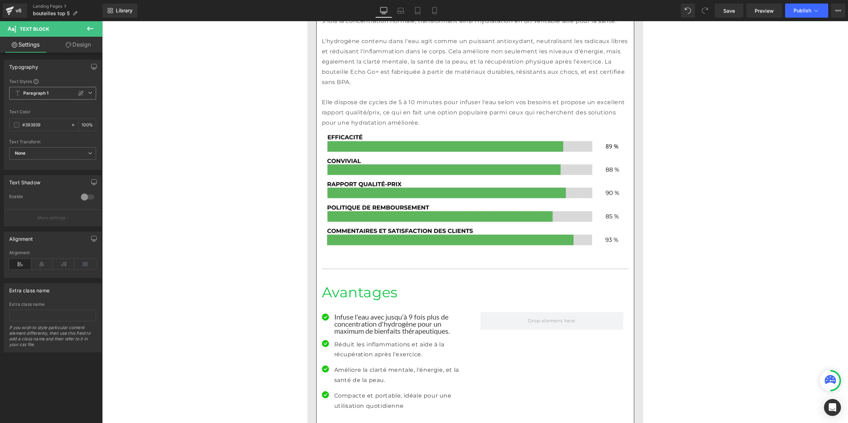
click at [43, 93] on b "Paragraph 1" at bounding box center [35, 93] width 25 height 6
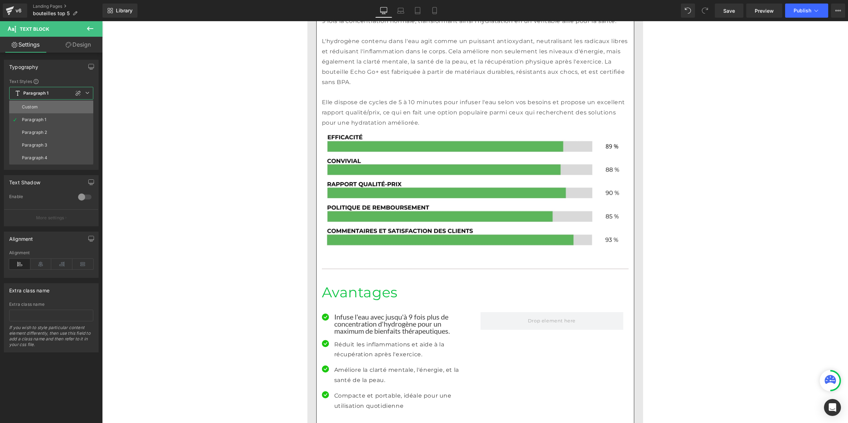
click at [41, 101] on li "Custom" at bounding box center [51, 107] width 84 height 13
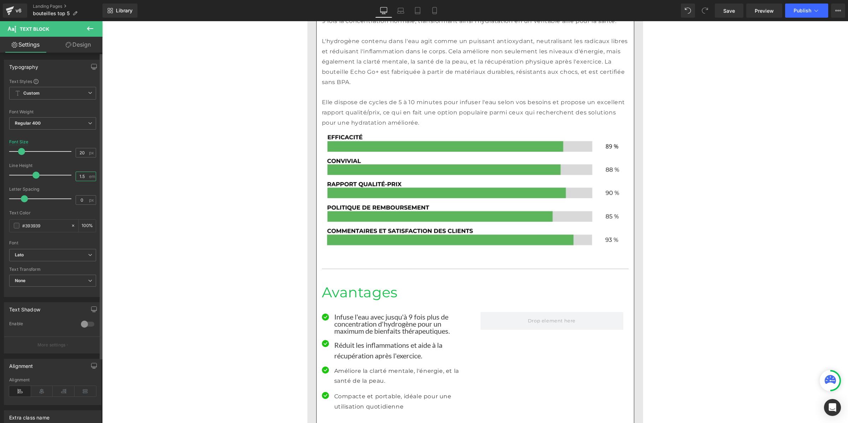
drag, startPoint x: 85, startPoint y: 174, endPoint x: 69, endPoint y: 174, distance: 16.2
click at [69, 174] on div "Line Height 1.5 em" at bounding box center [52, 175] width 87 height 24
type input "1"
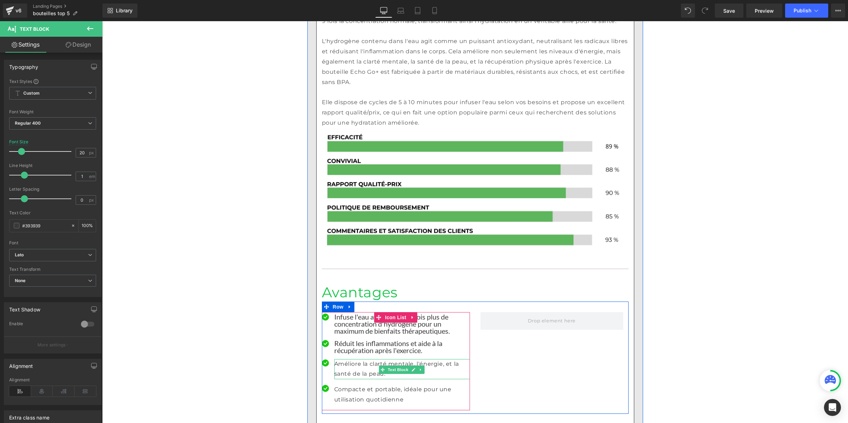
click at [346, 359] on p "Améliore la clarté mentale, l'énergie, et la santé de la peau." at bounding box center [402, 369] width 136 height 20
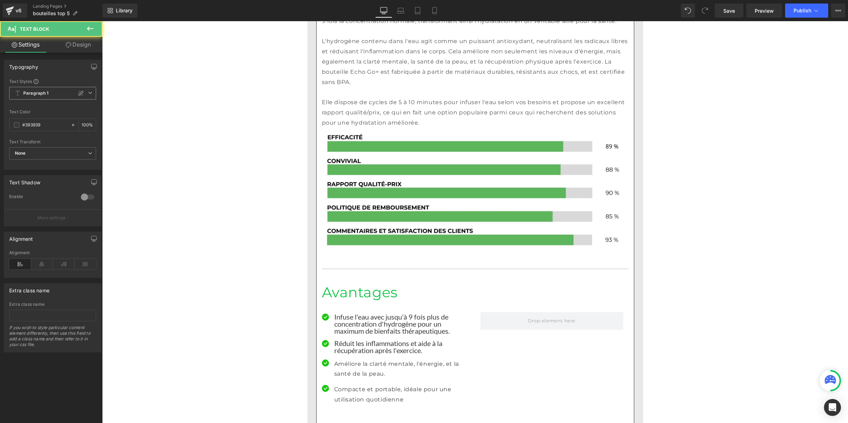
click at [46, 95] on b "Paragraph 1" at bounding box center [35, 93] width 25 height 6
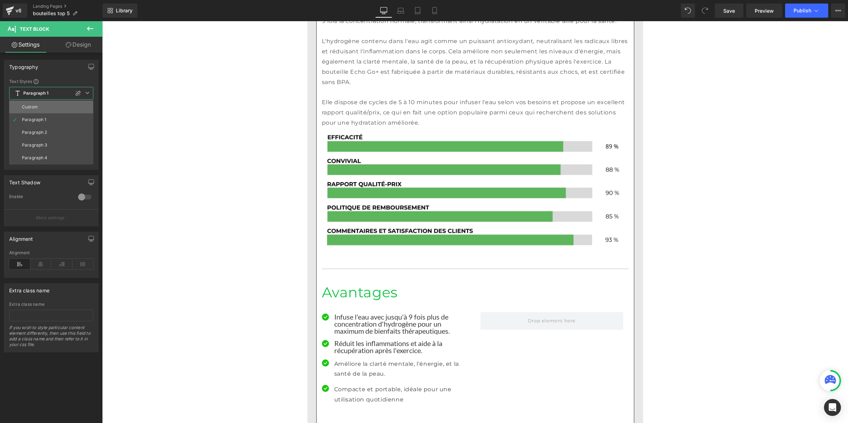
click at [47, 107] on li "Custom" at bounding box center [51, 107] width 84 height 13
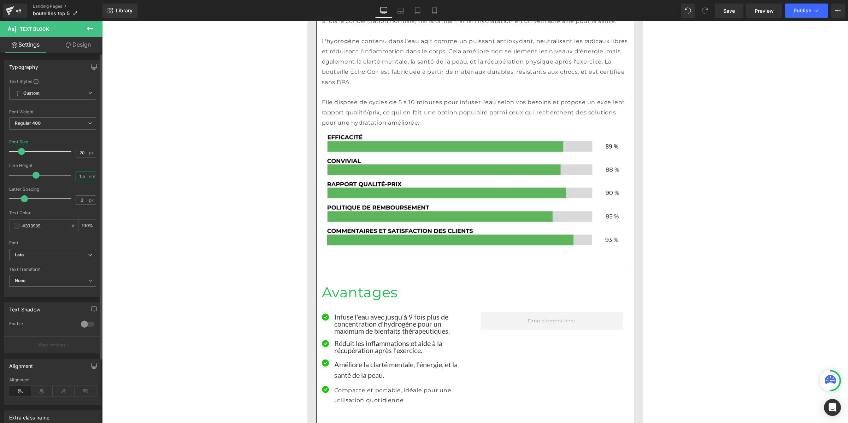
drag, startPoint x: 85, startPoint y: 174, endPoint x: 68, endPoint y: 173, distance: 17.0
click at [68, 173] on div "Line Height 1.5 em" at bounding box center [52, 175] width 87 height 24
type input "1"
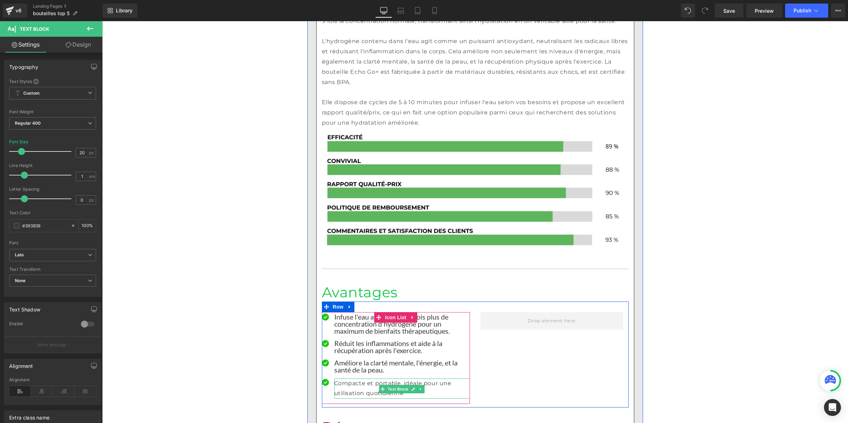
click at [352, 379] on p "Compacte et portable, idéale pour une utilisation quotidienne" at bounding box center [402, 389] width 136 height 20
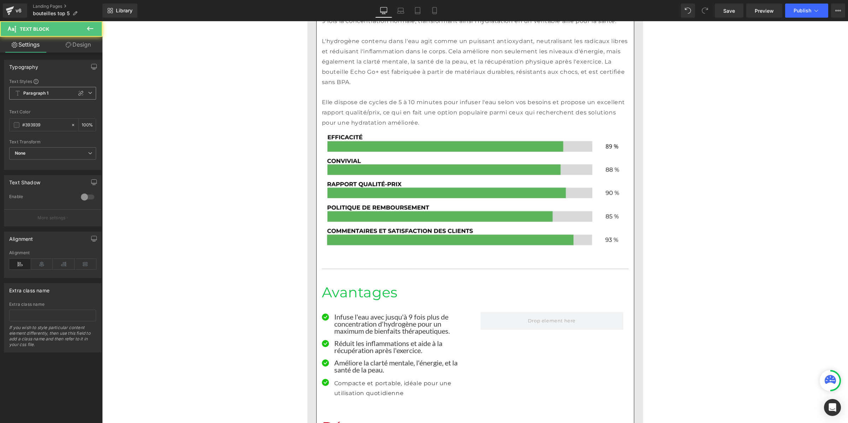
click at [27, 95] on b "Paragraph 1" at bounding box center [35, 93] width 25 height 6
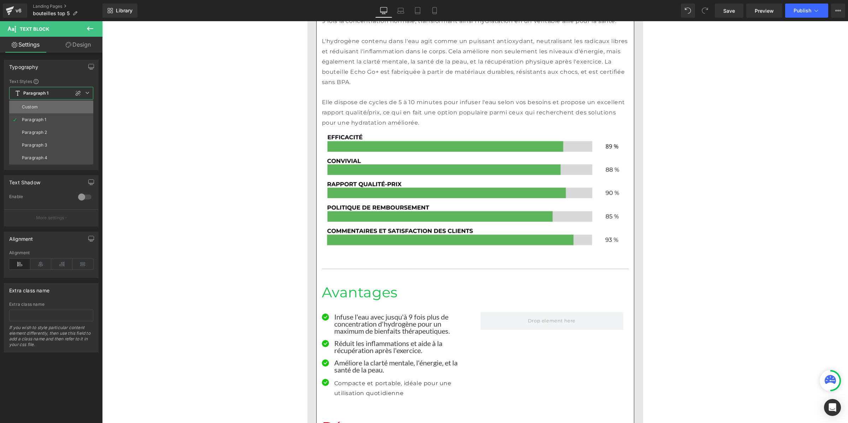
click at [30, 103] on li "Custom" at bounding box center [51, 107] width 84 height 13
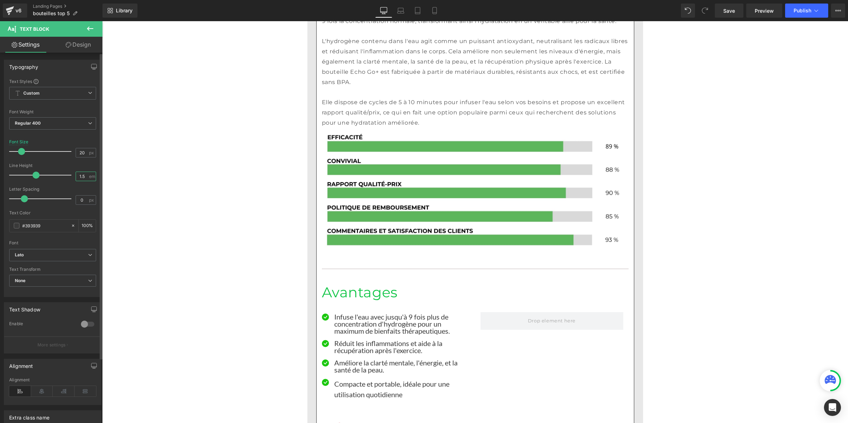
drag, startPoint x: 85, startPoint y: 179, endPoint x: 71, endPoint y: 179, distance: 14.1
click at [71, 179] on div "Line Height 1.5 em" at bounding box center [52, 175] width 87 height 24
type input "1"
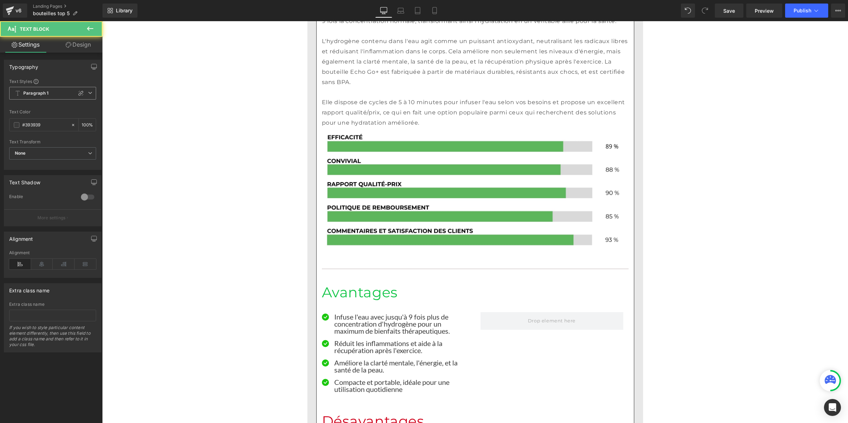
click at [51, 95] on span "Paragraph 1" at bounding box center [52, 93] width 87 height 13
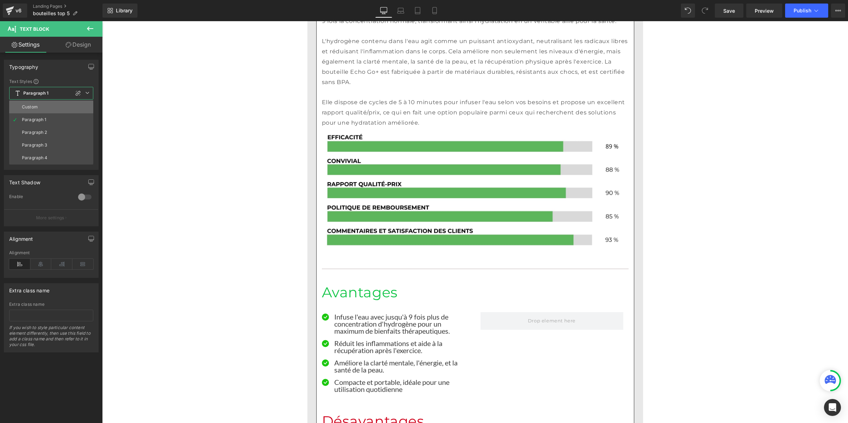
click at [46, 103] on li "Custom" at bounding box center [51, 107] width 84 height 13
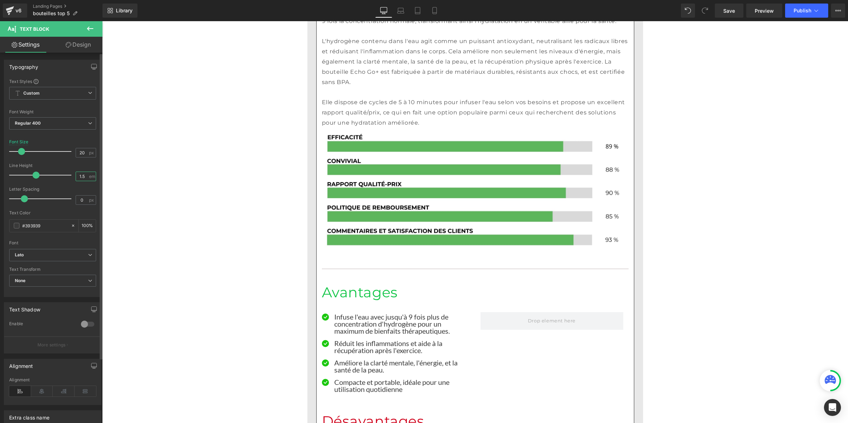
click at [84, 174] on input "1.5" at bounding box center [82, 176] width 12 height 9
drag, startPoint x: 84, startPoint y: 174, endPoint x: 59, endPoint y: 172, distance: 25.2
click at [59, 172] on div "Line Height 1.5 em" at bounding box center [52, 175] width 87 height 24
type input "1"
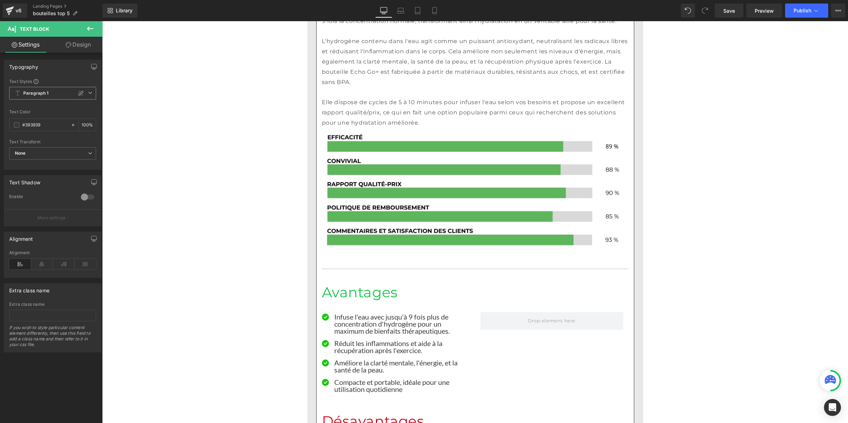
click at [45, 89] on span "Paragraph 1" at bounding box center [52, 93] width 87 height 13
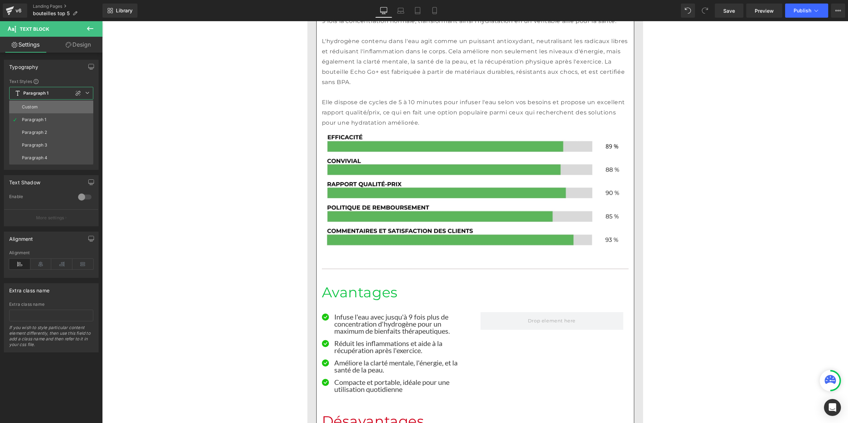
click at [42, 104] on li "Custom" at bounding box center [51, 107] width 84 height 13
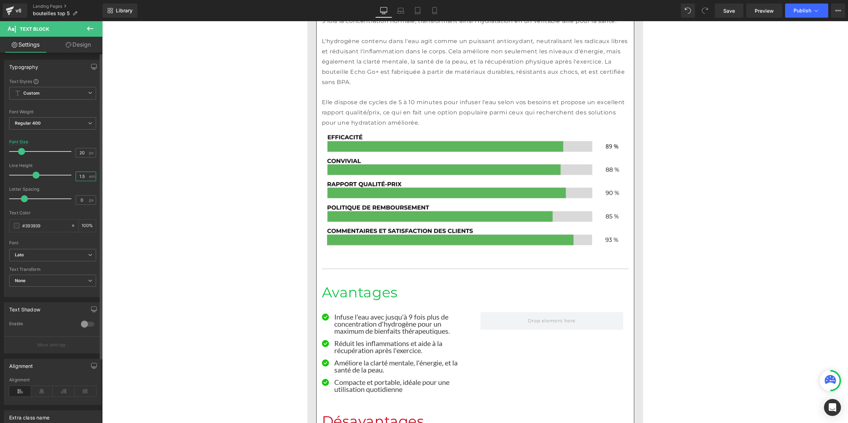
drag, startPoint x: 84, startPoint y: 172, endPoint x: 69, endPoint y: 172, distance: 14.5
click at [69, 172] on div "Line Height 1.5 em" at bounding box center [52, 175] width 87 height 24
type input "1"
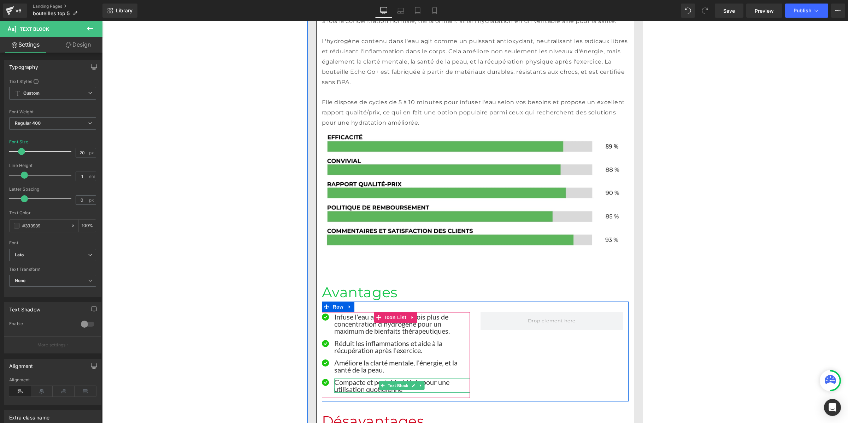
click at [340, 379] on p "Compacte et portable, idéale pour une utilisation quotidienne" at bounding box center [402, 386] width 136 height 14
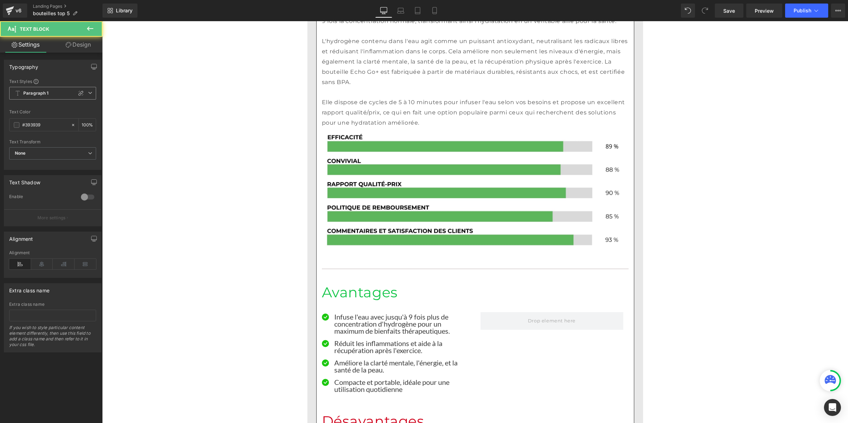
click at [49, 94] on span "Paragraph 1" at bounding box center [52, 93] width 87 height 13
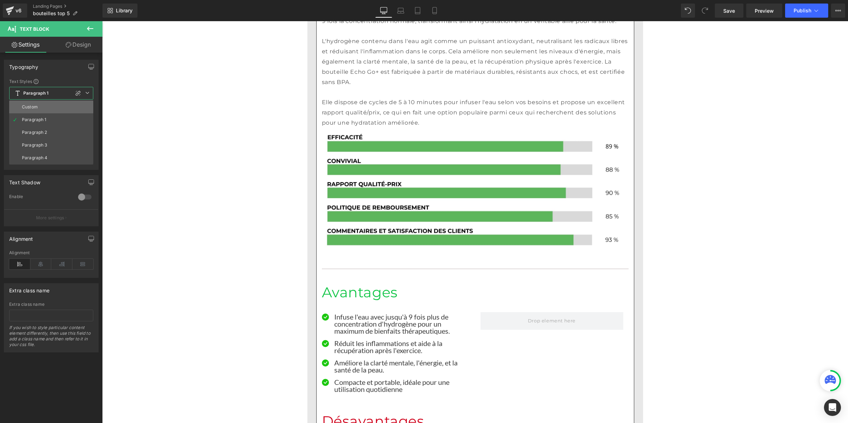
click at [41, 103] on li "Custom" at bounding box center [51, 107] width 84 height 13
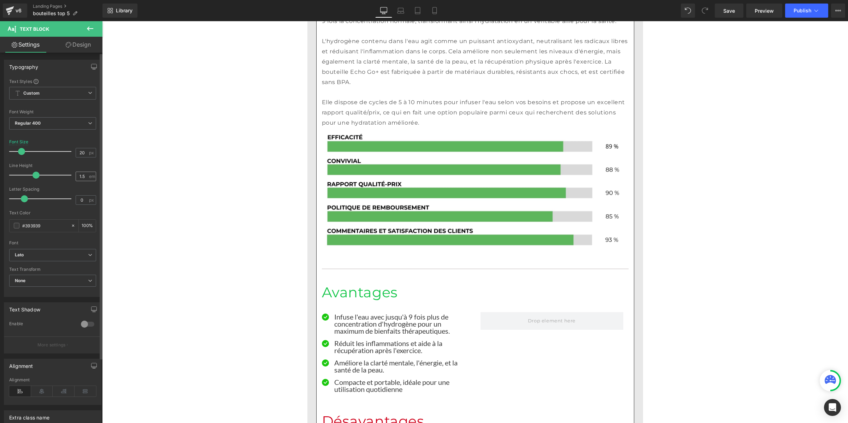
click at [87, 174] on div "1.5 em" at bounding box center [86, 177] width 20 height 10
drag, startPoint x: 82, startPoint y: 176, endPoint x: 72, endPoint y: 174, distance: 9.7
click at [72, 174] on div "Line Height 1.5 em" at bounding box center [52, 175] width 87 height 24
type input "1"
click at [729, 7] on span "Save" at bounding box center [729, 10] width 12 height 7
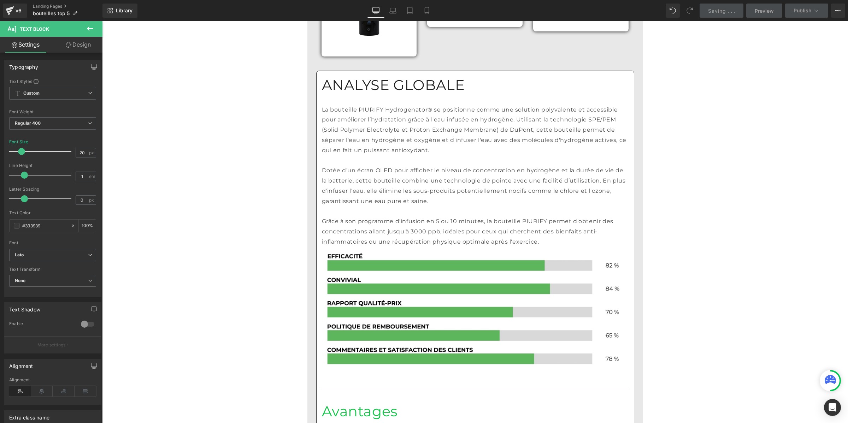
scroll to position [3646, 0]
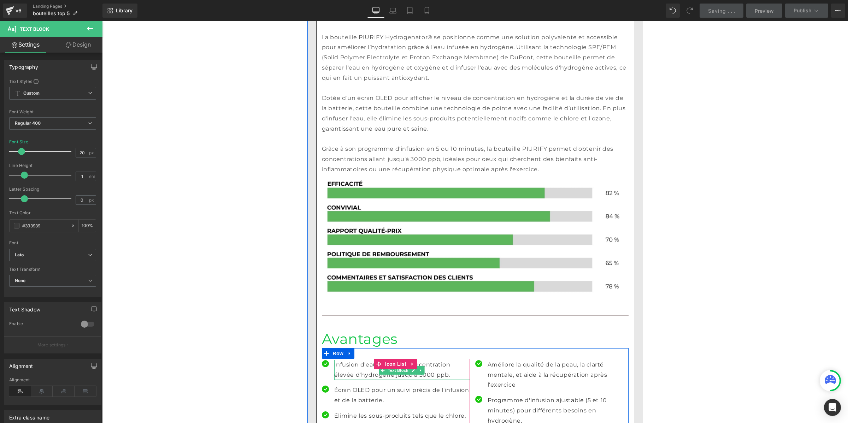
click at [347, 360] on p "Infusion d'eau avec une concentration élevée d'hydrogène jusqu'à 3000 ppb." at bounding box center [402, 370] width 136 height 20
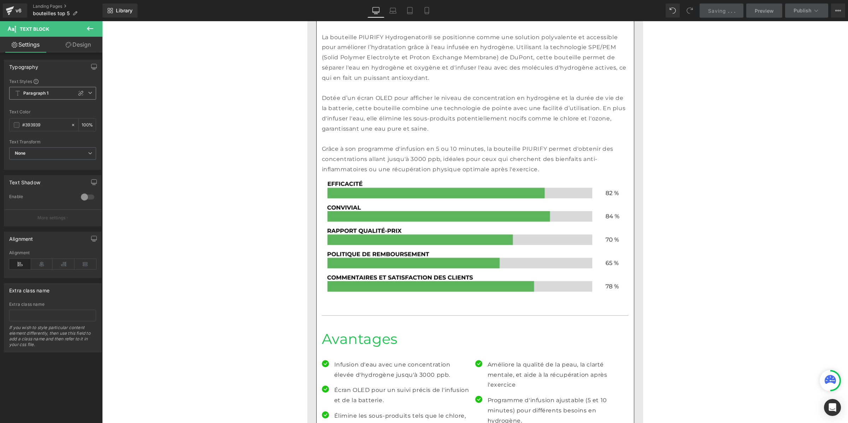
click at [59, 92] on span "Paragraph 1" at bounding box center [52, 93] width 87 height 13
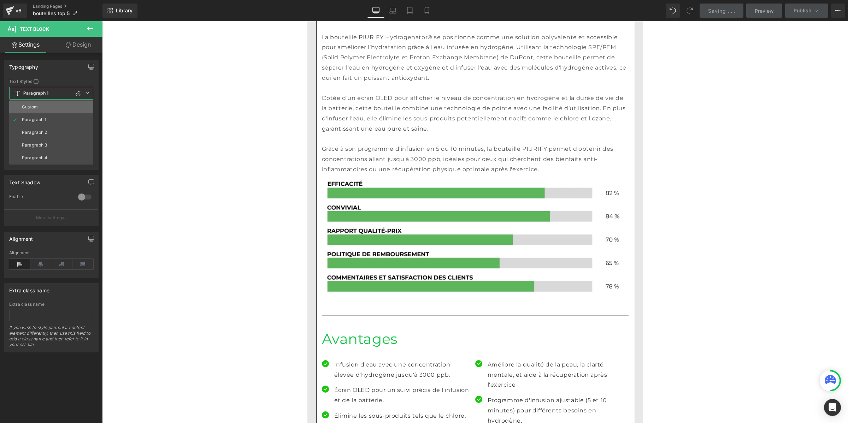
click at [49, 105] on li "Custom" at bounding box center [51, 107] width 84 height 13
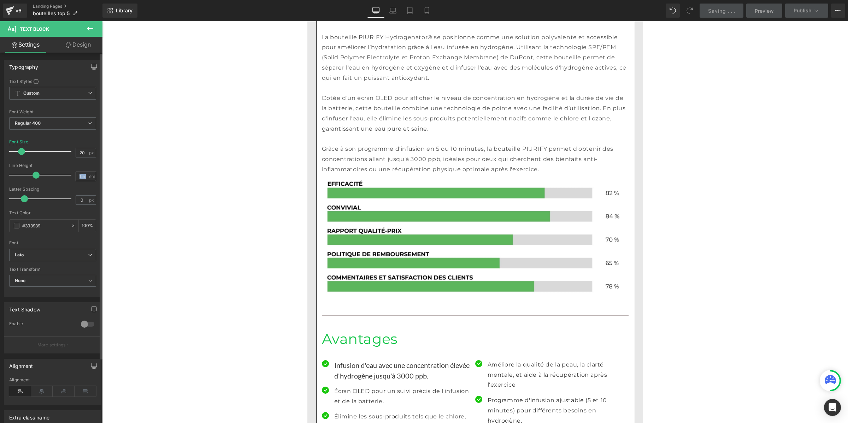
drag, startPoint x: 87, startPoint y: 177, endPoint x: 75, endPoint y: 175, distance: 11.4
click at [76, 175] on div "1.5 em" at bounding box center [86, 177] width 20 height 10
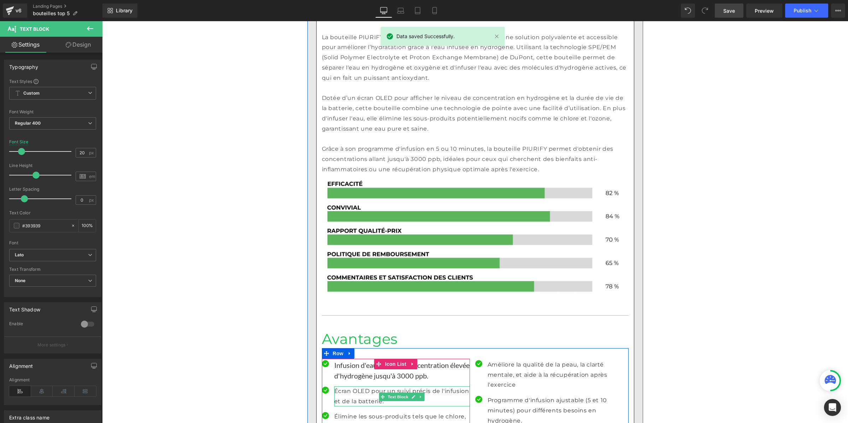
click at [348, 386] on p "Écran OLED pour un suivi précis de l'infusion et de la batterie." at bounding box center [402, 396] width 136 height 20
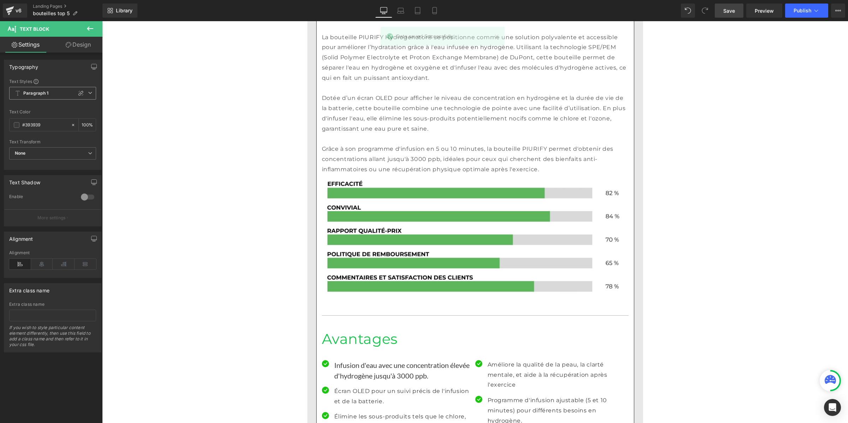
click at [45, 96] on span "Paragraph 1" at bounding box center [52, 93] width 87 height 13
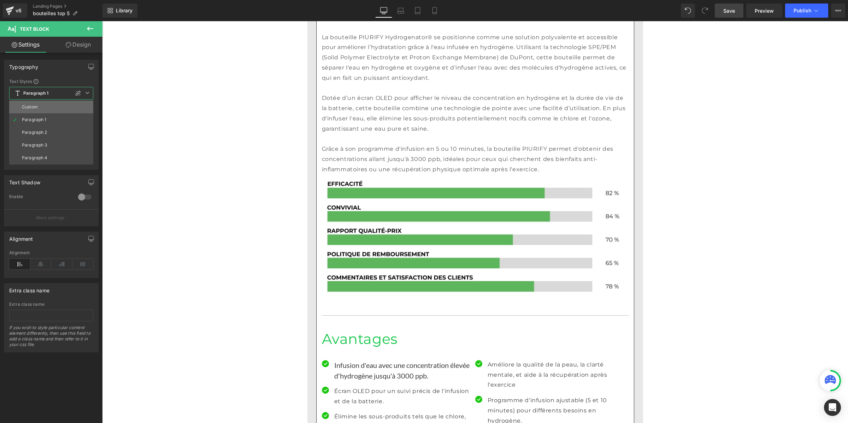
click at [43, 101] on li "Custom" at bounding box center [51, 107] width 84 height 13
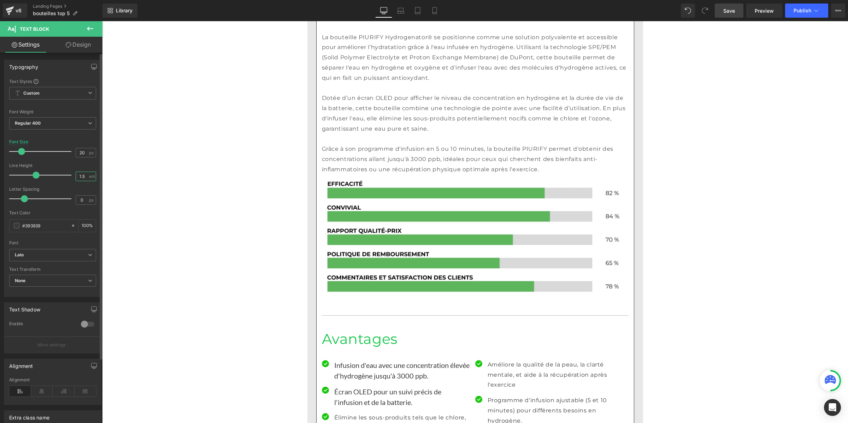
click at [80, 177] on input "1.5" at bounding box center [82, 176] width 12 height 9
type input "1"
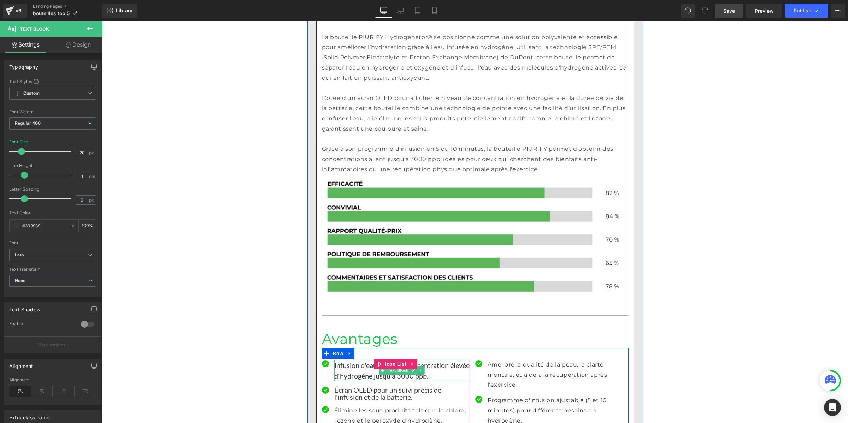
click at [345, 360] on p "Infusion d'eau avec une concentration élevée d'hydrogène jusqu'à 3000 ppb." at bounding box center [402, 370] width 136 height 21
click at [86, 174] on div "1.5 em" at bounding box center [86, 177] width 20 height 10
drag, startPoint x: 83, startPoint y: 175, endPoint x: 70, endPoint y: 175, distance: 13.4
click at [70, 175] on div "Line Height 1.5 em" at bounding box center [52, 175] width 87 height 24
type input "1"
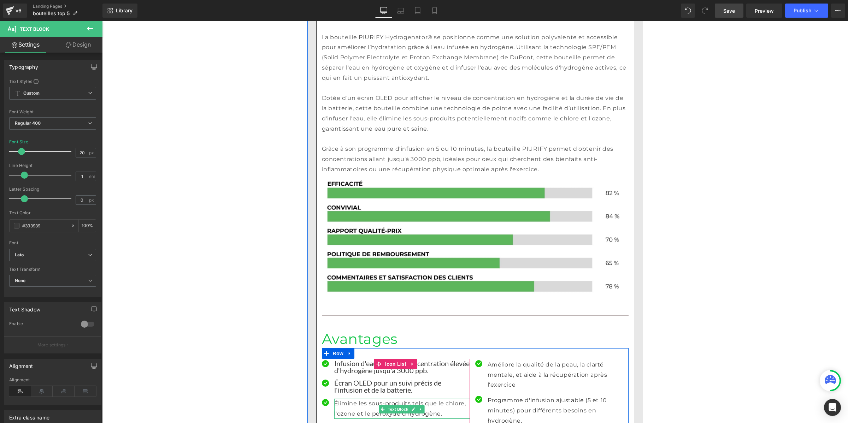
click at [341, 399] on p "Élimine les sous-produits tels que le chlore, l'ozone et le peroxyde d'hydrogèn…" at bounding box center [402, 409] width 136 height 20
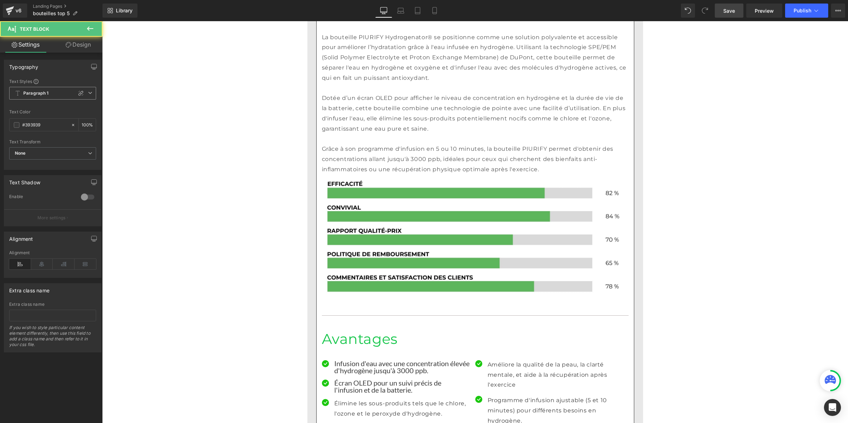
click at [32, 93] on b "Paragraph 1" at bounding box center [35, 93] width 25 height 6
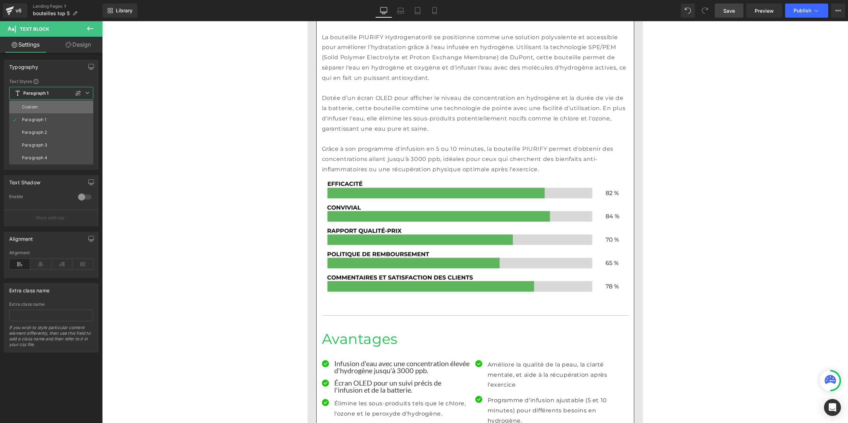
click at [36, 103] on li "Custom" at bounding box center [51, 107] width 84 height 13
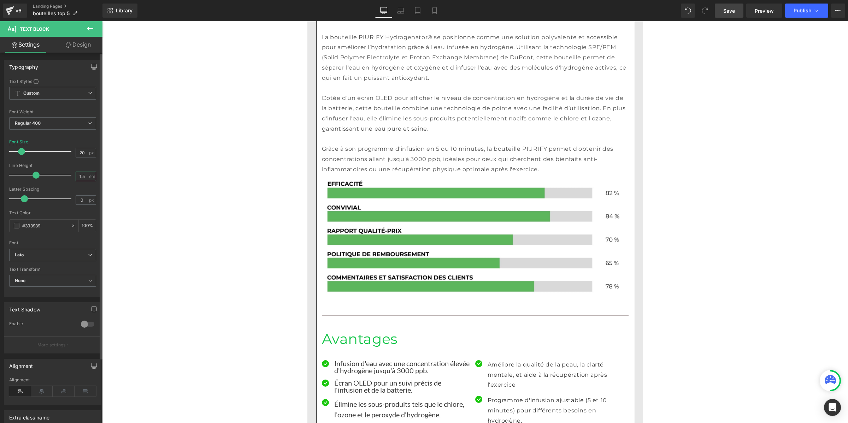
drag, startPoint x: 84, startPoint y: 176, endPoint x: 66, endPoint y: 176, distance: 18.0
click at [66, 176] on div "Line Height 1.5 em" at bounding box center [52, 175] width 87 height 24
type input "1"
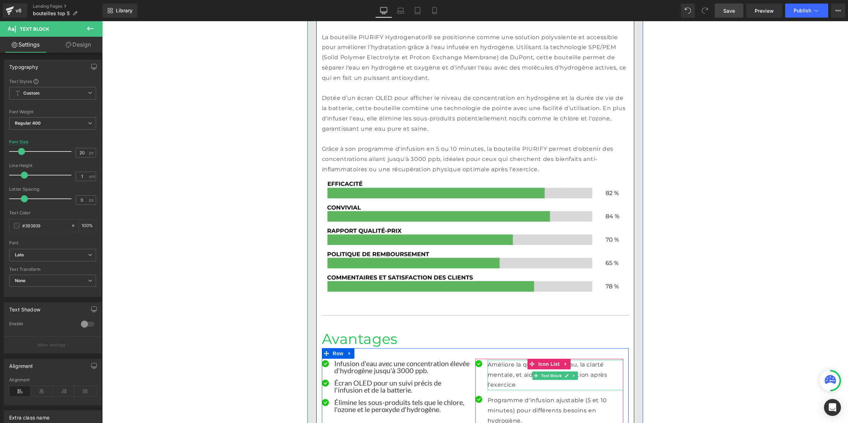
click at [513, 360] on p "Améliore la qualité de la peau, la clarté mentale, et aide à la récupération ap…" at bounding box center [555, 375] width 136 height 30
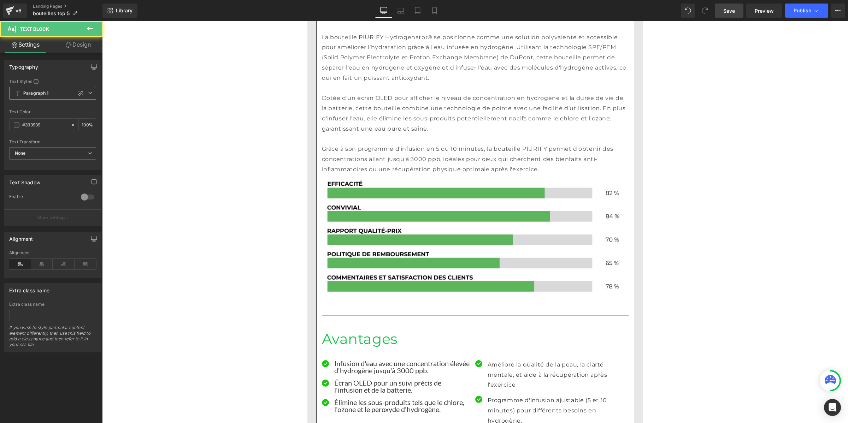
click at [51, 94] on span "Paragraph 1" at bounding box center [52, 93] width 87 height 13
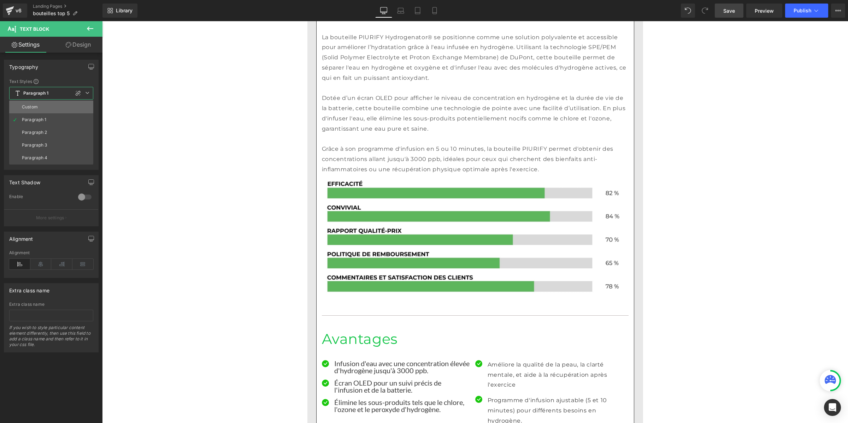
click at [50, 103] on li "Custom" at bounding box center [51, 107] width 84 height 13
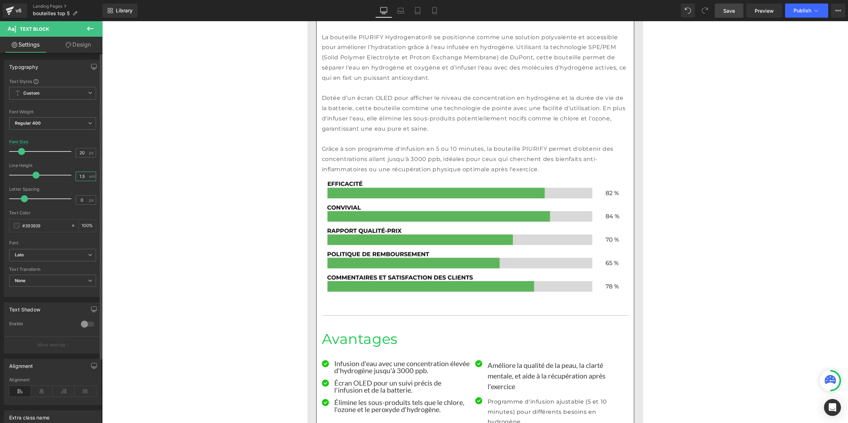
drag, startPoint x: 82, startPoint y: 176, endPoint x: 66, endPoint y: 173, distance: 16.5
click at [66, 173] on div "Line Height 1.5 em" at bounding box center [52, 175] width 87 height 24
type input "1"
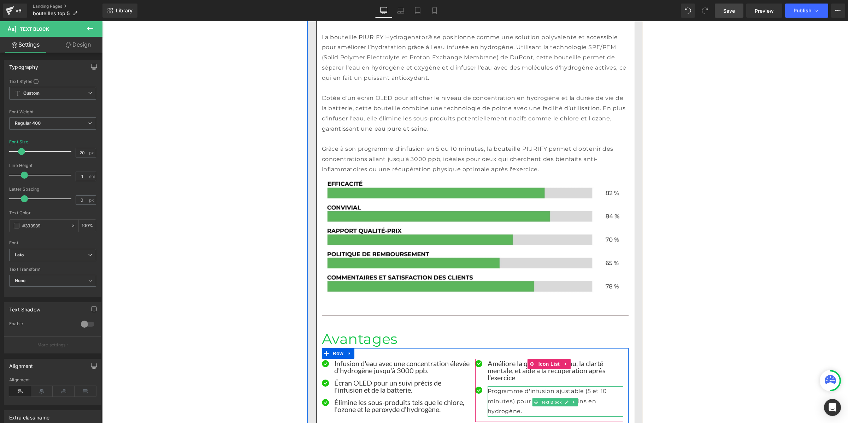
click at [498, 386] on p "Programme d'infusion ajustable (5 et 10 minutes) pour différents besoins en hyd…" at bounding box center [555, 401] width 136 height 30
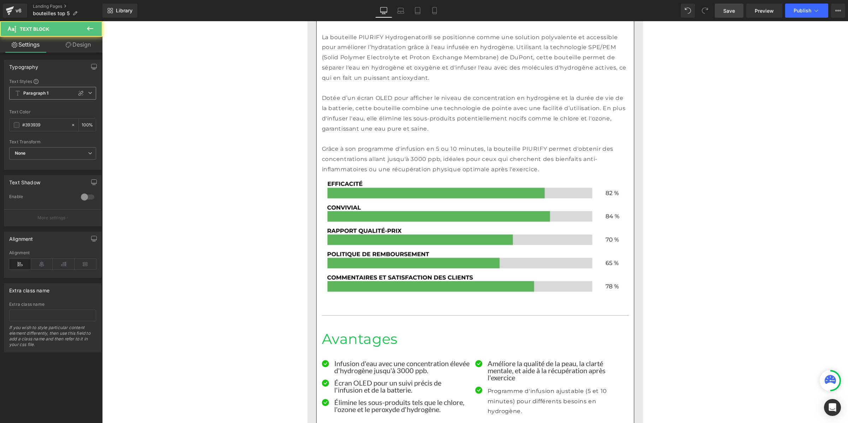
click at [46, 89] on span "Paragraph 1" at bounding box center [52, 93] width 87 height 13
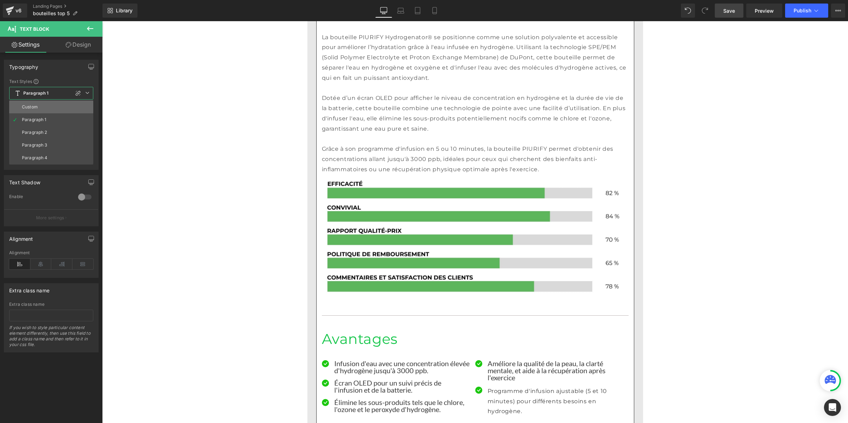
click at [45, 102] on li "Custom" at bounding box center [51, 107] width 84 height 13
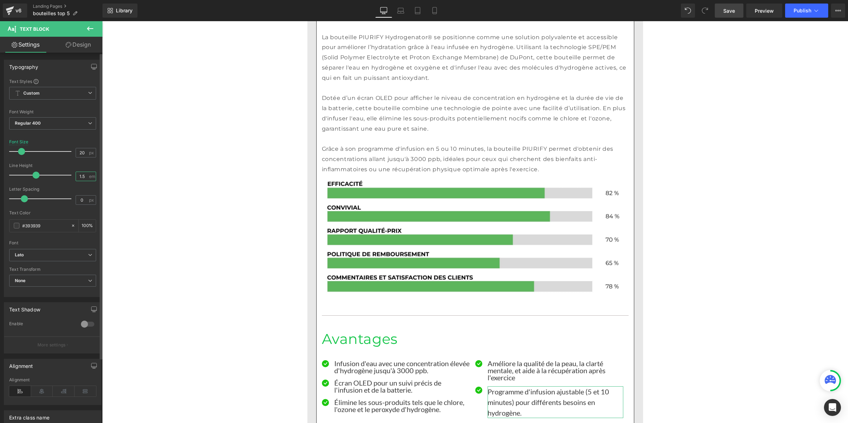
drag, startPoint x: 84, startPoint y: 176, endPoint x: 69, endPoint y: 174, distance: 14.9
click at [69, 174] on div "Line Height 1.5 em" at bounding box center [52, 175] width 87 height 24
type input "1"
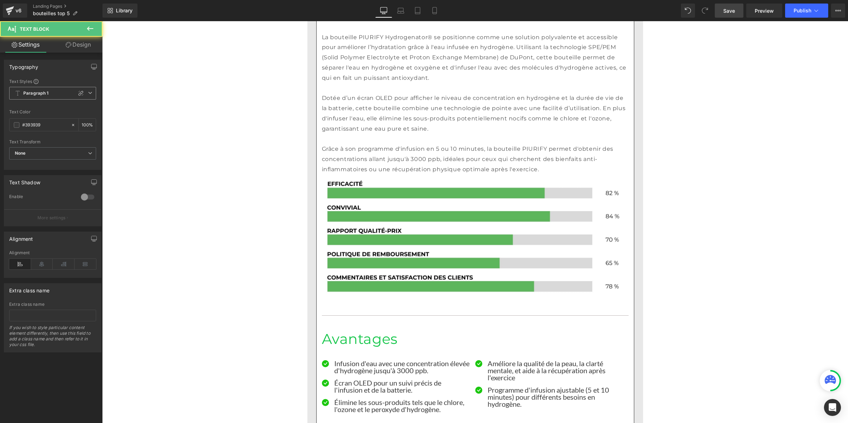
click at [39, 91] on b "Paragraph 1" at bounding box center [35, 93] width 25 height 6
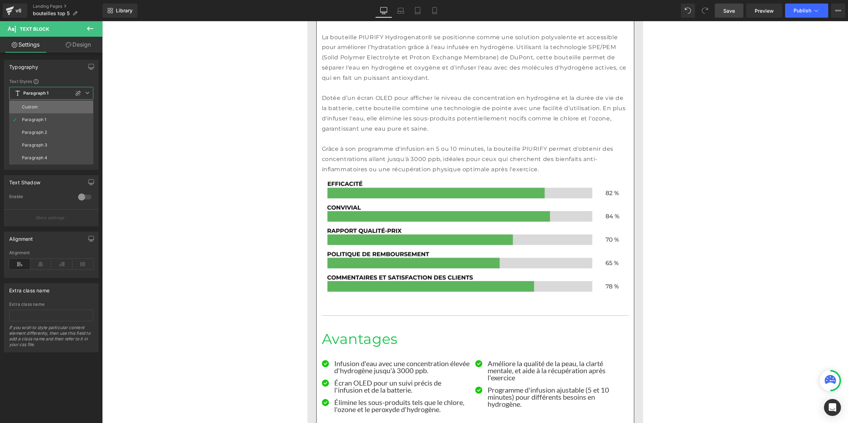
click at [36, 103] on li "Custom" at bounding box center [51, 107] width 84 height 13
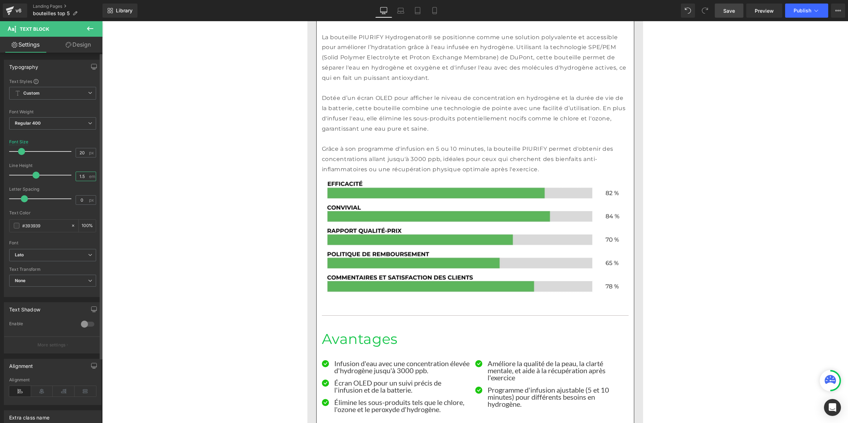
drag, startPoint x: 85, startPoint y: 175, endPoint x: 67, endPoint y: 174, distance: 18.4
click at [67, 174] on div "Line Height 1.5 em" at bounding box center [52, 175] width 87 height 24
type input "1"
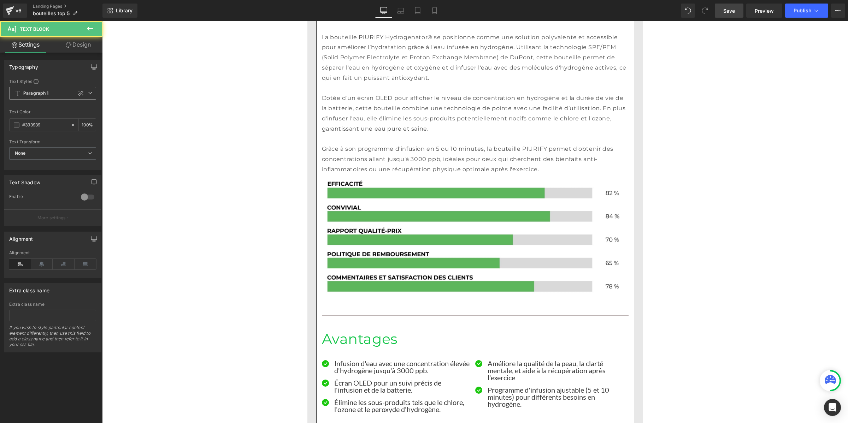
click at [46, 95] on b "Paragraph 1" at bounding box center [35, 93] width 25 height 6
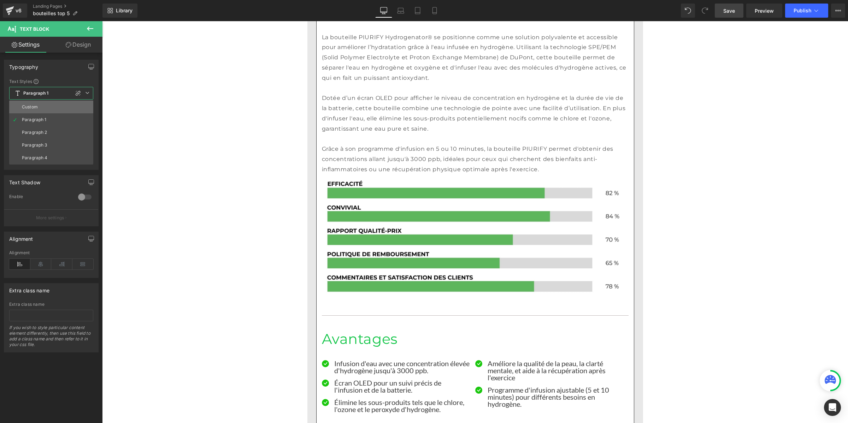
drag, startPoint x: 46, startPoint y: 103, endPoint x: 0, endPoint y: 168, distance: 79.8
click at [46, 103] on li "Custom" at bounding box center [51, 107] width 84 height 13
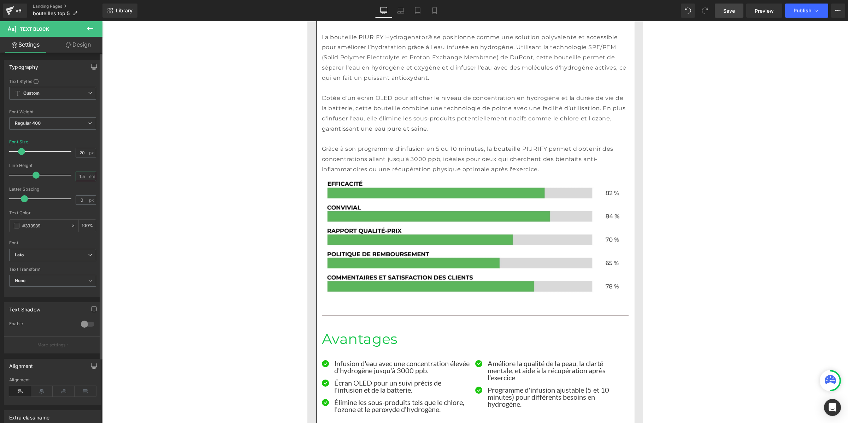
drag, startPoint x: 85, startPoint y: 176, endPoint x: 75, endPoint y: 172, distance: 10.5
click at [76, 172] on input "1.5" at bounding box center [82, 176] width 12 height 9
type input "1"
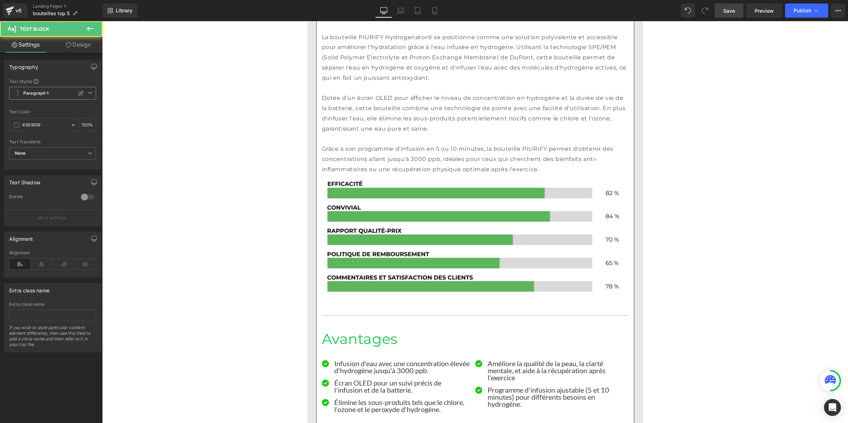
click at [47, 90] on b "Paragraph 1" at bounding box center [35, 93] width 25 height 6
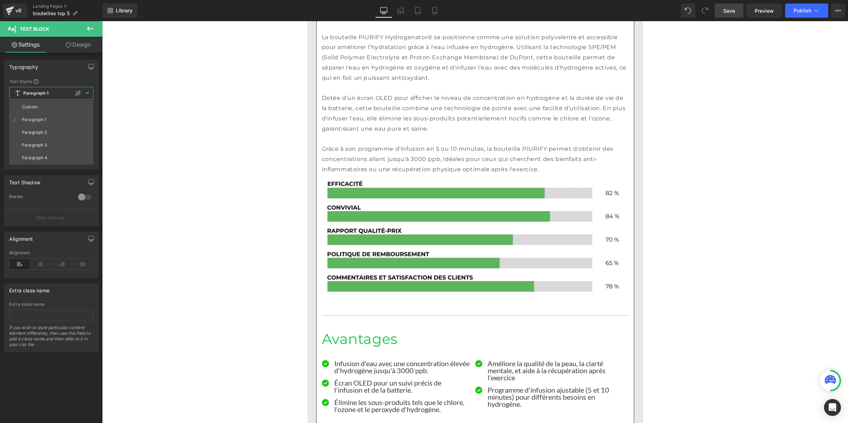
click at [40, 105] on li "Custom" at bounding box center [51, 107] width 84 height 13
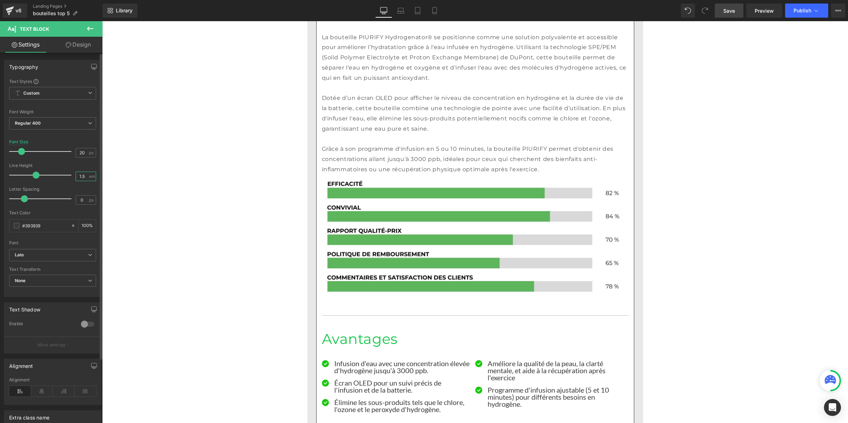
drag, startPoint x: 84, startPoint y: 175, endPoint x: 72, endPoint y: 173, distance: 11.5
click at [72, 173] on div "Line Height 1.5 em" at bounding box center [52, 175] width 87 height 24
type input "1"
click at [730, 9] on span "Save" at bounding box center [729, 10] width 12 height 7
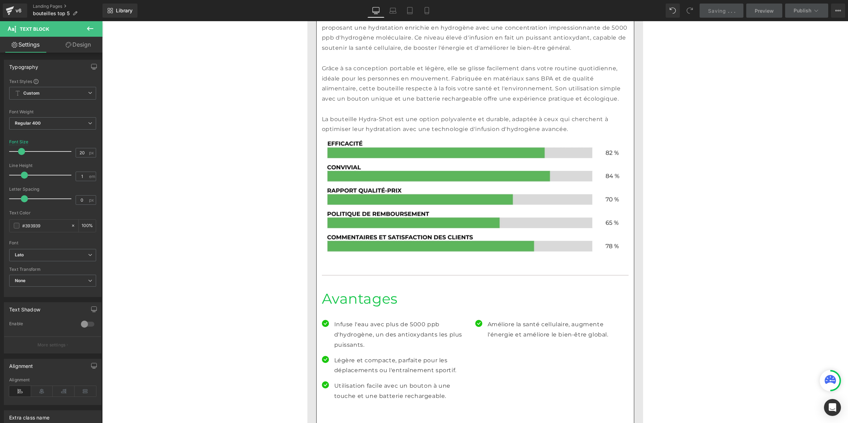
scroll to position [4441, 0]
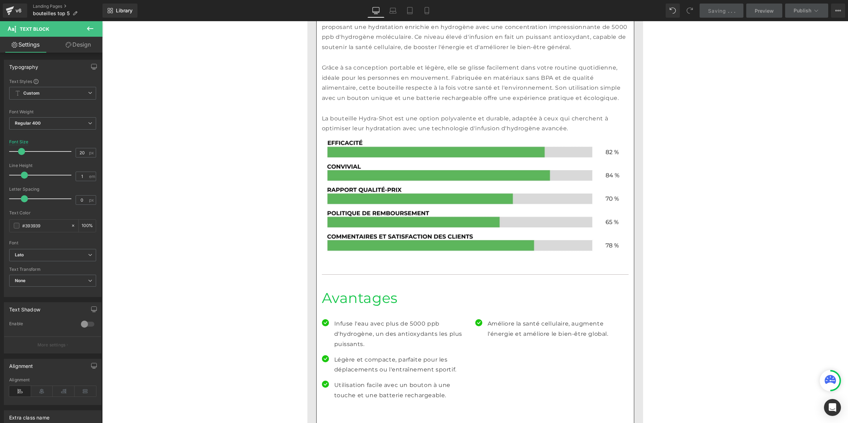
click at [338, 319] on p "Infuse l'eau avec plus de 5000 ppb d'hydrogène, un des antioxydants les plus pu…" at bounding box center [402, 334] width 136 height 30
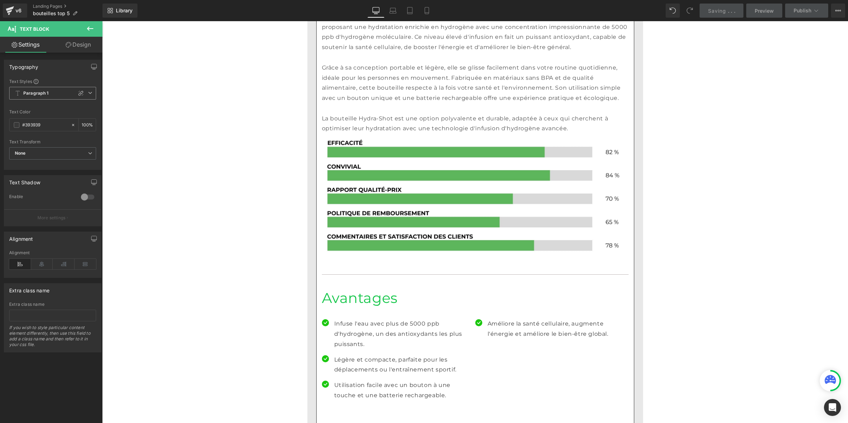
click at [46, 88] on span "Paragraph 1" at bounding box center [52, 93] width 87 height 13
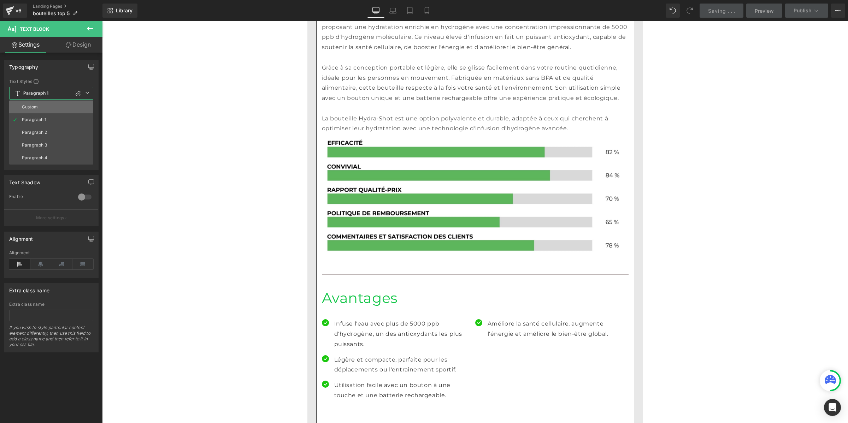
click at [43, 105] on li "Custom" at bounding box center [51, 107] width 84 height 13
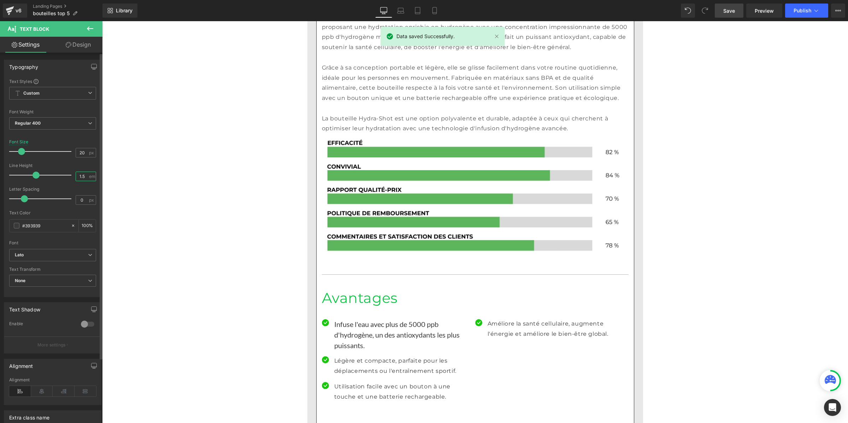
drag, startPoint x: 82, startPoint y: 175, endPoint x: 71, endPoint y: 175, distance: 11.0
click at [71, 175] on div "Line Height 1.5 em" at bounding box center [52, 175] width 87 height 24
type input "1"
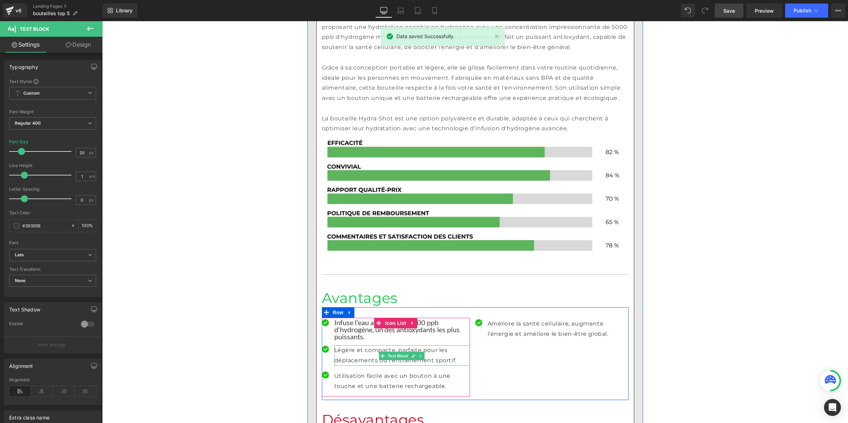
click at [343, 345] on p "Légère et compacte, parfaite pour les déplacements ou l'entraînement sportif." at bounding box center [402, 355] width 136 height 20
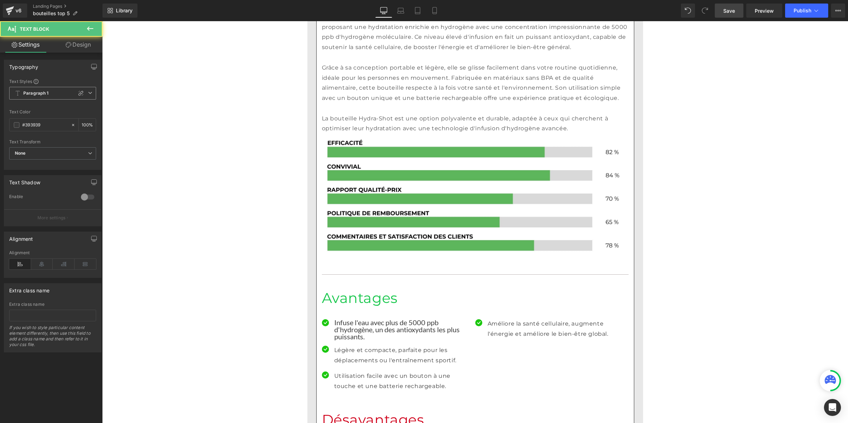
click at [35, 93] on b "Paragraph 1" at bounding box center [35, 93] width 25 height 6
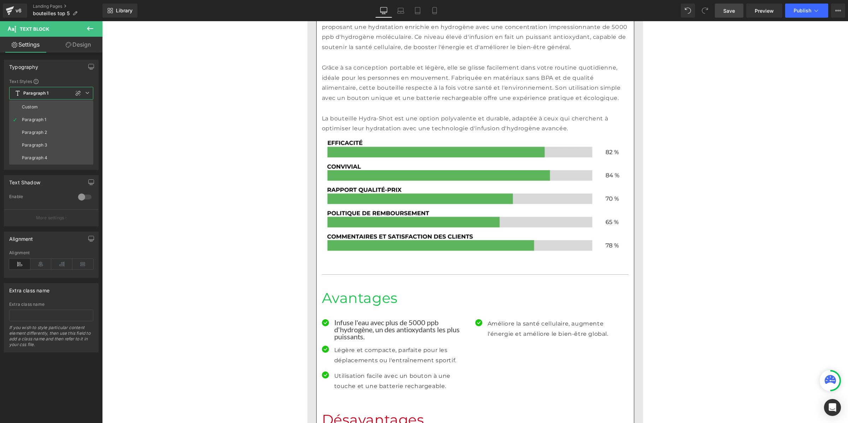
drag, startPoint x: 37, startPoint y: 104, endPoint x: 81, endPoint y: 160, distance: 70.5
click at [37, 105] on div "Custom" at bounding box center [30, 107] width 16 height 5
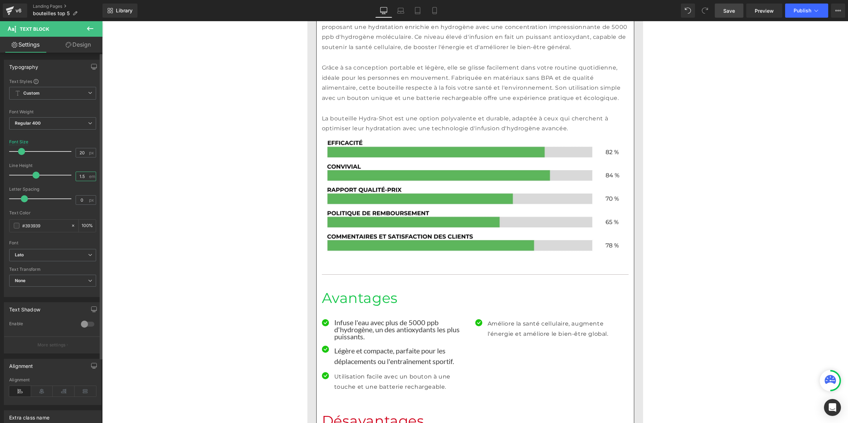
drag, startPoint x: 85, startPoint y: 175, endPoint x: 72, endPoint y: 175, distance: 13.4
click at [72, 175] on div "Line Height 1.5 em" at bounding box center [52, 175] width 87 height 24
type input "1"
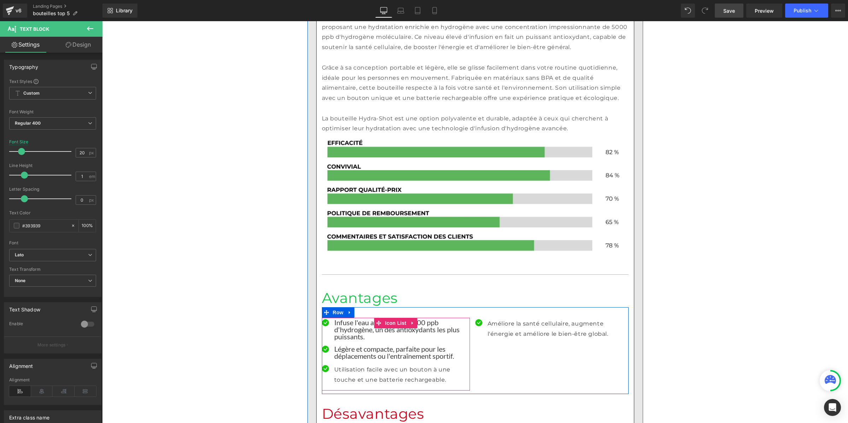
click at [342, 365] on p "Utilisation facile avec un bouton à une touche et une batterie rechargeable." at bounding box center [402, 375] width 136 height 20
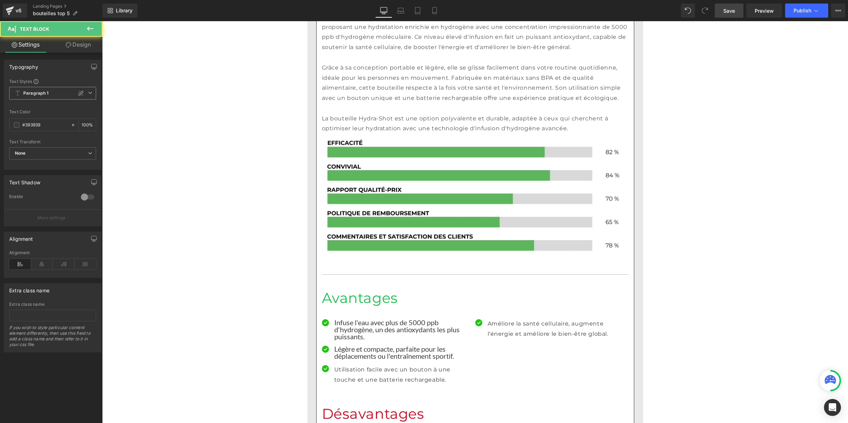
click at [34, 94] on b "Paragraph 1" at bounding box center [35, 93] width 25 height 6
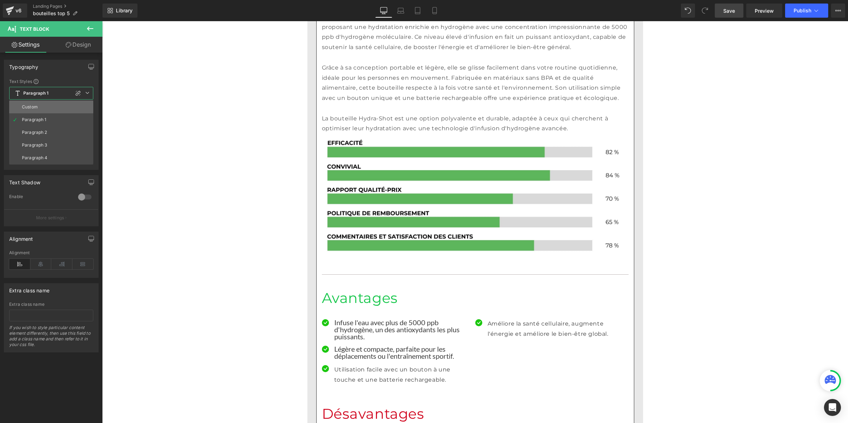
click at [37, 106] on div "Custom" at bounding box center [30, 107] width 16 height 5
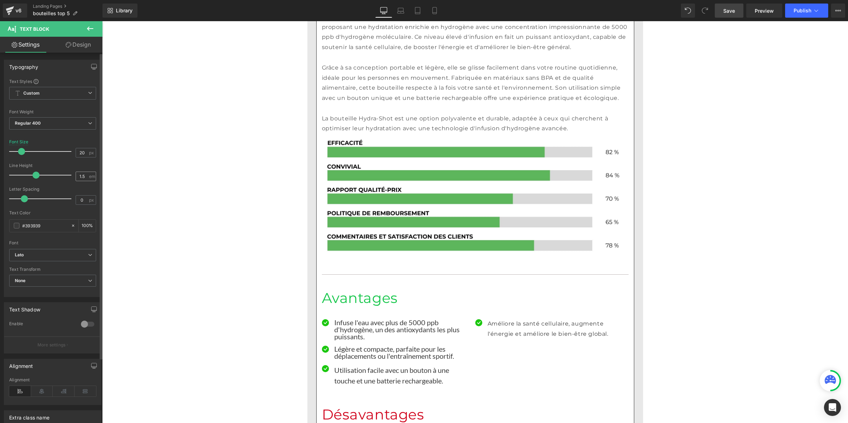
click at [86, 174] on div "1.5 em" at bounding box center [86, 177] width 20 height 10
drag, startPoint x: 83, startPoint y: 174, endPoint x: 71, endPoint y: 174, distance: 11.7
click at [71, 174] on div "Line Height 1.5 em" at bounding box center [52, 175] width 87 height 24
type input "1"
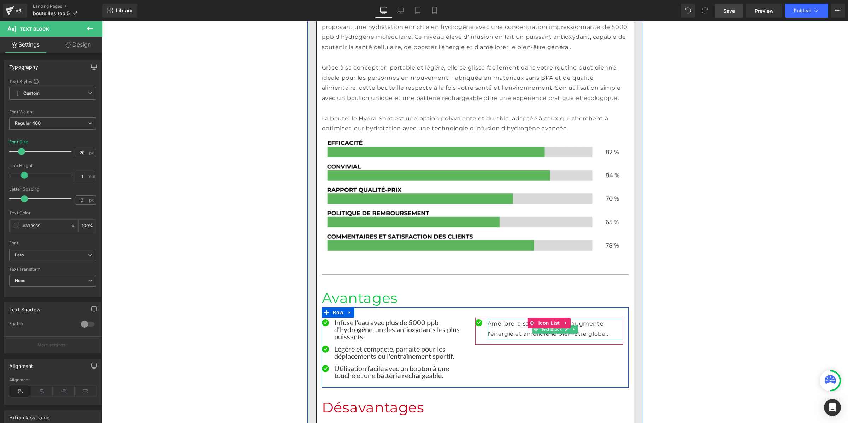
click at [497, 319] on p "Améliore la santé cellulaire, augmente l'énergie et améliore le bien-être globa…" at bounding box center [555, 329] width 136 height 20
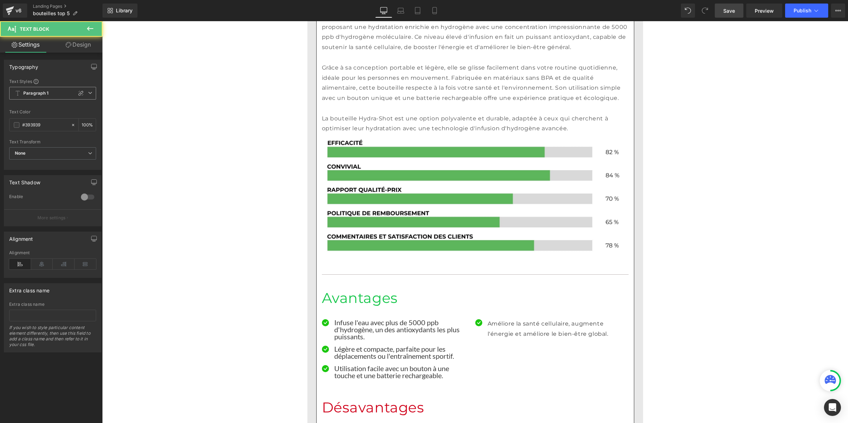
click at [44, 91] on b "Paragraph 1" at bounding box center [35, 93] width 25 height 6
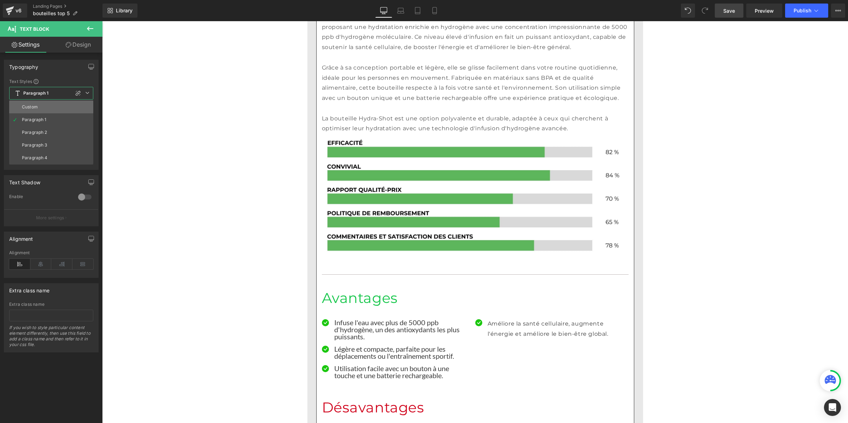
click at [43, 105] on li "Custom" at bounding box center [51, 107] width 84 height 13
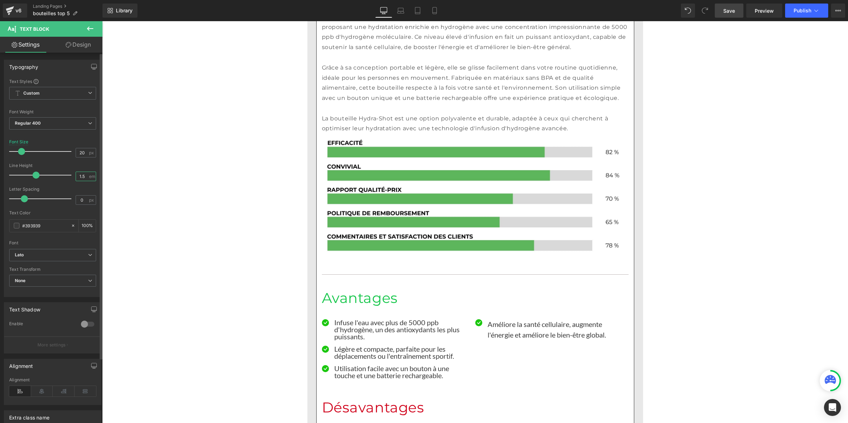
drag, startPoint x: 82, startPoint y: 176, endPoint x: 68, endPoint y: 177, distance: 14.1
click at [68, 177] on div "Line Height 1.5 em" at bounding box center [52, 175] width 87 height 24
type input "1"
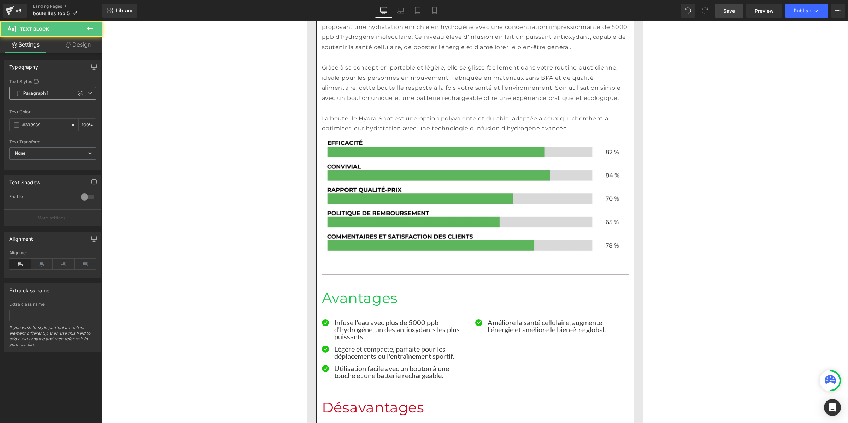
click at [43, 93] on b "Paragraph 1" at bounding box center [35, 93] width 25 height 6
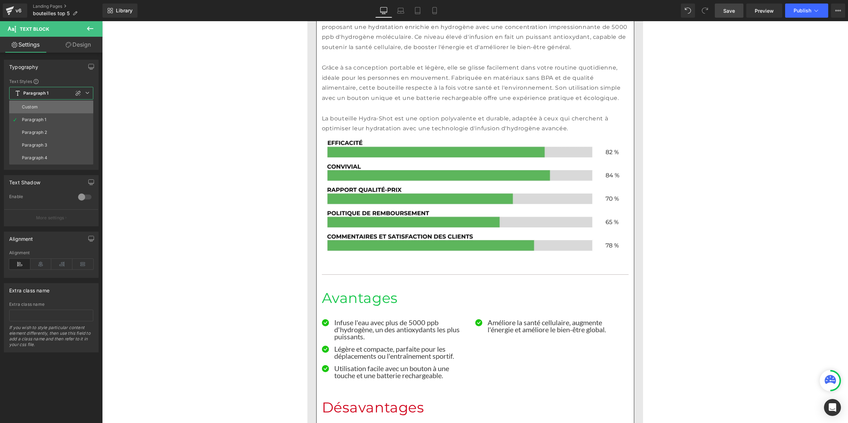
click at [41, 104] on li "Custom" at bounding box center [51, 107] width 84 height 13
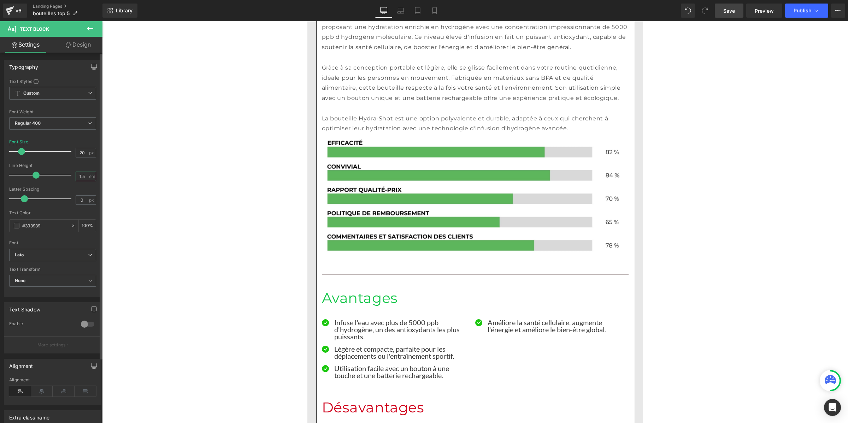
click at [81, 173] on input "1.5" at bounding box center [82, 176] width 12 height 9
drag, startPoint x: 83, startPoint y: 173, endPoint x: 72, endPoint y: 173, distance: 11.3
click at [72, 173] on div "Line Height 1.5 em" at bounding box center [52, 175] width 87 height 24
type input "1"
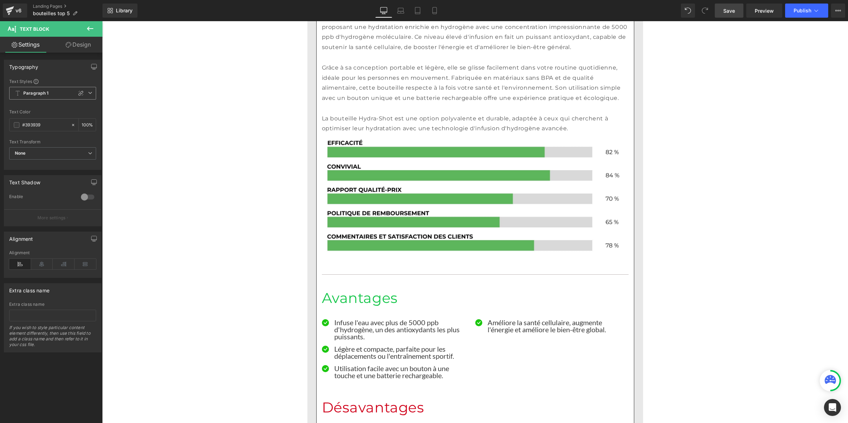
click at [23, 90] on span "Paragraph 1" at bounding box center [52, 93] width 87 height 13
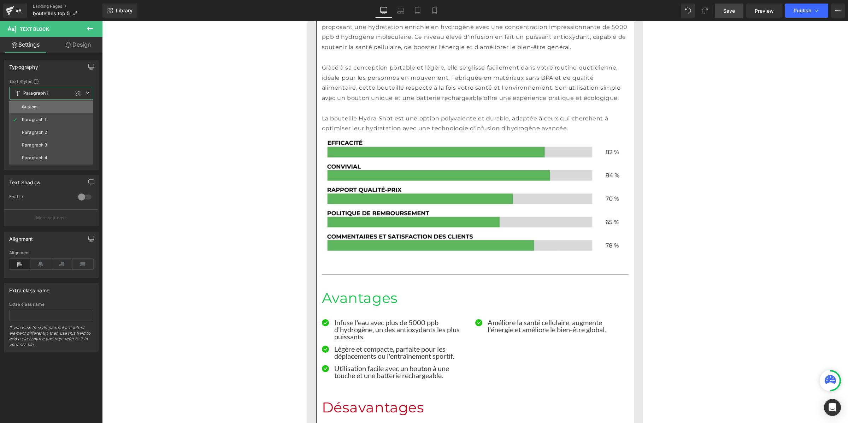
click at [32, 106] on div "Custom" at bounding box center [30, 107] width 16 height 5
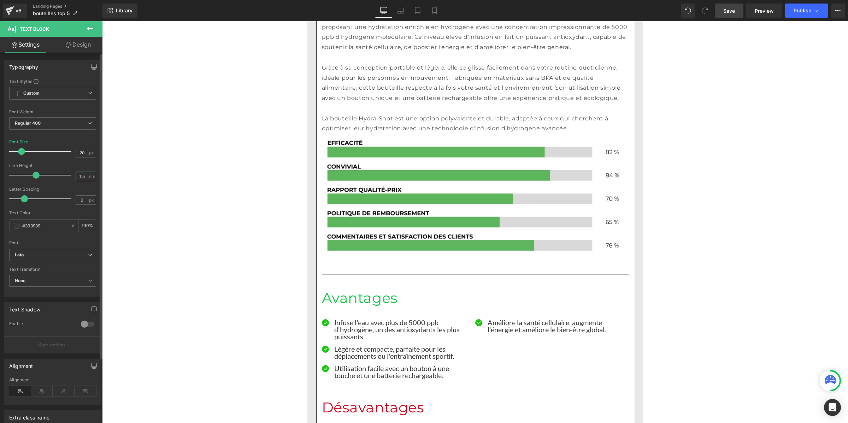
drag, startPoint x: 83, startPoint y: 176, endPoint x: 68, endPoint y: 176, distance: 15.5
click at [68, 176] on div "Line Height 1.5 em" at bounding box center [52, 175] width 87 height 24
type input "1"
drag, startPoint x: 727, startPoint y: 11, endPoint x: 463, endPoint y: 211, distance: 331.1
click at [727, 11] on span "Save" at bounding box center [729, 10] width 12 height 7
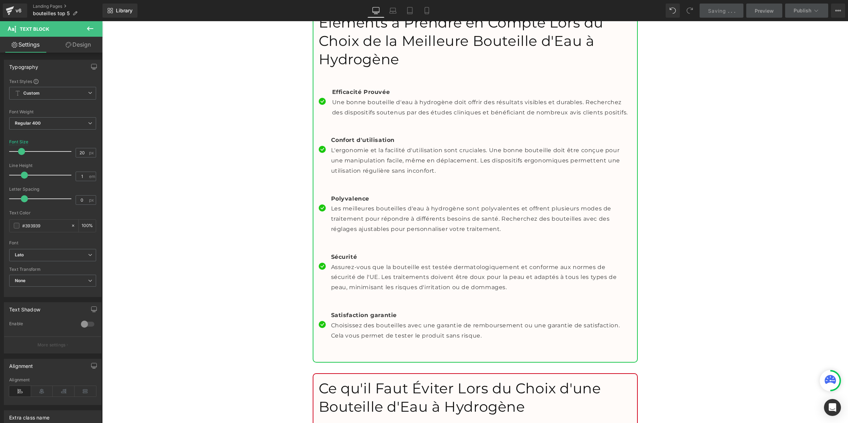
scroll to position [5236, 0]
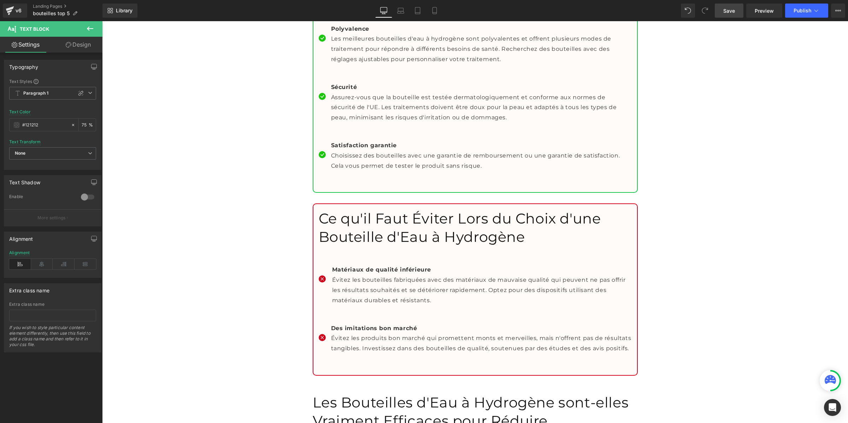
click at [727, 11] on span "Save" at bounding box center [729, 10] width 12 height 7
click at [794, 6] on button "Publish" at bounding box center [806, 11] width 43 height 14
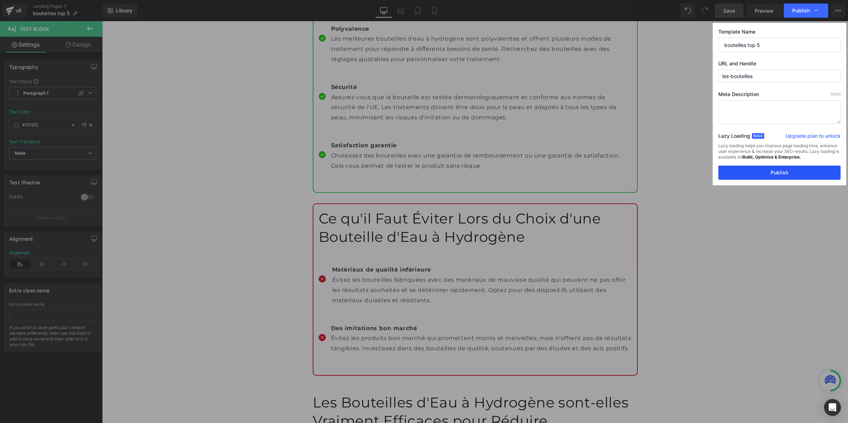
drag, startPoint x: 664, startPoint y: 151, endPoint x: 767, endPoint y: 172, distance: 104.6
click at [767, 172] on button "Publish" at bounding box center [779, 173] width 122 height 14
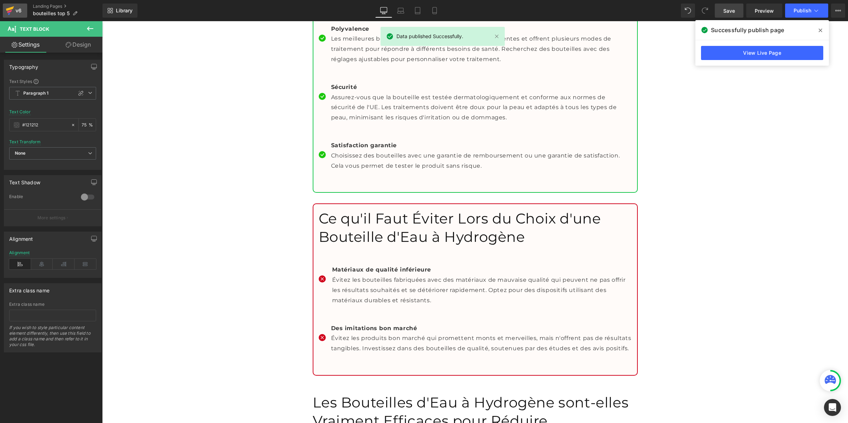
click at [14, 12] on div "v6" at bounding box center [18, 10] width 9 height 9
